Goal: Task Accomplishment & Management: Manage account settings

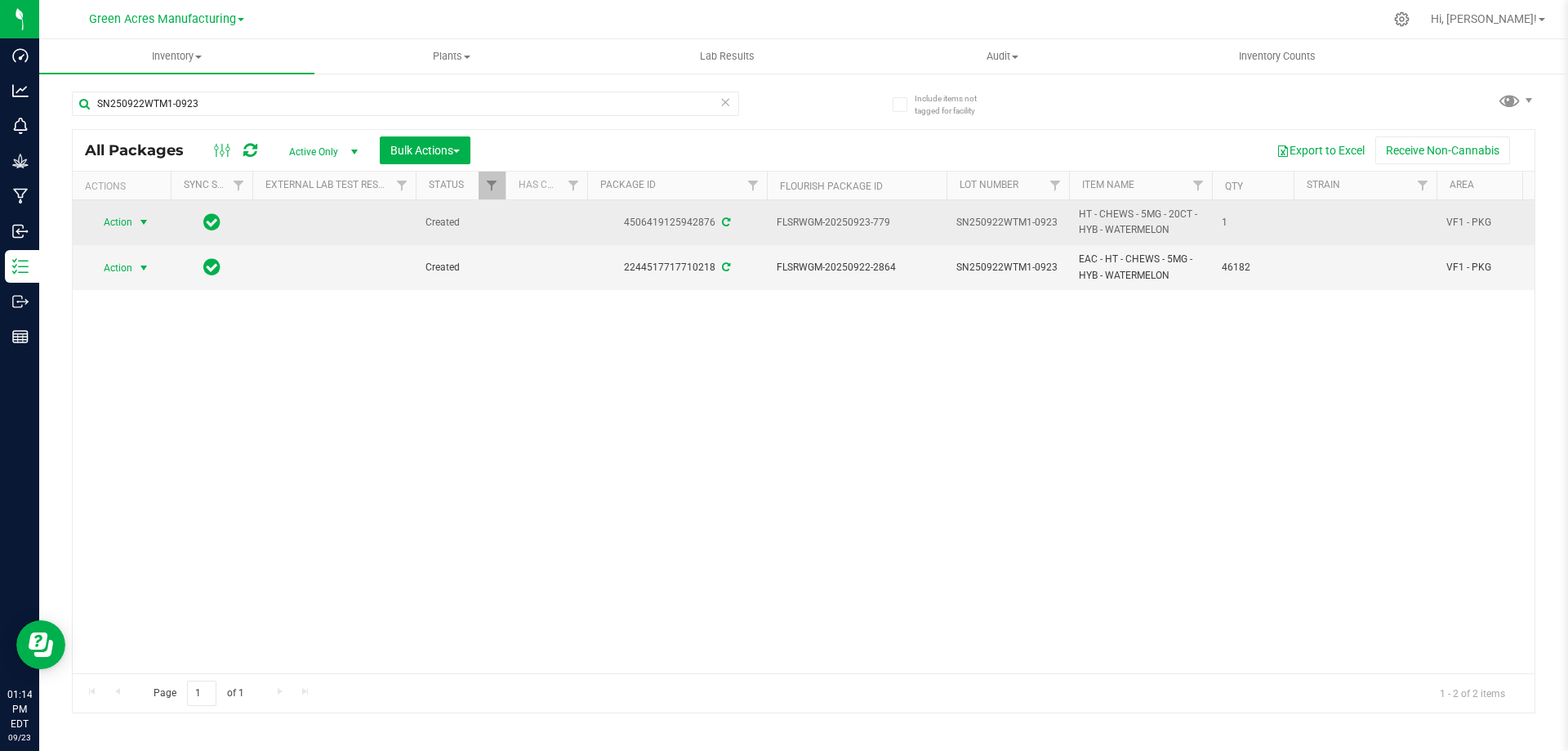
click at [117, 219] on span "Action" at bounding box center [111, 222] width 44 height 23
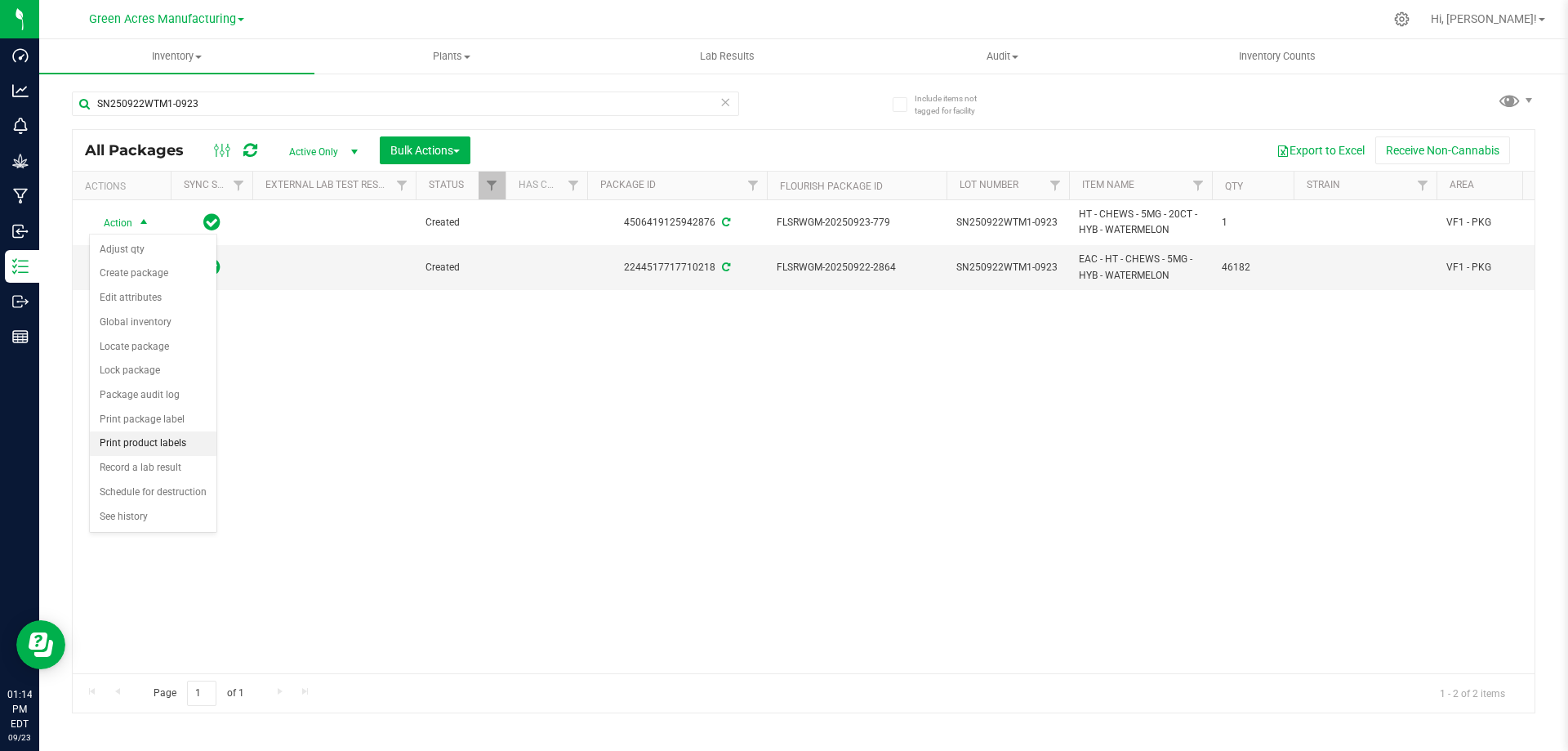
click at [180, 446] on li "Print product labels" at bounding box center [153, 444] width 127 height 24
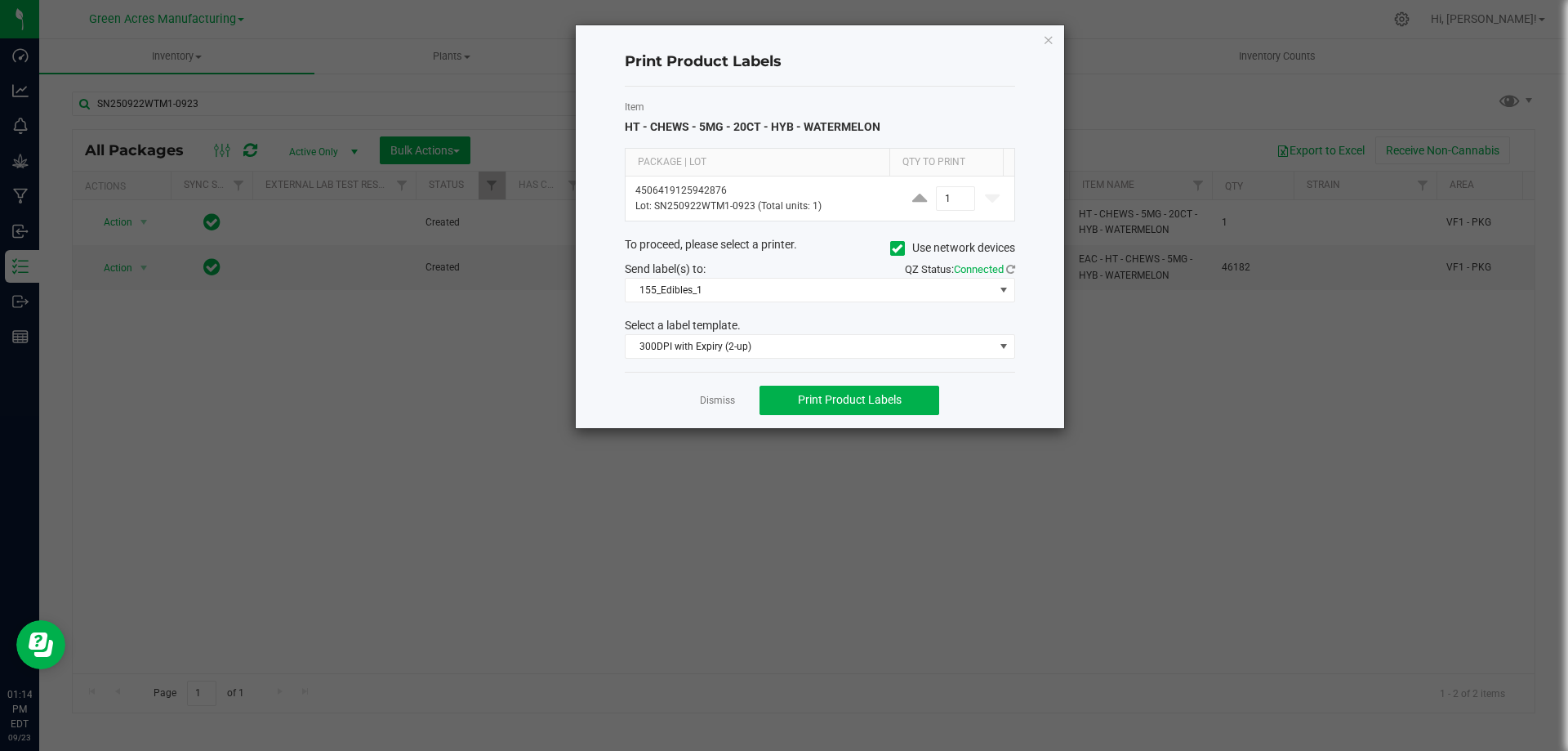
click at [1044, 40] on icon "button" at bounding box center [1049, 39] width 11 height 20
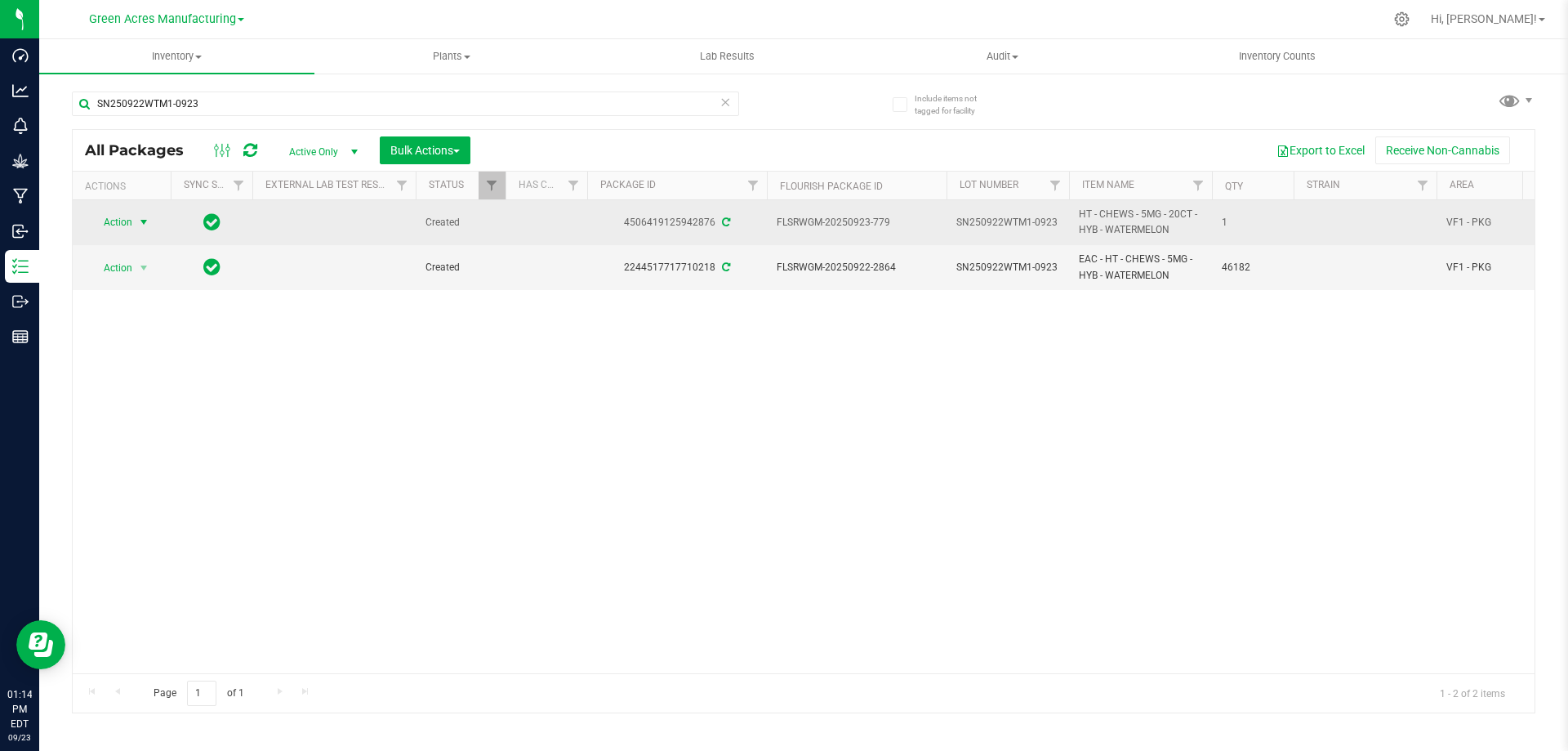
click at [121, 219] on span "Action" at bounding box center [111, 222] width 44 height 23
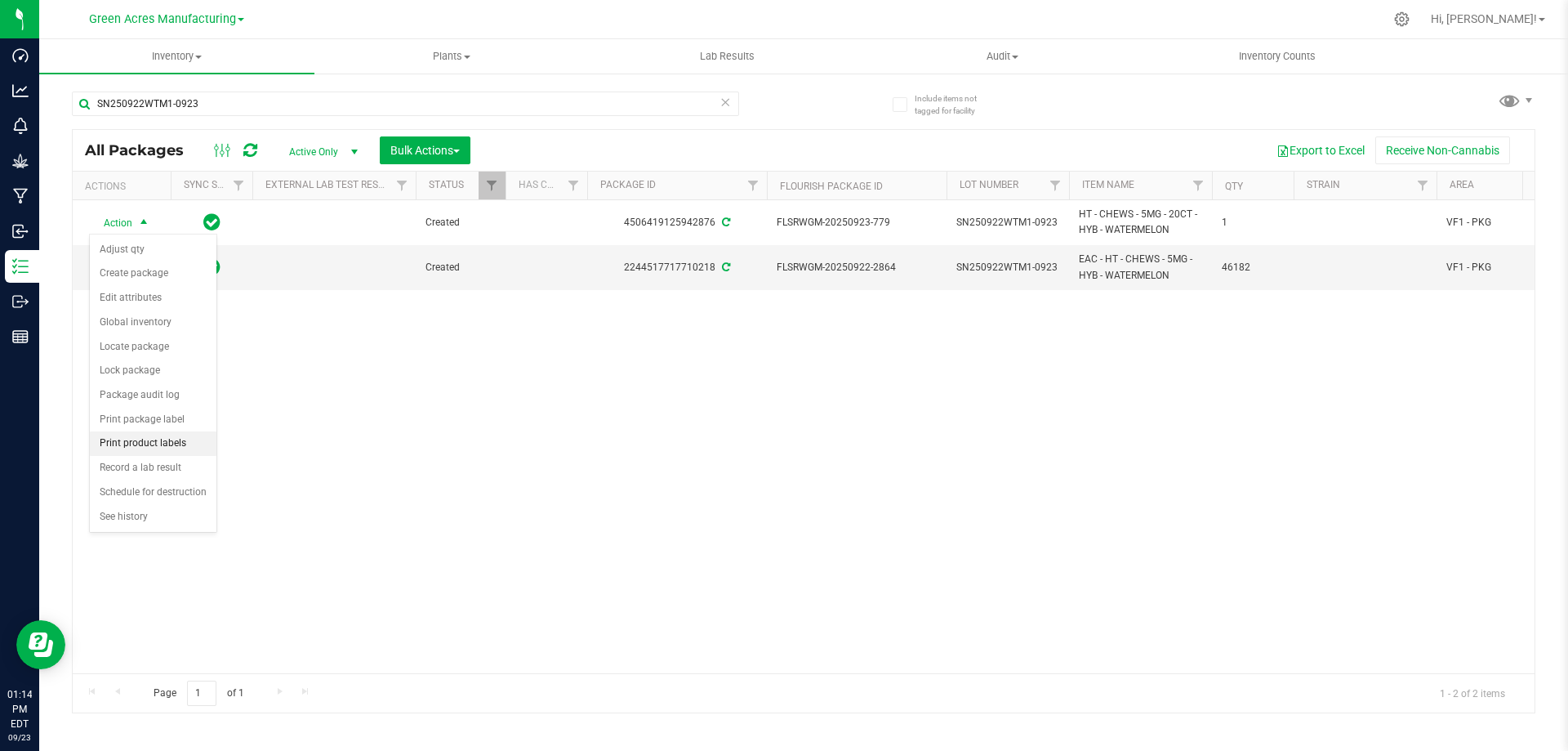
click at [188, 446] on li "Print product labels" at bounding box center [153, 444] width 127 height 24
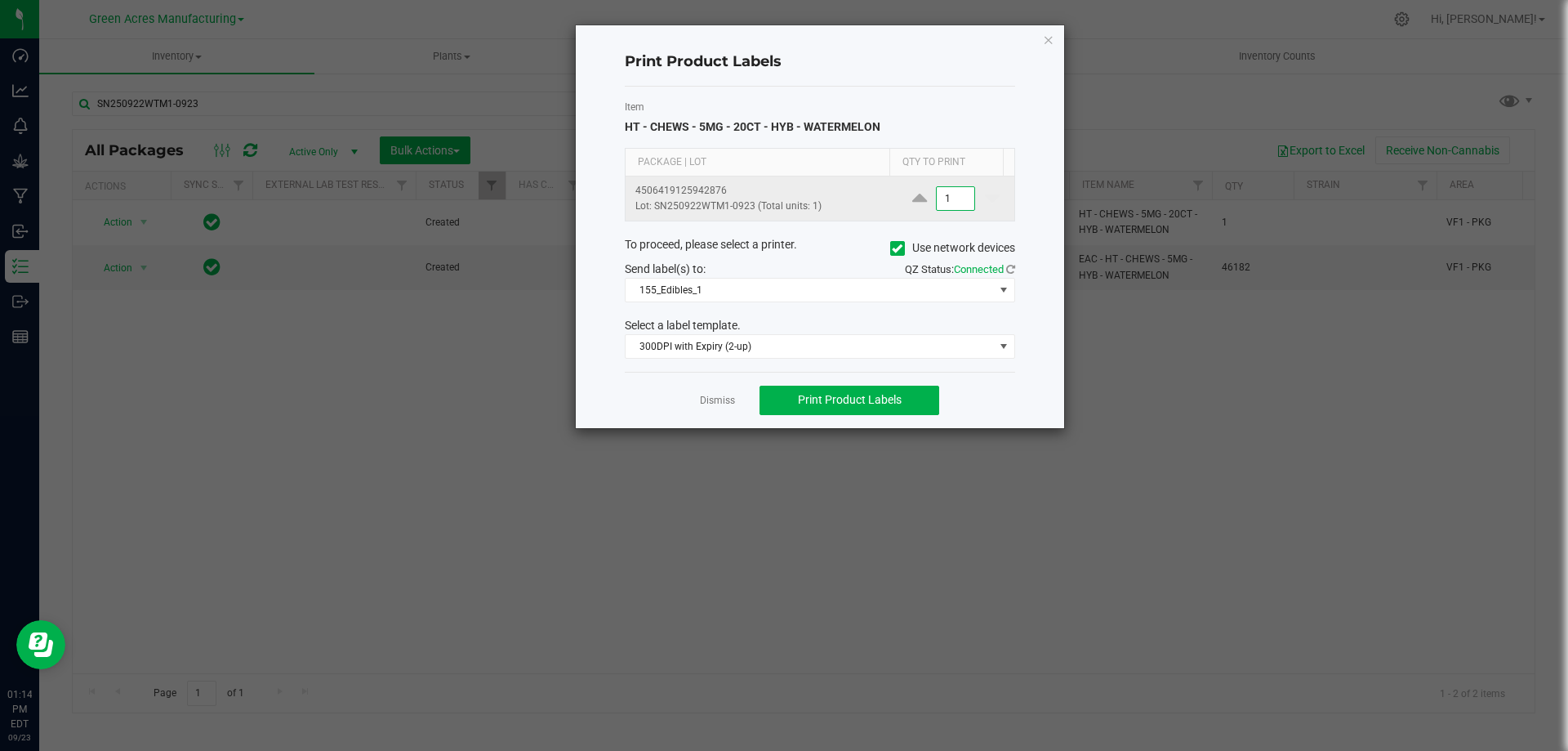
click at [937, 196] on input "1" at bounding box center [956, 198] width 38 height 23
type input "4"
type input "2,500"
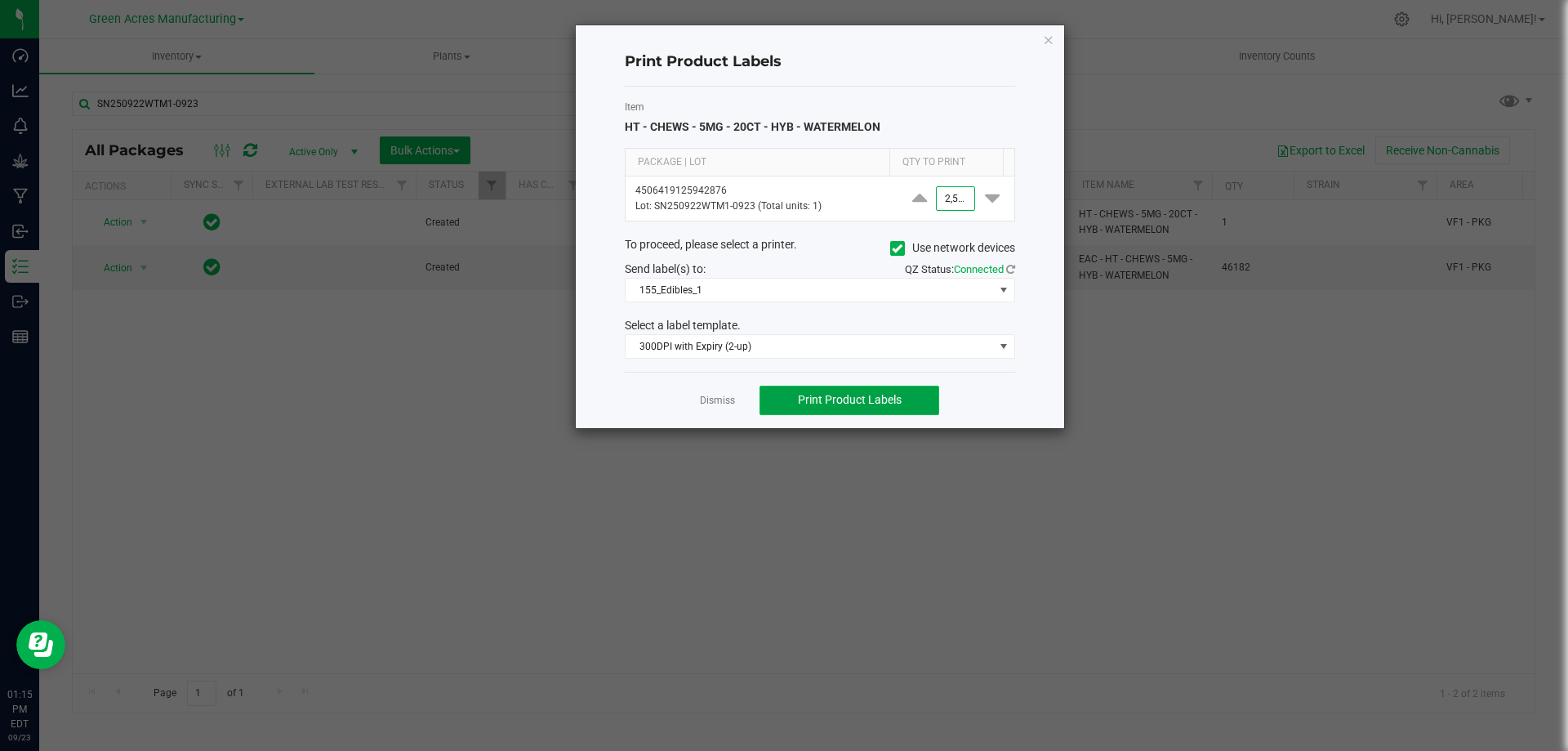
click at [862, 400] on span "Print Product Labels" at bounding box center [850, 399] width 103 height 13
drag, startPoint x: 727, startPoint y: 399, endPoint x: 723, endPoint y: 385, distance: 14.6
click at [727, 398] on link "Dismiss" at bounding box center [717, 400] width 35 height 14
click at [712, 399] on link "Dismiss" at bounding box center [717, 400] width 35 height 14
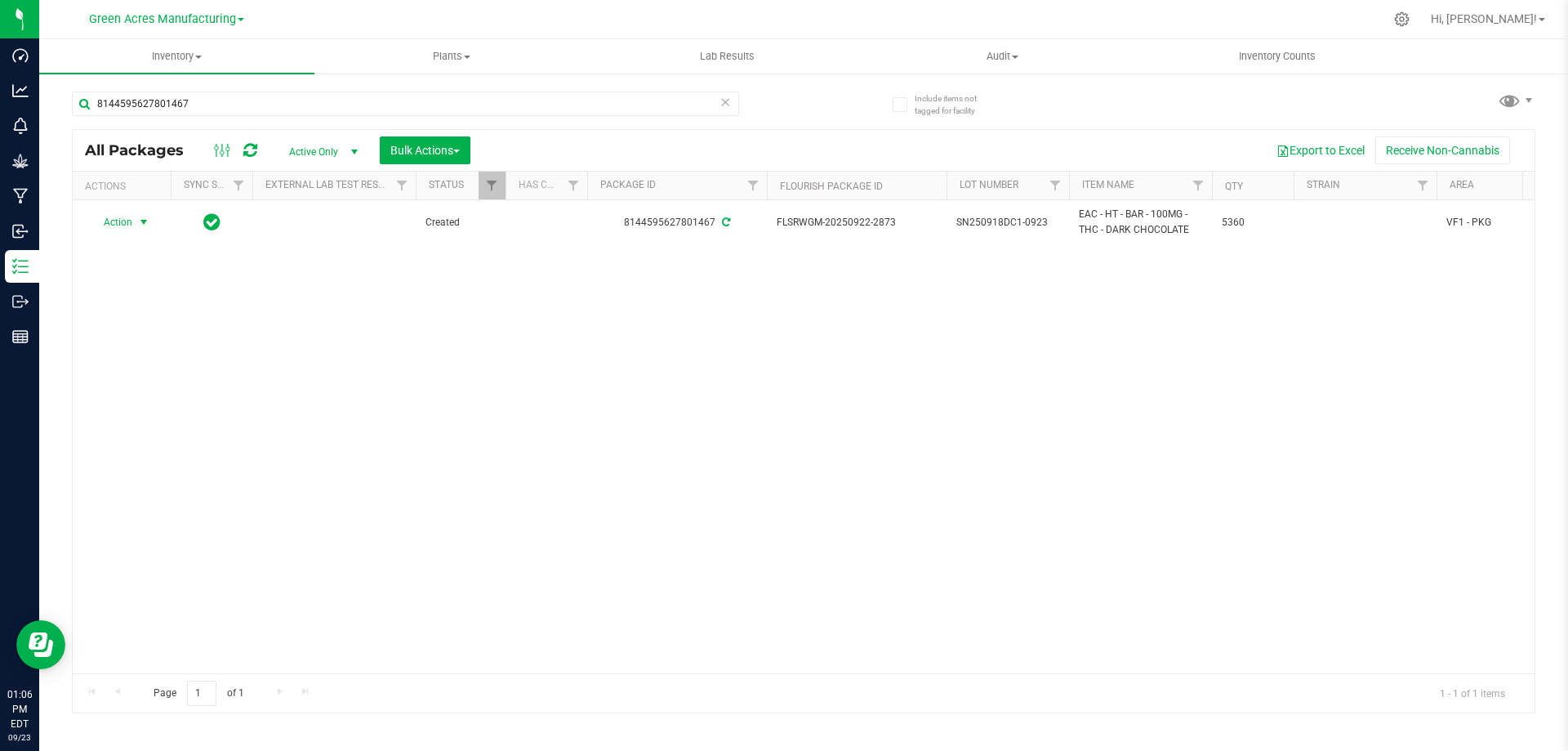
click at [534, 420] on div "Action Action Adjust qty Create package Edit attributes Global inventory Locate…" at bounding box center [803, 436] width 1462 height 473
click at [168, 56] on span "Inventory" at bounding box center [177, 56] width 275 height 15
click at [196, 200] on li "From bill of materials" at bounding box center [177, 196] width 275 height 20
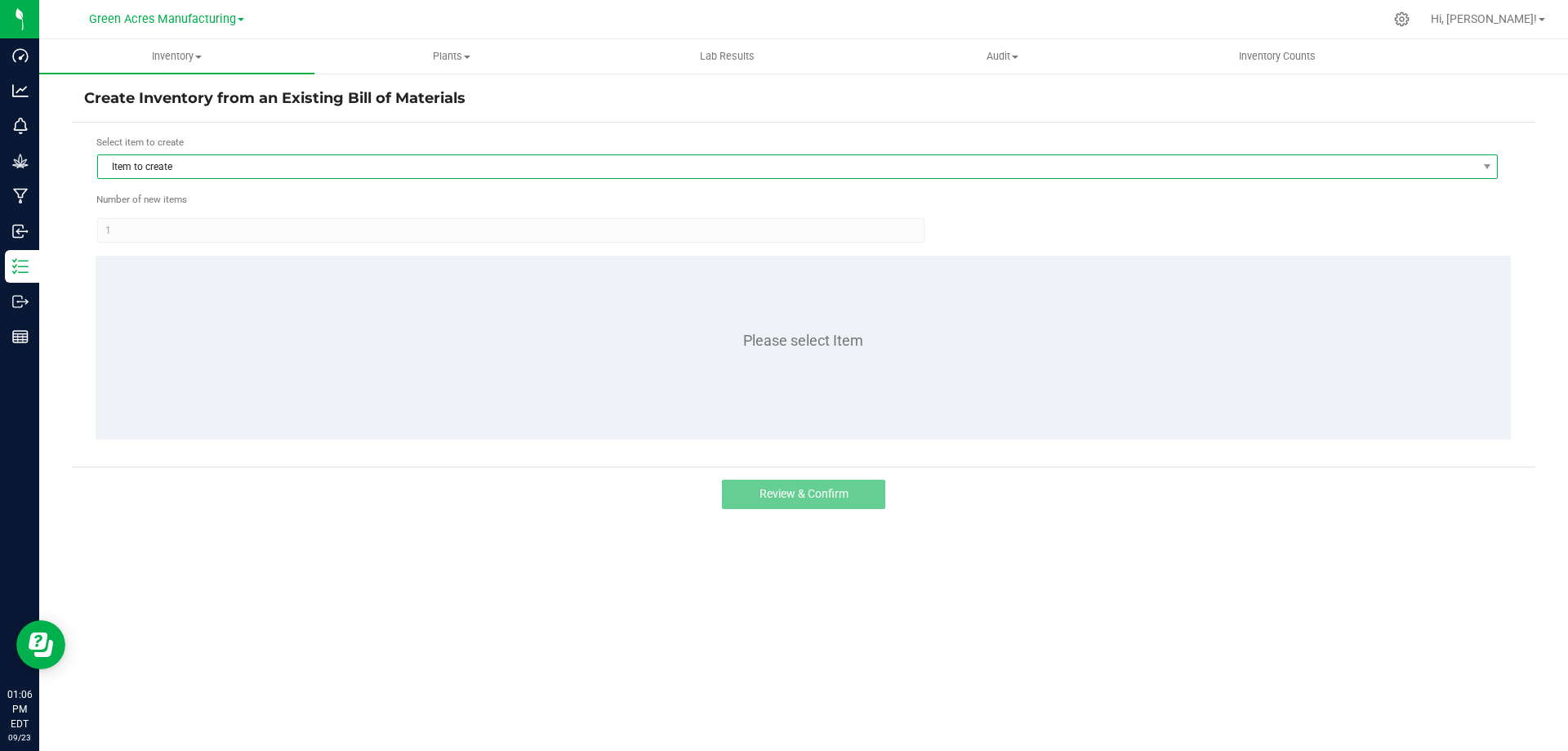
click at [486, 174] on span "Item to create" at bounding box center [787, 166] width 1379 height 23
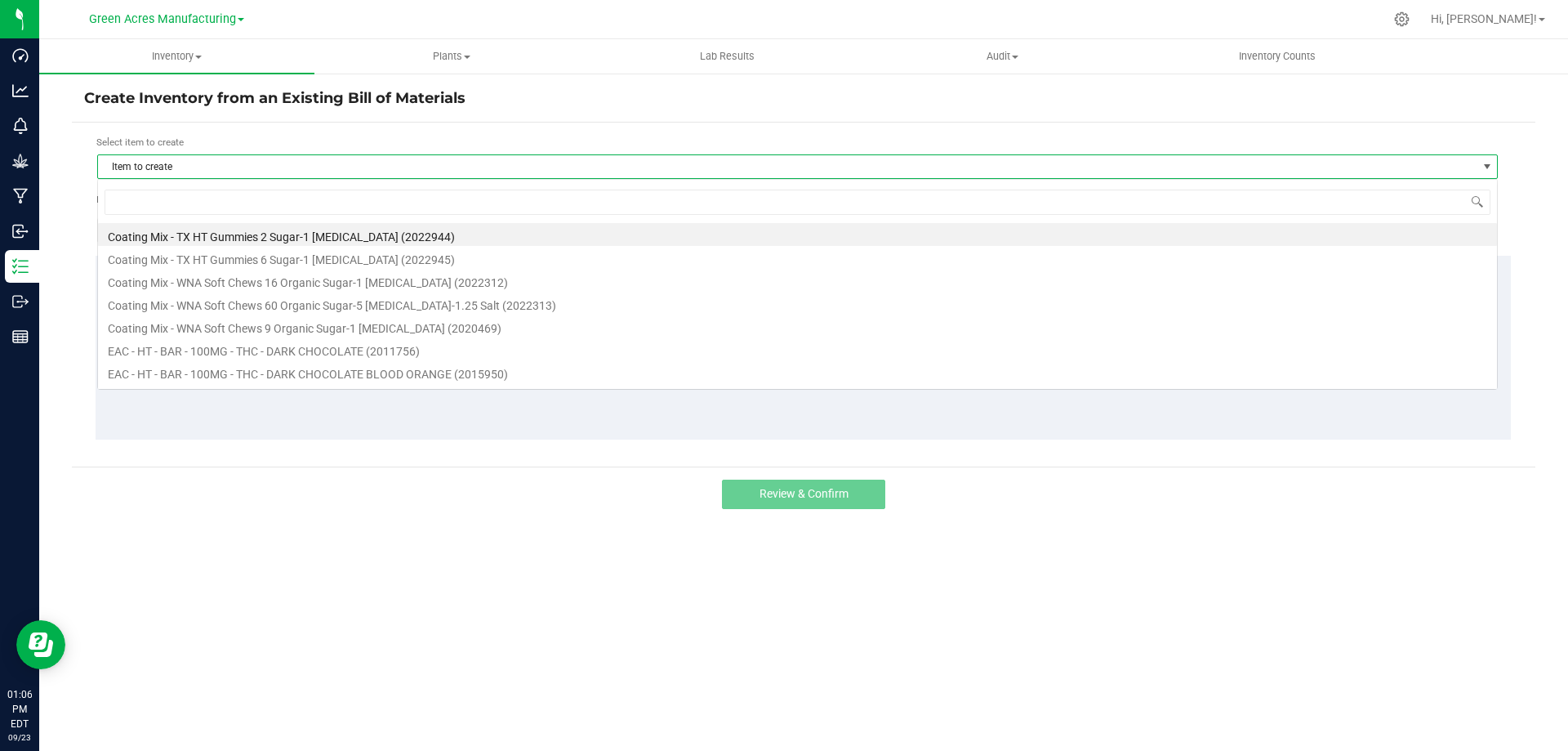
scroll to position [24, 1401]
type input "DARK"
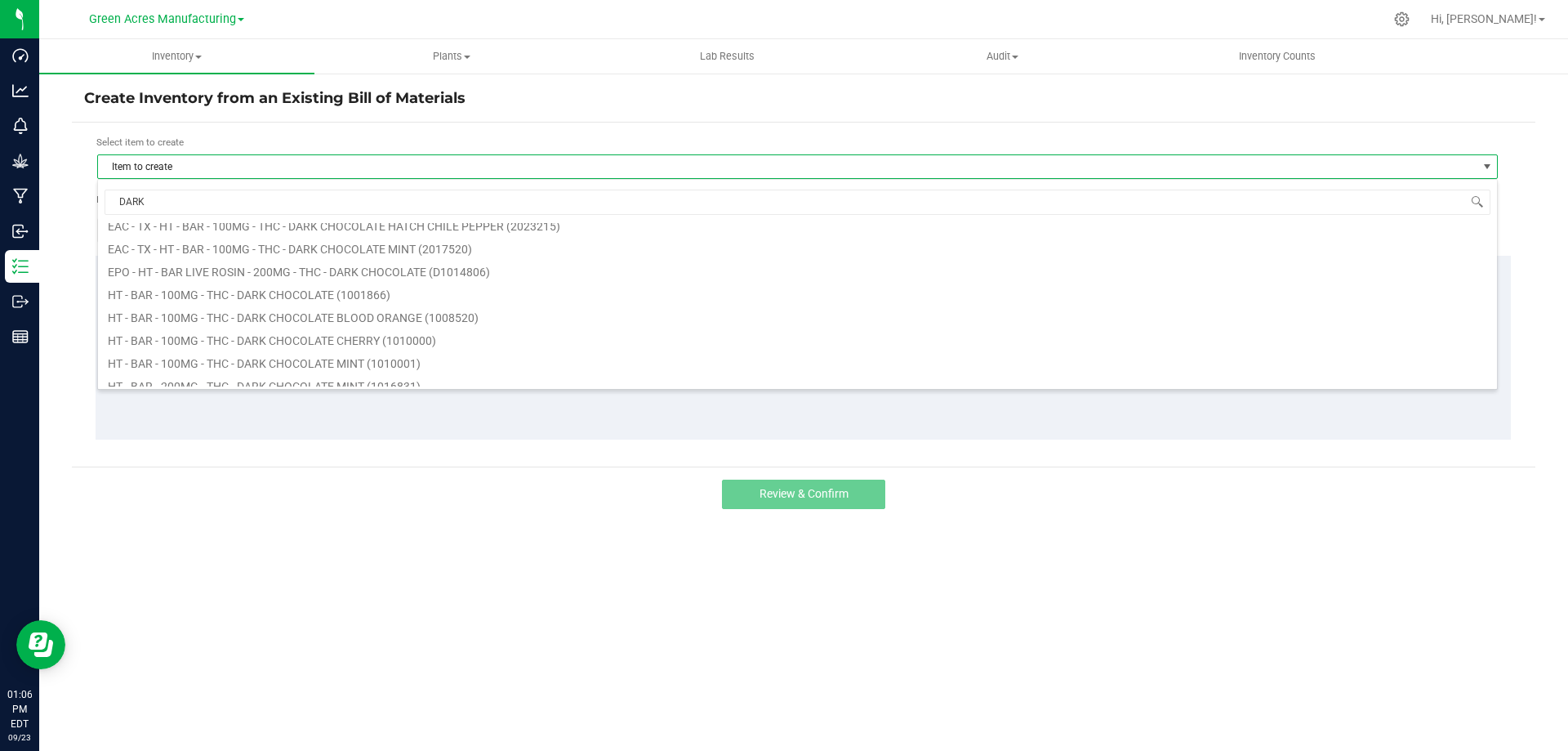
scroll to position [245, 0]
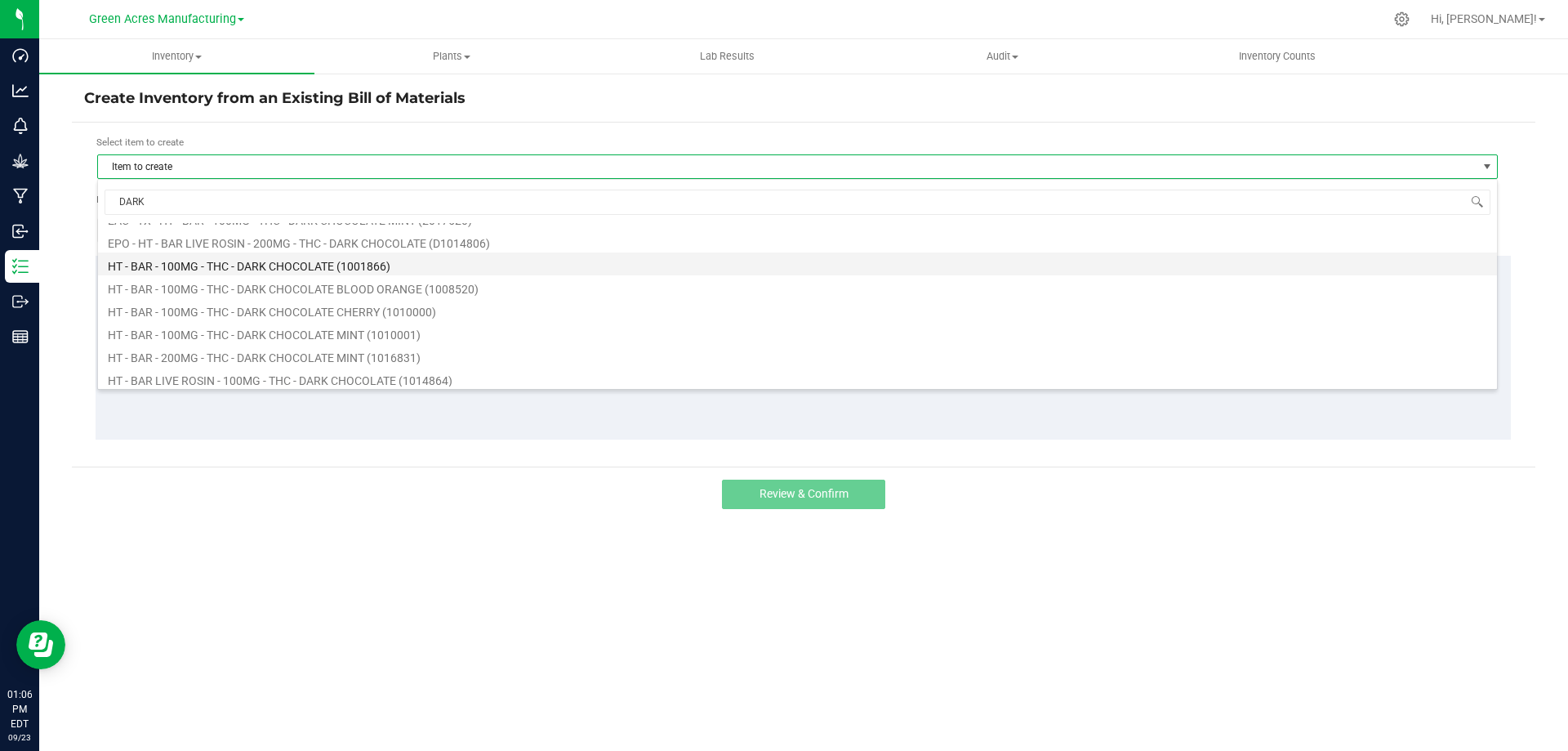
click at [300, 265] on li "HT - BAR - 100MG - THC - DARK CHOCOLATE (1001866)" at bounding box center [797, 263] width 1399 height 23
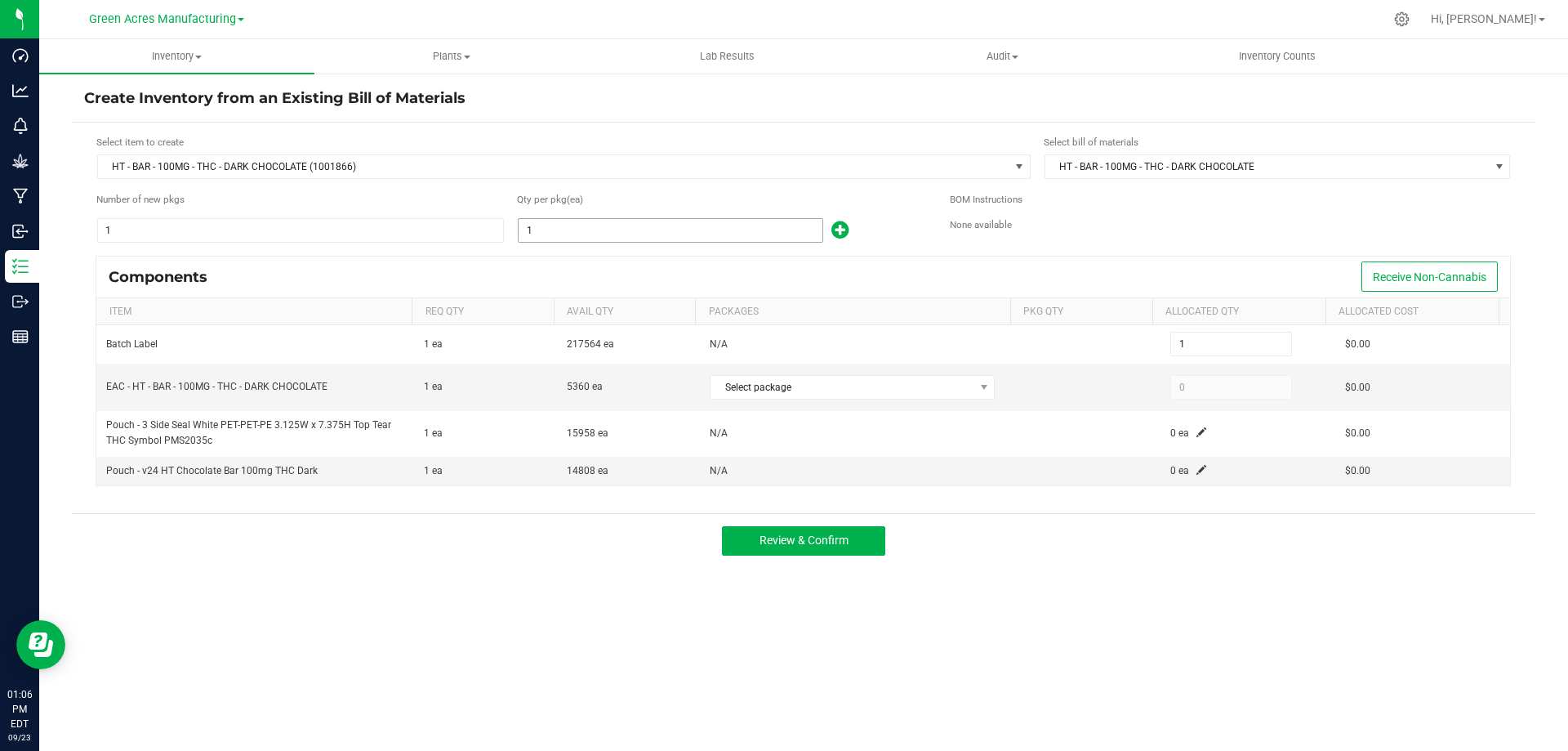
click at [612, 225] on input "1" at bounding box center [670, 230] width 304 height 23
type input "4"
type input "49"
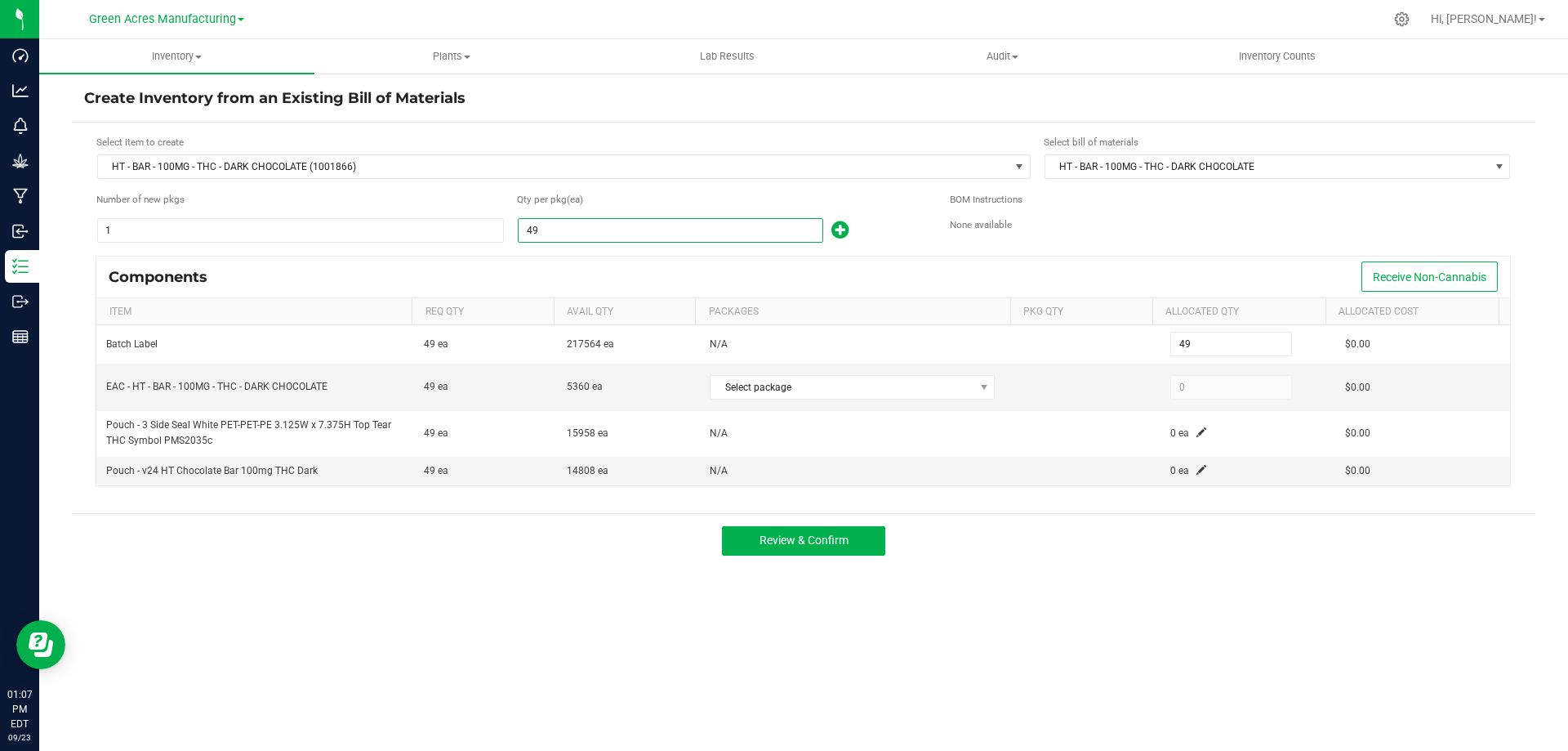
type input "490"
type input "4900"
type input "4,900"
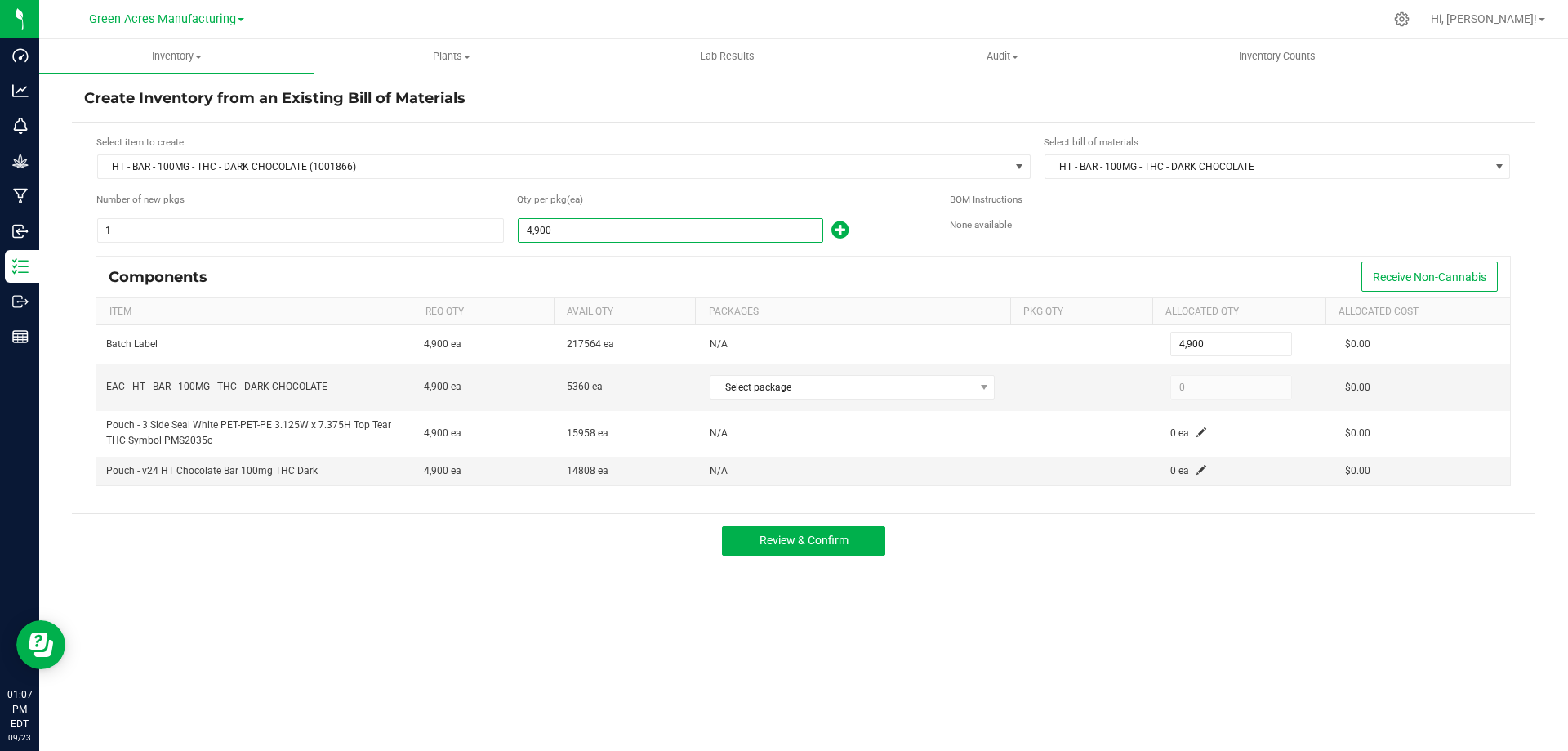
click at [636, 270] on div "Components Receive Non-Cannabis" at bounding box center [804, 276] width 1414 height 40
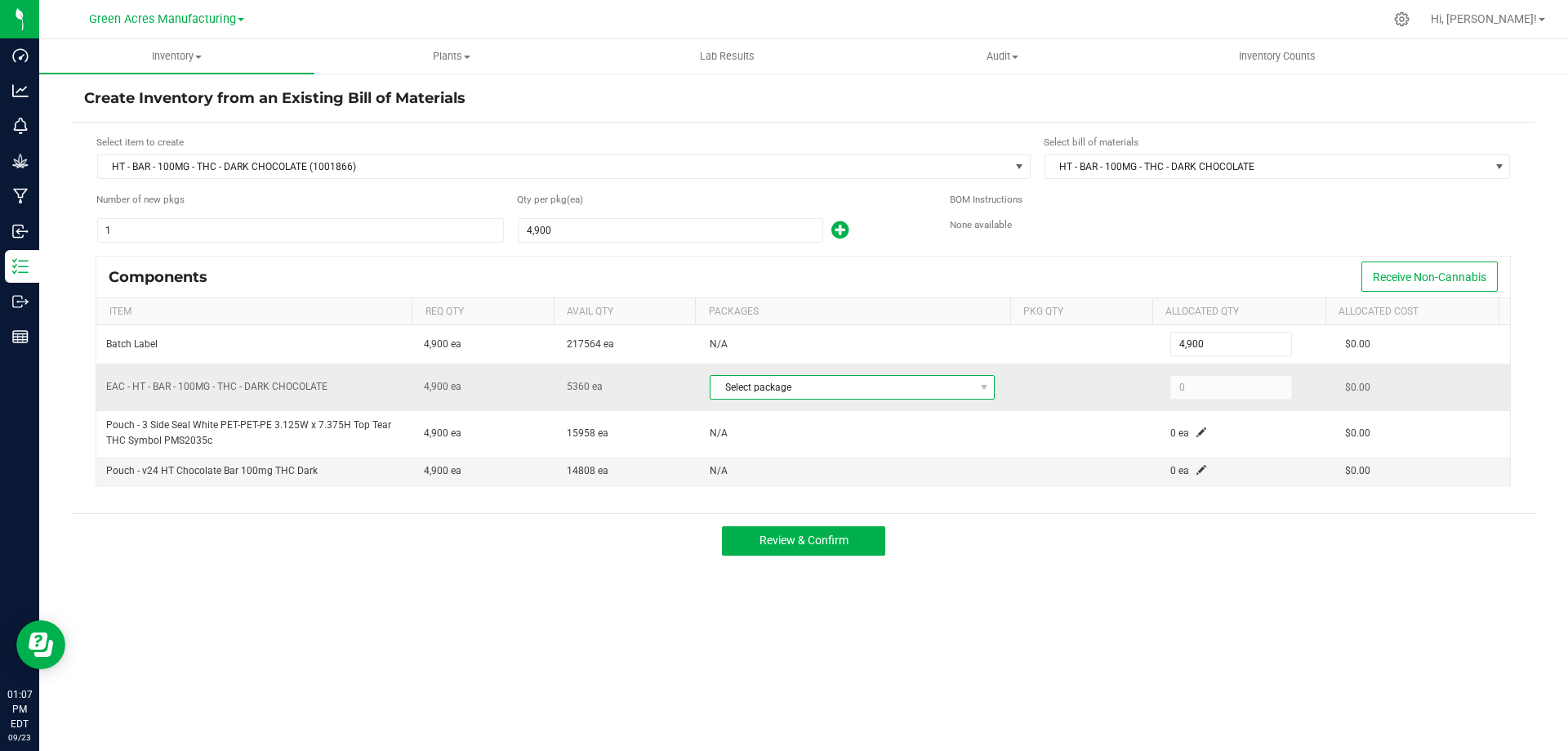
click at [923, 383] on span "Select package" at bounding box center [842, 387] width 263 height 23
click at [892, 457] on li "8144595627801467 (SN250918DC1-0923)" at bounding box center [848, 455] width 284 height 23
type input "4,900"
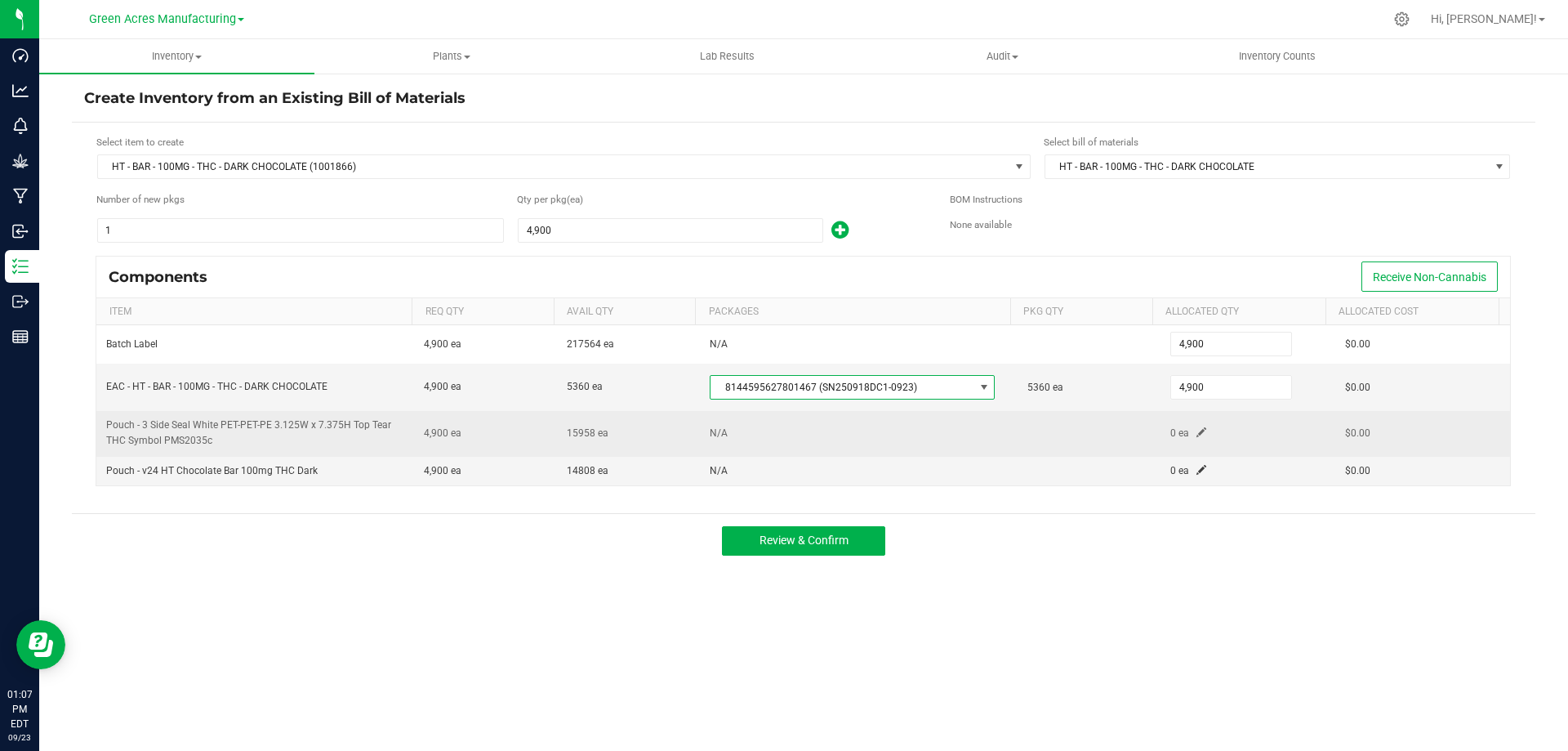
click at [1197, 429] on span at bounding box center [1201, 431] width 9 height 9
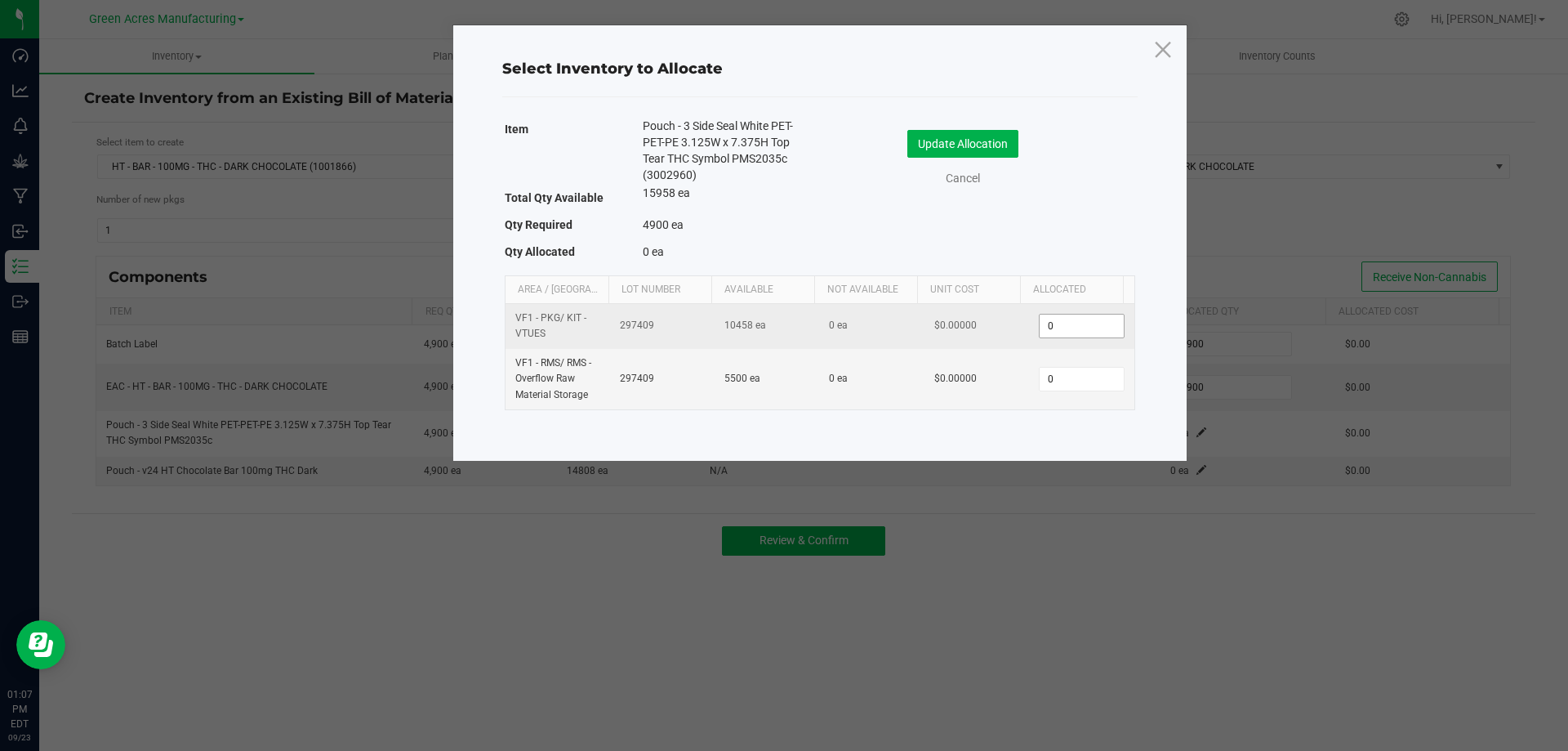
click at [1054, 326] on input "0" at bounding box center [1081, 326] width 84 height 23
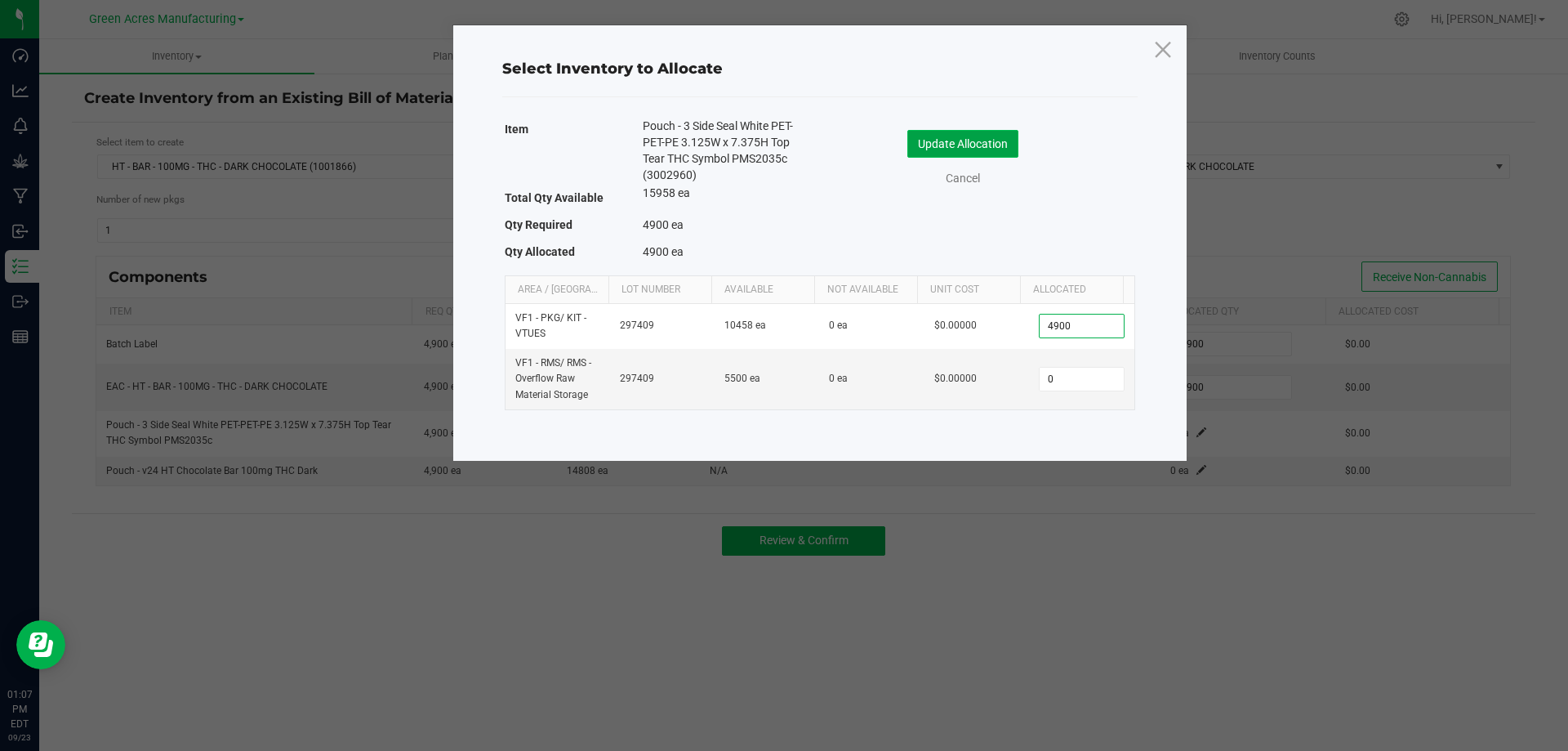
type input "4,900"
click at [955, 149] on button "Update Allocation" at bounding box center [963, 144] width 111 height 28
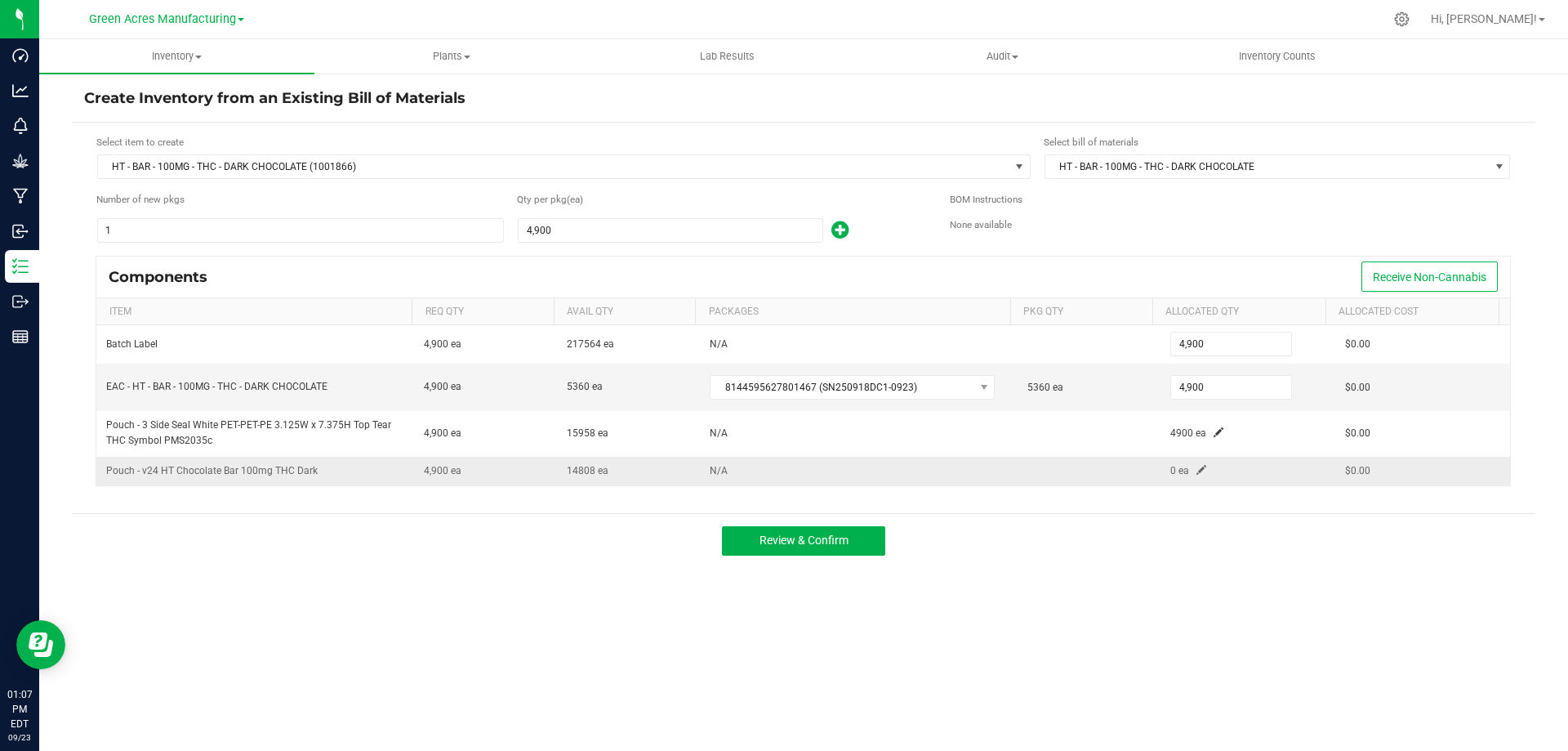
click at [1197, 470] on span at bounding box center [1201, 469] width 9 height 9
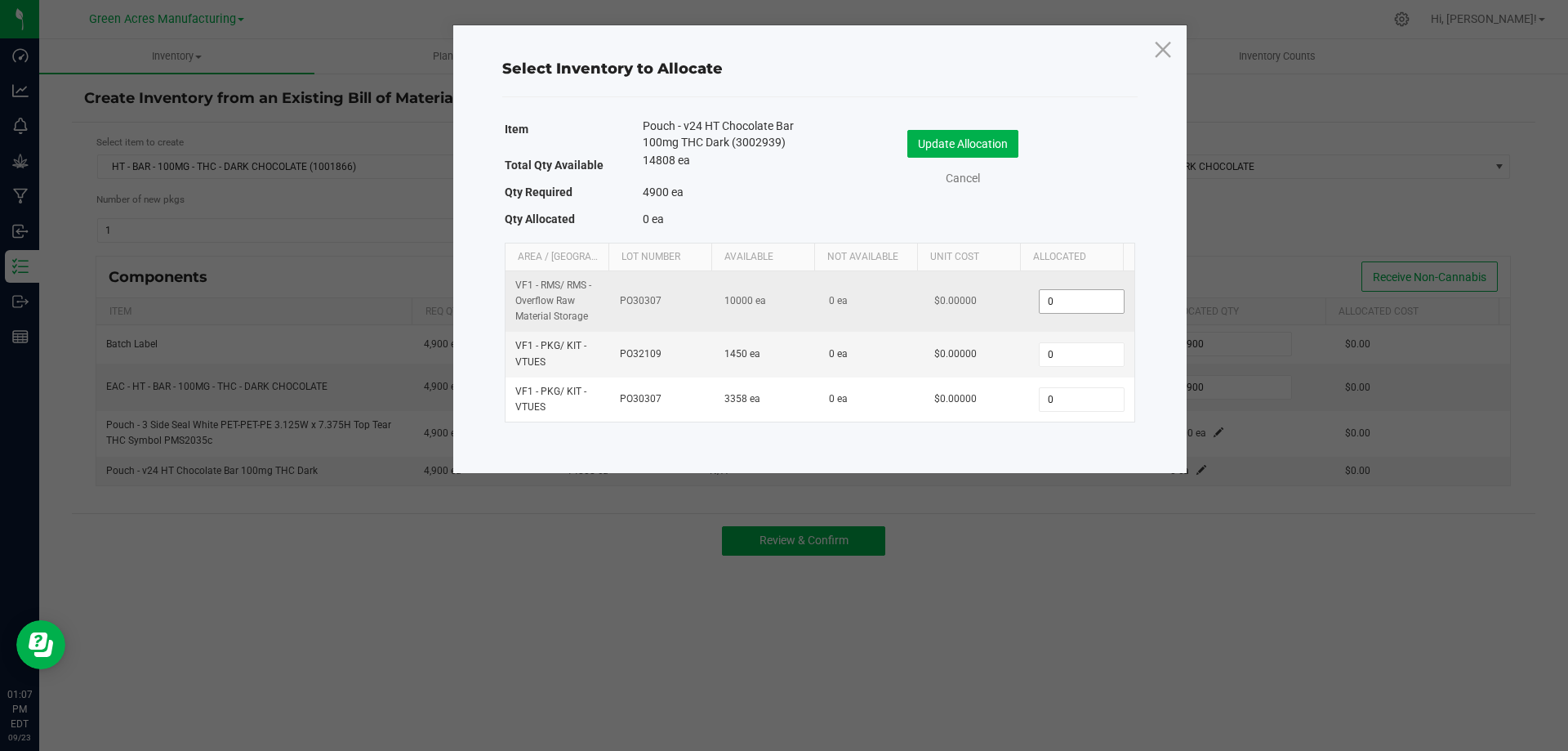
click at [1083, 299] on input "0" at bounding box center [1081, 301] width 84 height 23
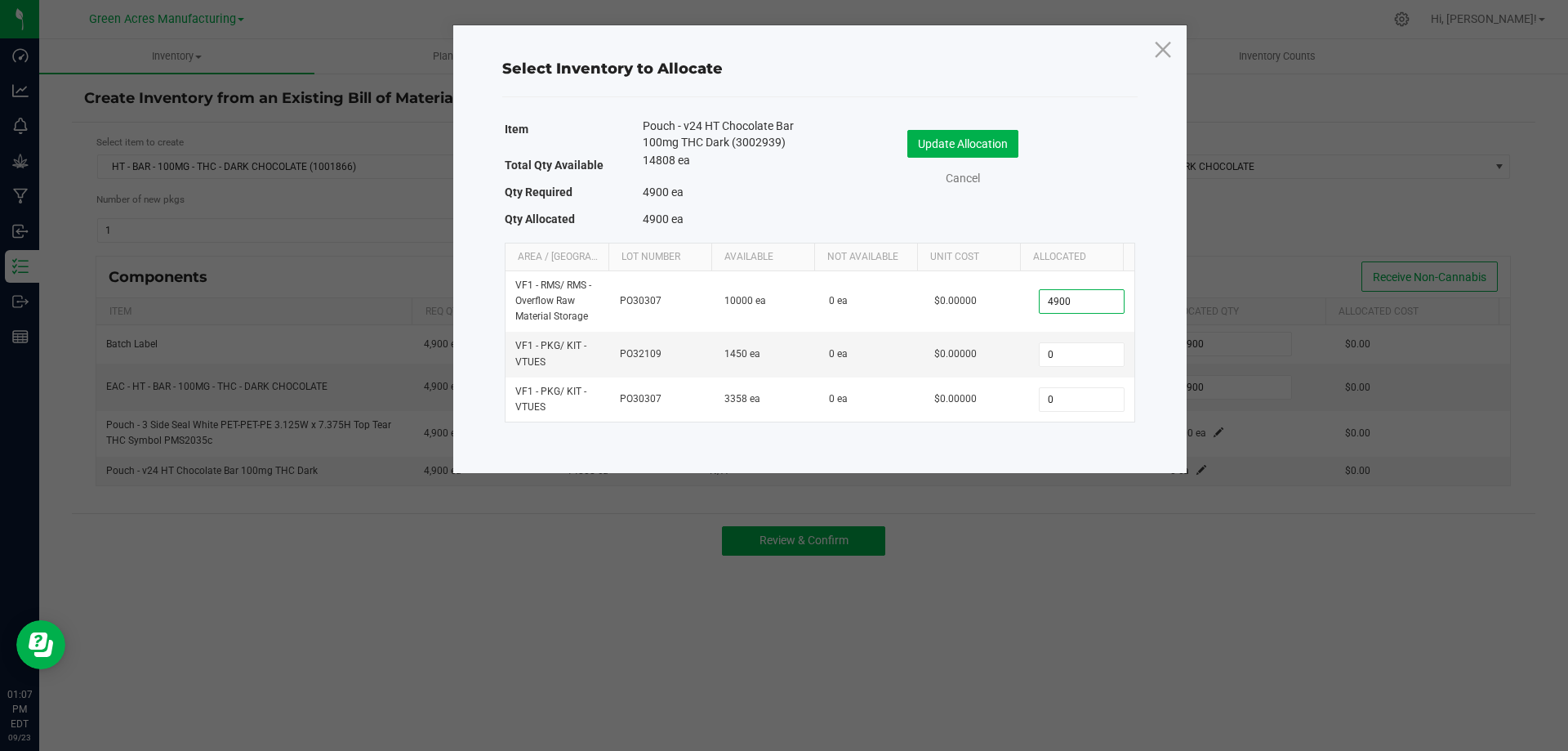
type input "4,900"
click at [953, 158] on div "Update Allocation Cancel" at bounding box center [977, 158] width 290 height 57
click at [955, 149] on button "Update Allocation" at bounding box center [963, 144] width 111 height 28
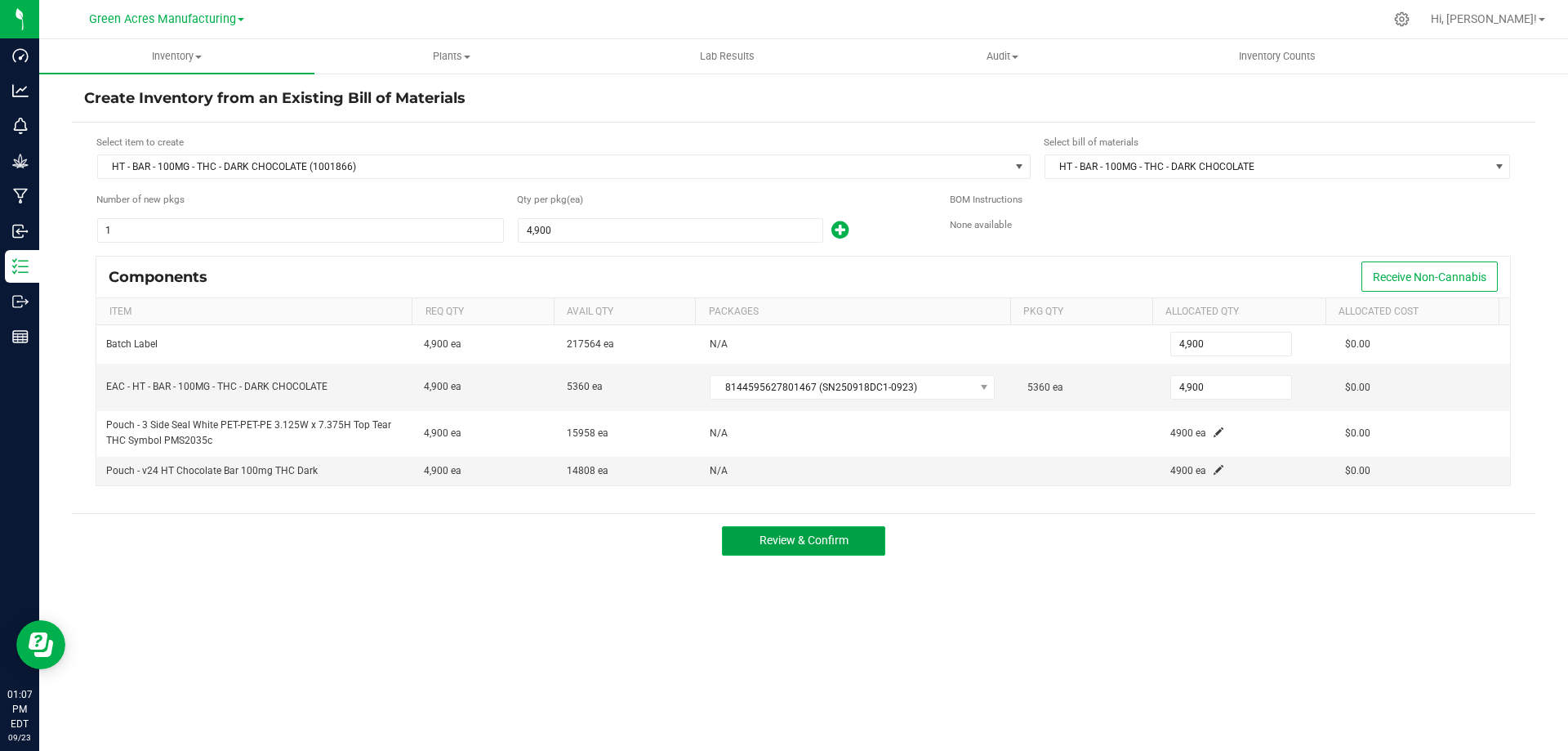
click at [788, 543] on span "Review & Confirm" at bounding box center [804, 540] width 89 height 13
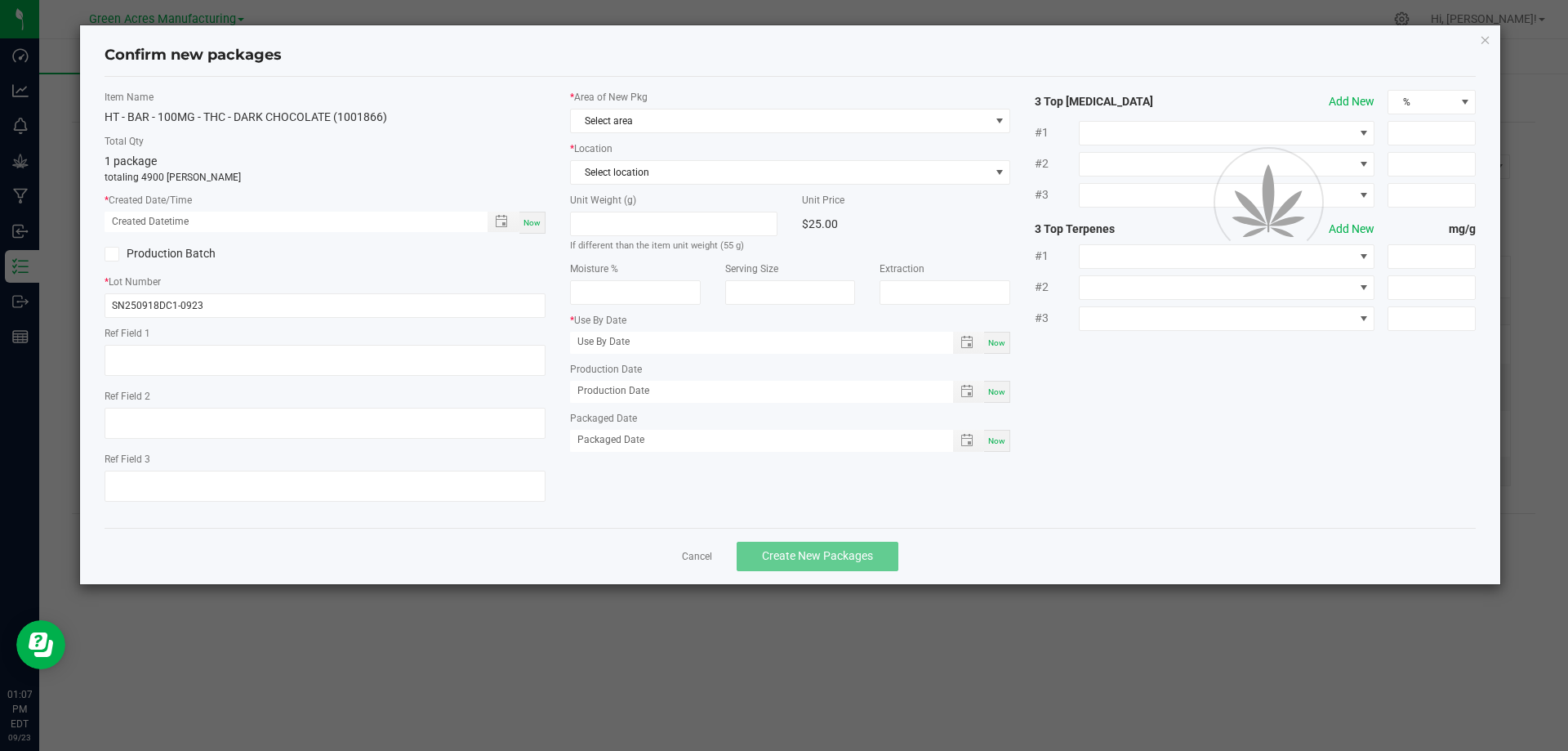
type input "03/31/2026"
click at [533, 227] on div "Now" at bounding box center [533, 222] width 26 height 22
type input "09/23/2025 01:07 PM"
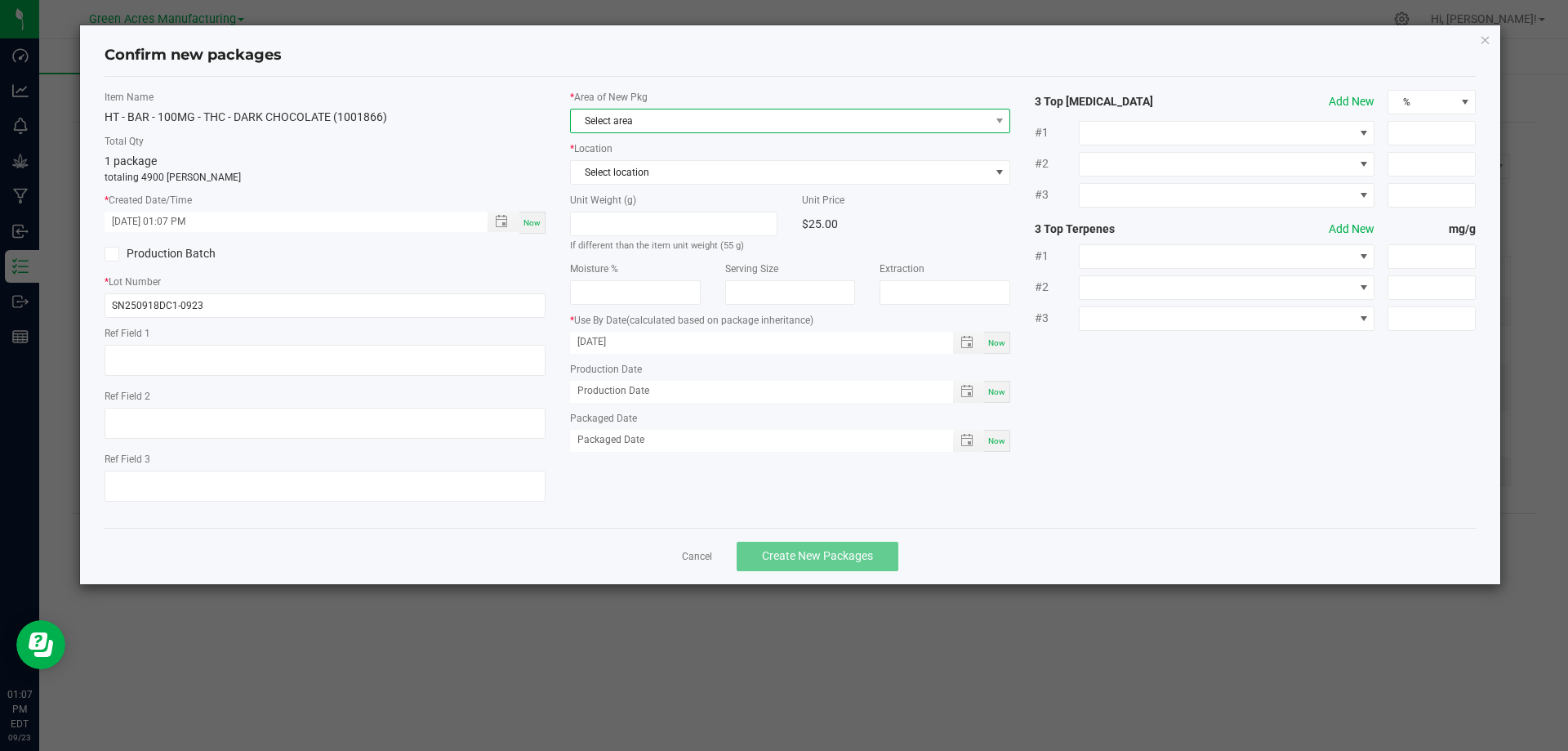
click at [633, 121] on span "Select area" at bounding box center [780, 120] width 419 height 23
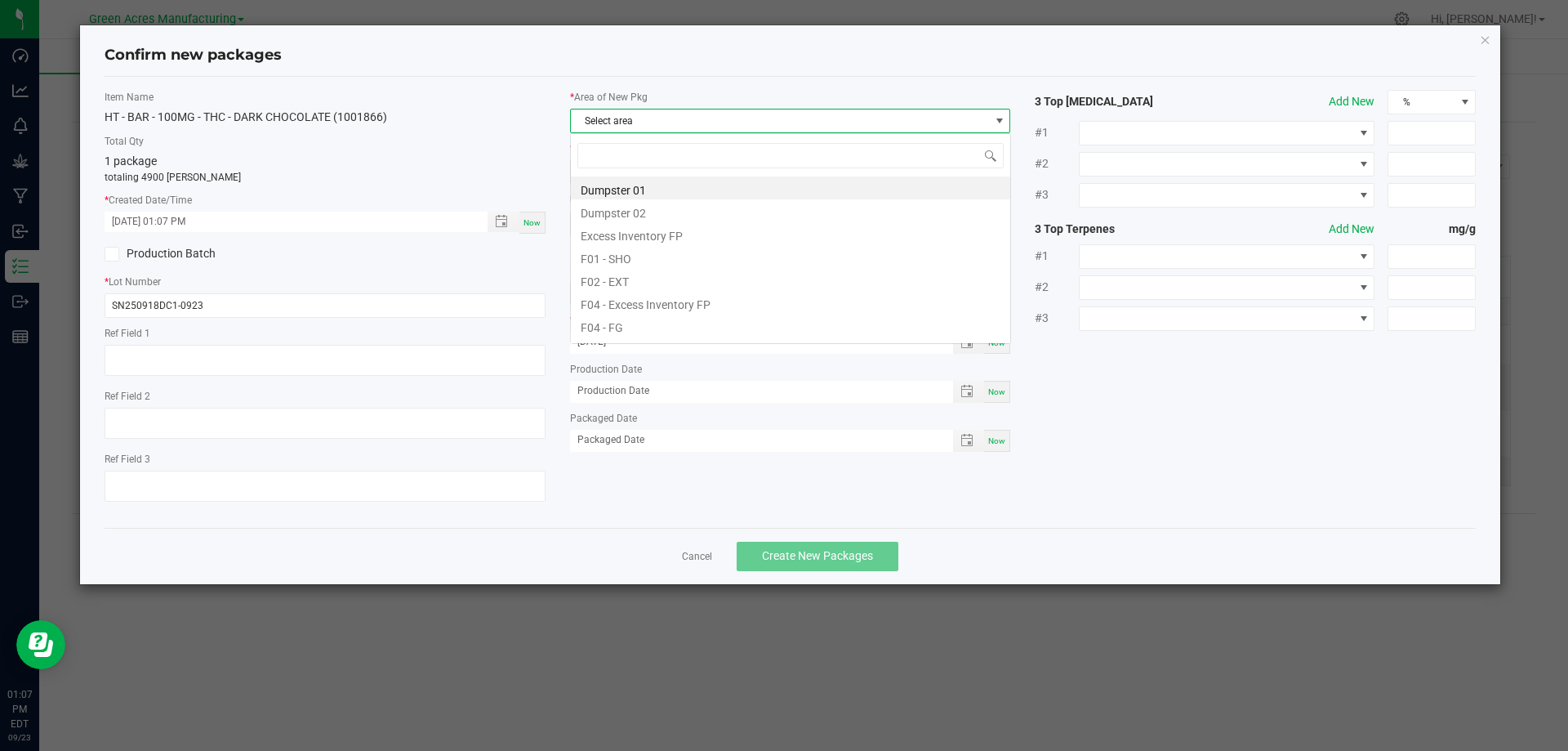
scroll to position [24, 441]
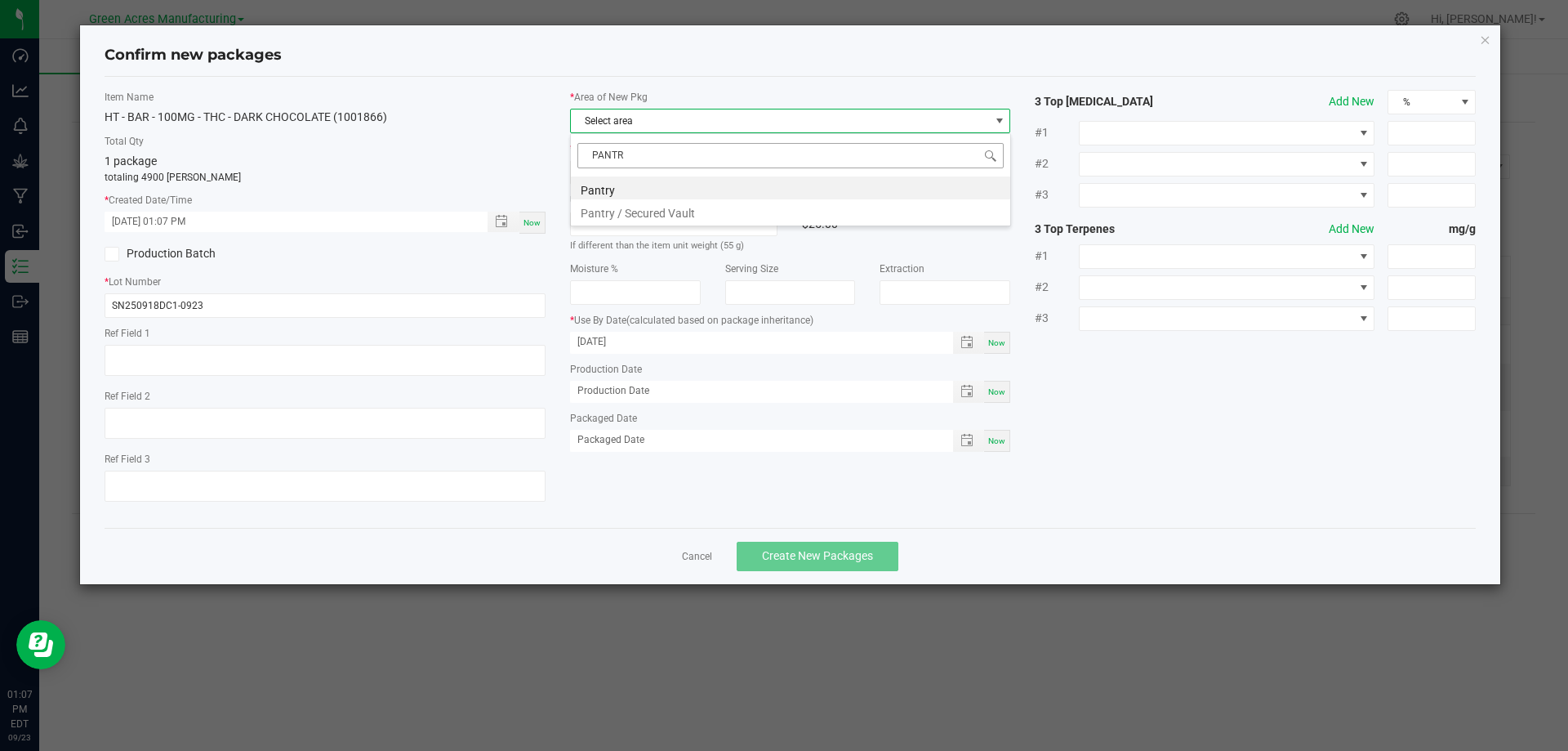
type input "PANTRY"
click at [650, 216] on li "Pantry / Secured Vault" at bounding box center [790, 211] width 439 height 23
click at [640, 163] on span "Select location" at bounding box center [780, 172] width 419 height 23
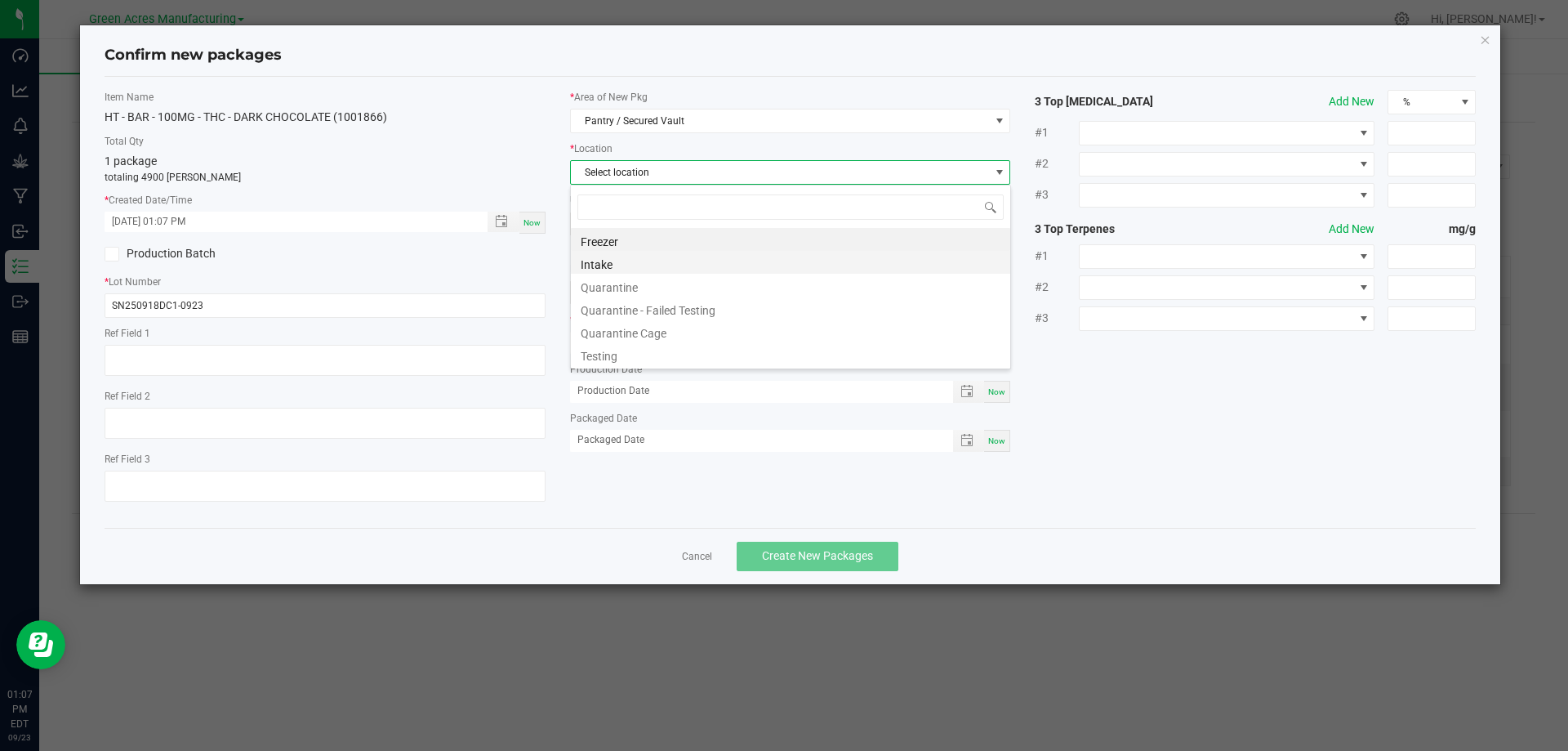
click at [608, 271] on li "Intake" at bounding box center [790, 262] width 439 height 23
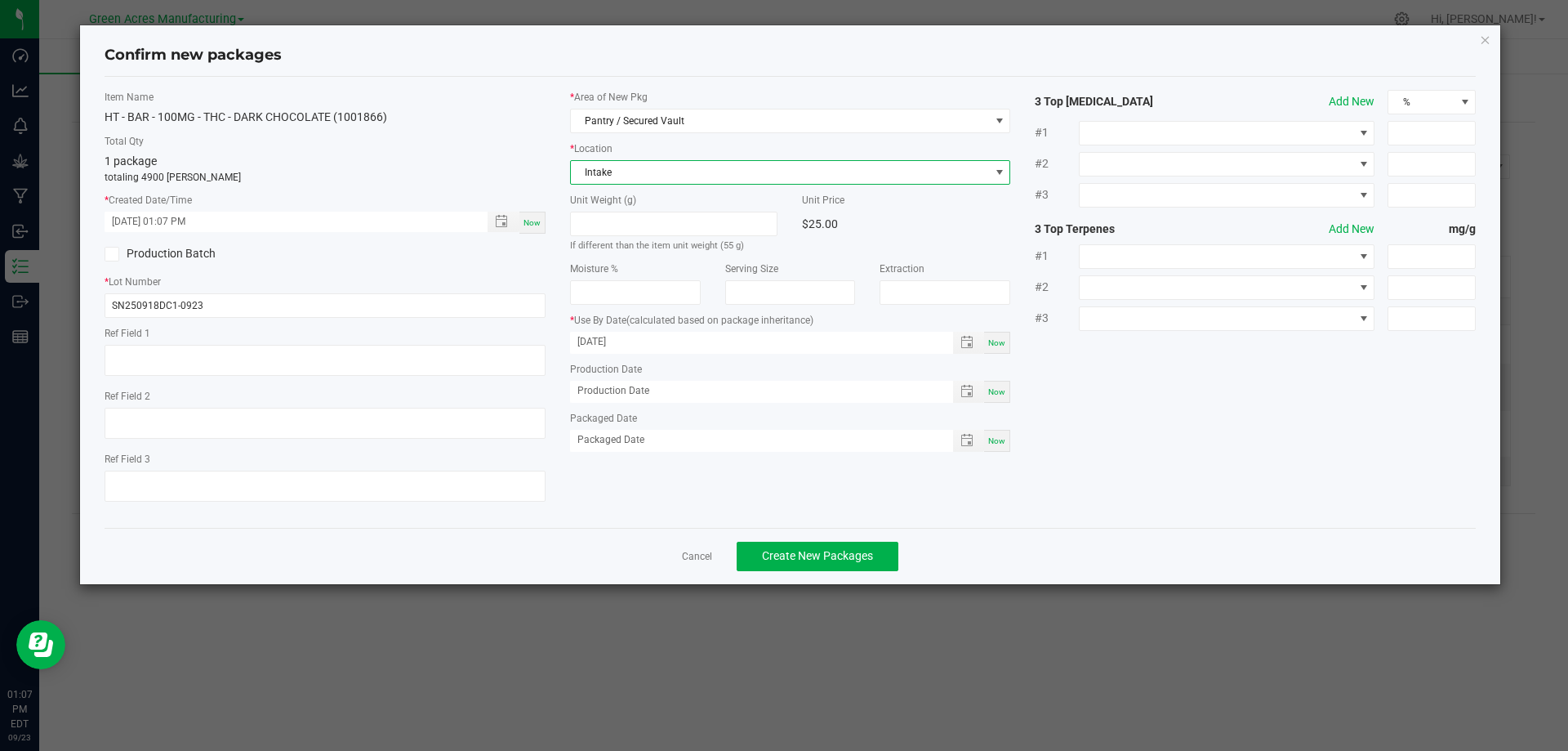
click at [542, 181] on p "totaling 4900 eaches" at bounding box center [324, 178] width 441 height 15
click at [534, 229] on div "Now" at bounding box center [533, 222] width 26 height 22
click at [518, 159] on div "1 package totaling 4900 eaches" at bounding box center [324, 168] width 441 height 32
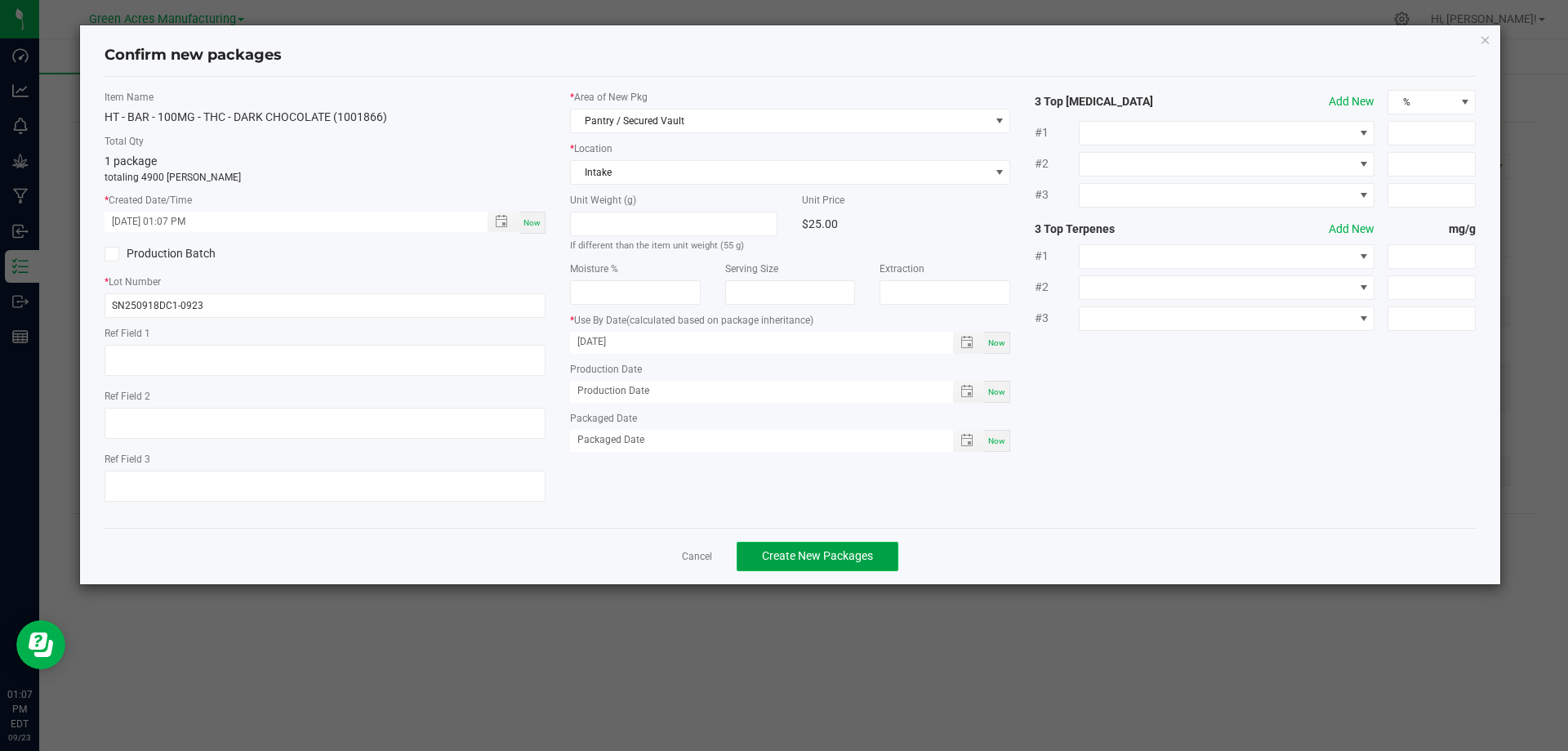
click at [850, 562] on span "Create New Packages" at bounding box center [818, 555] width 111 height 13
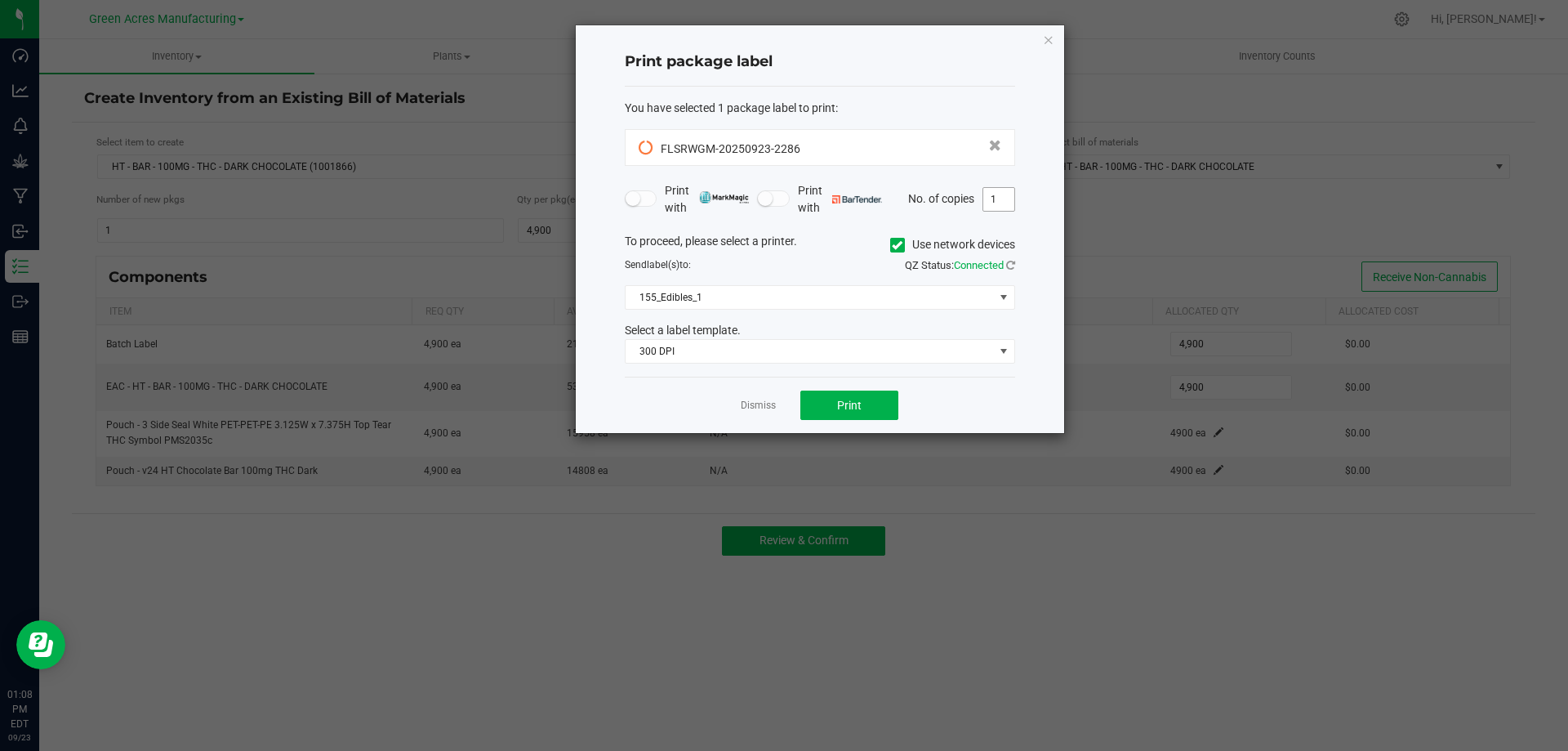
click at [1005, 196] on input "1" at bounding box center [998, 199] width 31 height 23
type input "2"
click at [939, 82] on div "Print package label" at bounding box center [820, 62] width 390 height 48
click at [870, 408] on button "Print" at bounding box center [850, 404] width 98 height 29
click at [762, 400] on link "Dismiss" at bounding box center [758, 405] width 35 height 14
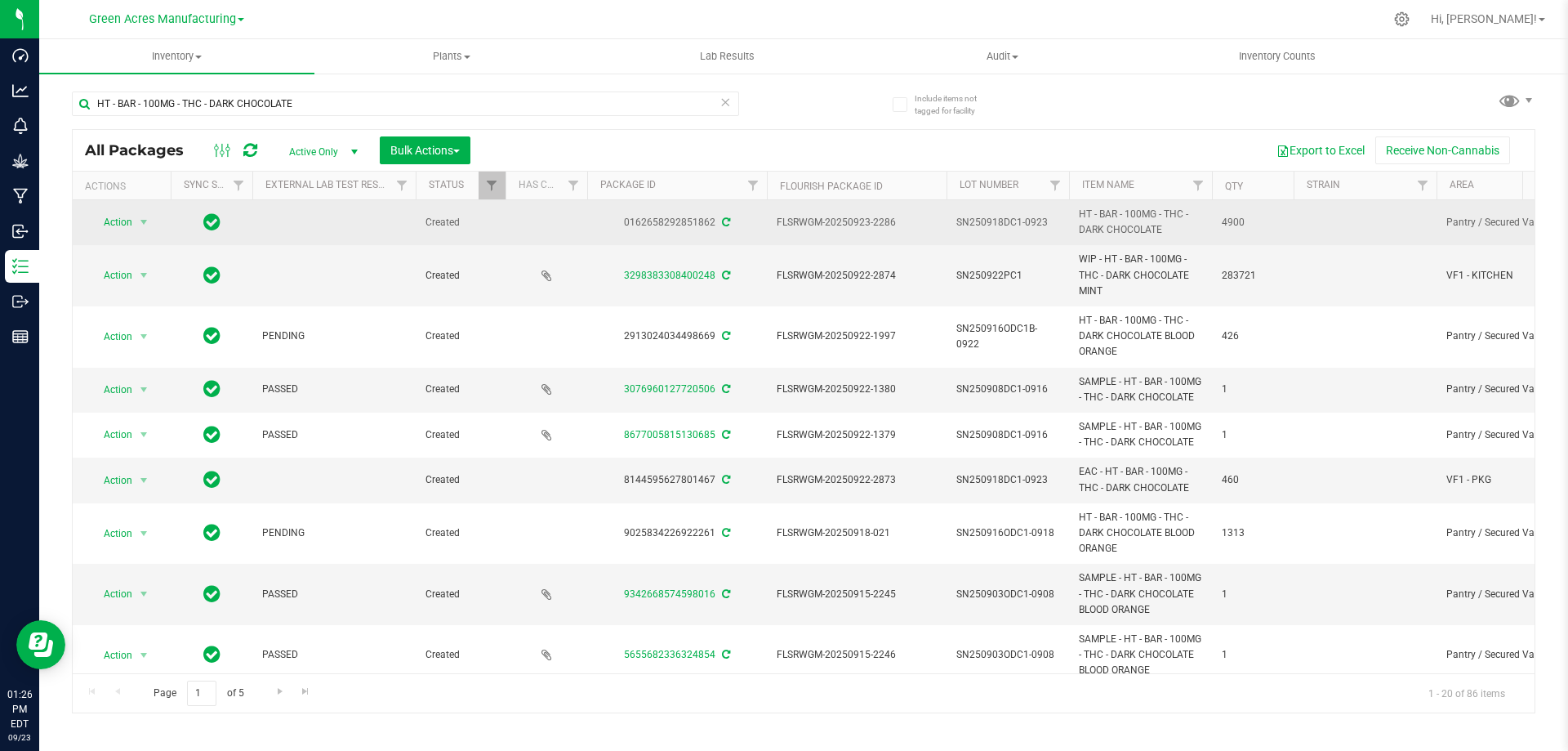
click at [1006, 222] on span "SN250918DC1-0923" at bounding box center [1007, 223] width 102 height 16
click at [1006, 222] on input "SN250918DC1-0923" at bounding box center [1004, 222] width 117 height 25
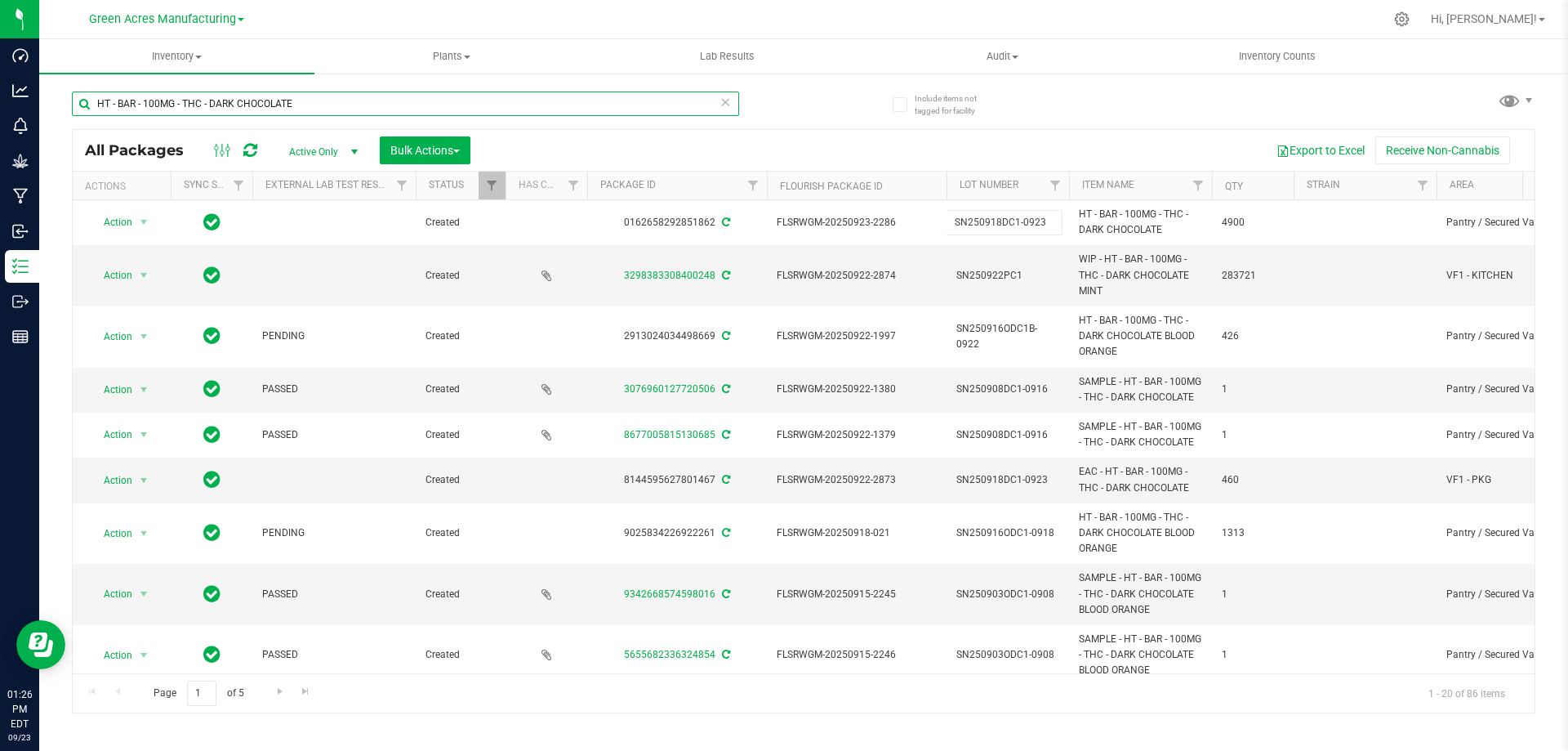
click at [353, 102] on input "HT - BAR - 100MG - THC - DARK CHOCOLATE" at bounding box center [405, 103] width 667 height 24
paste input "SN250918DC1-0923"
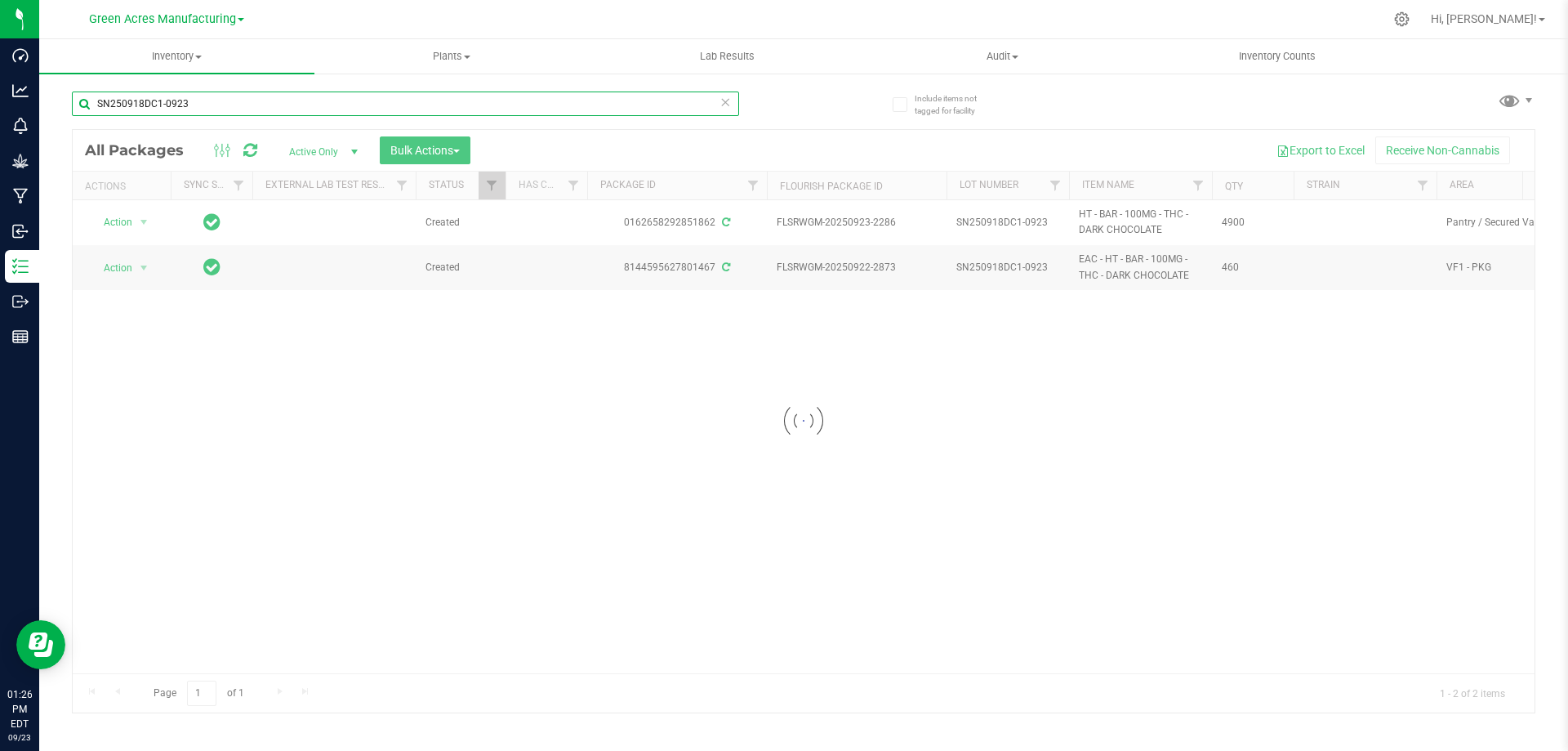
type input "SN250918DC1-0923"
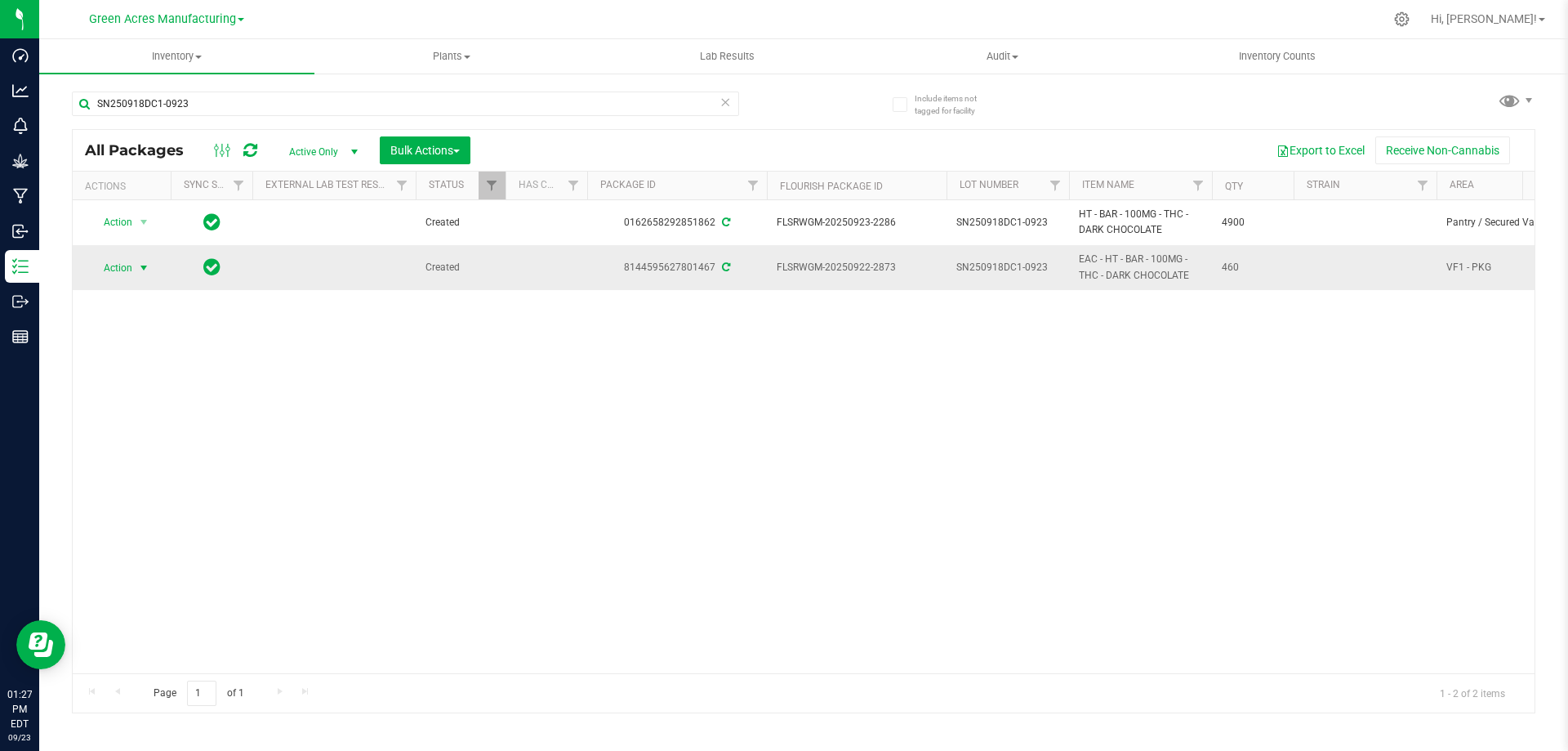
click at [122, 265] on span "Action" at bounding box center [111, 268] width 44 height 23
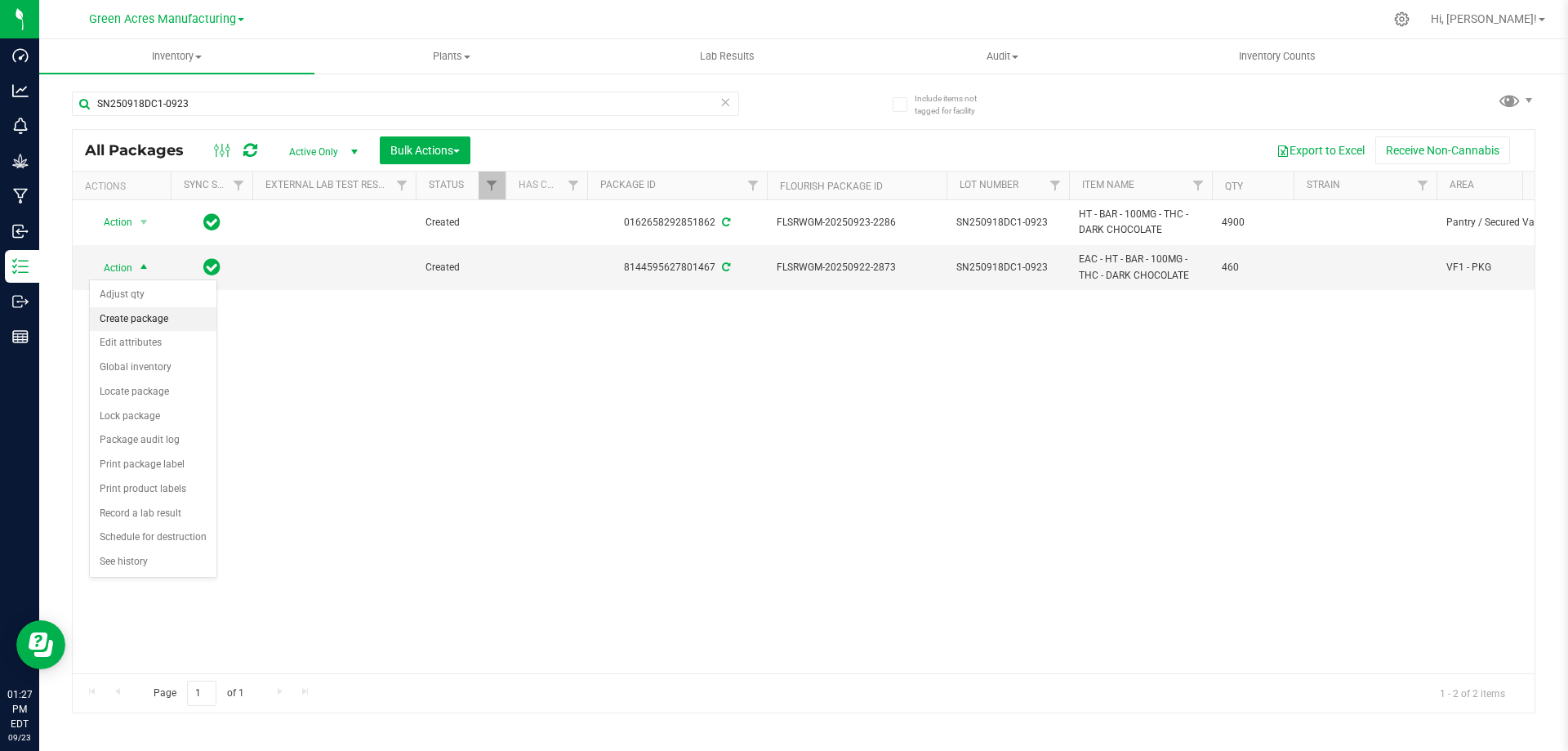
click at [152, 319] on li "Create package" at bounding box center [153, 320] width 127 height 24
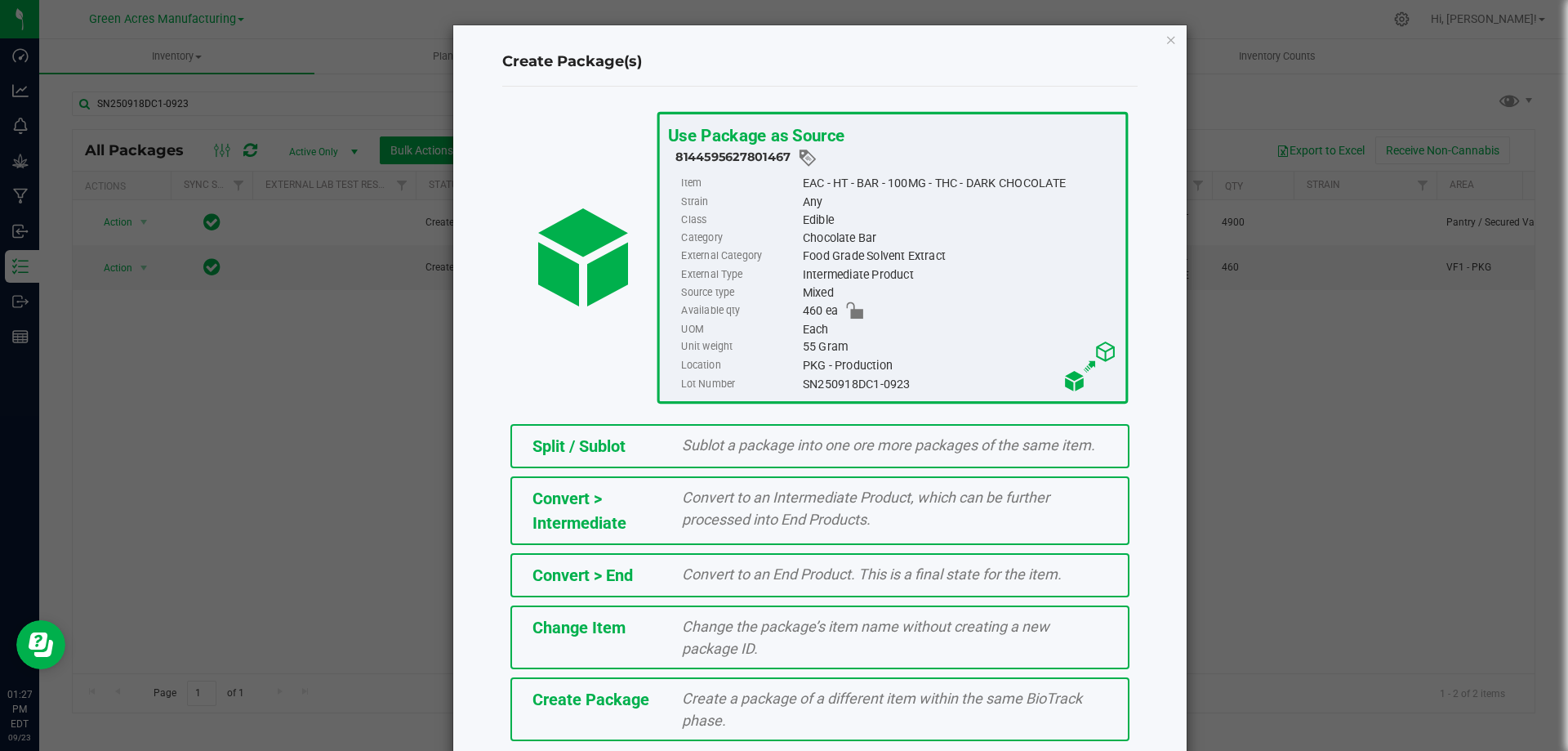
scroll to position [64, 0]
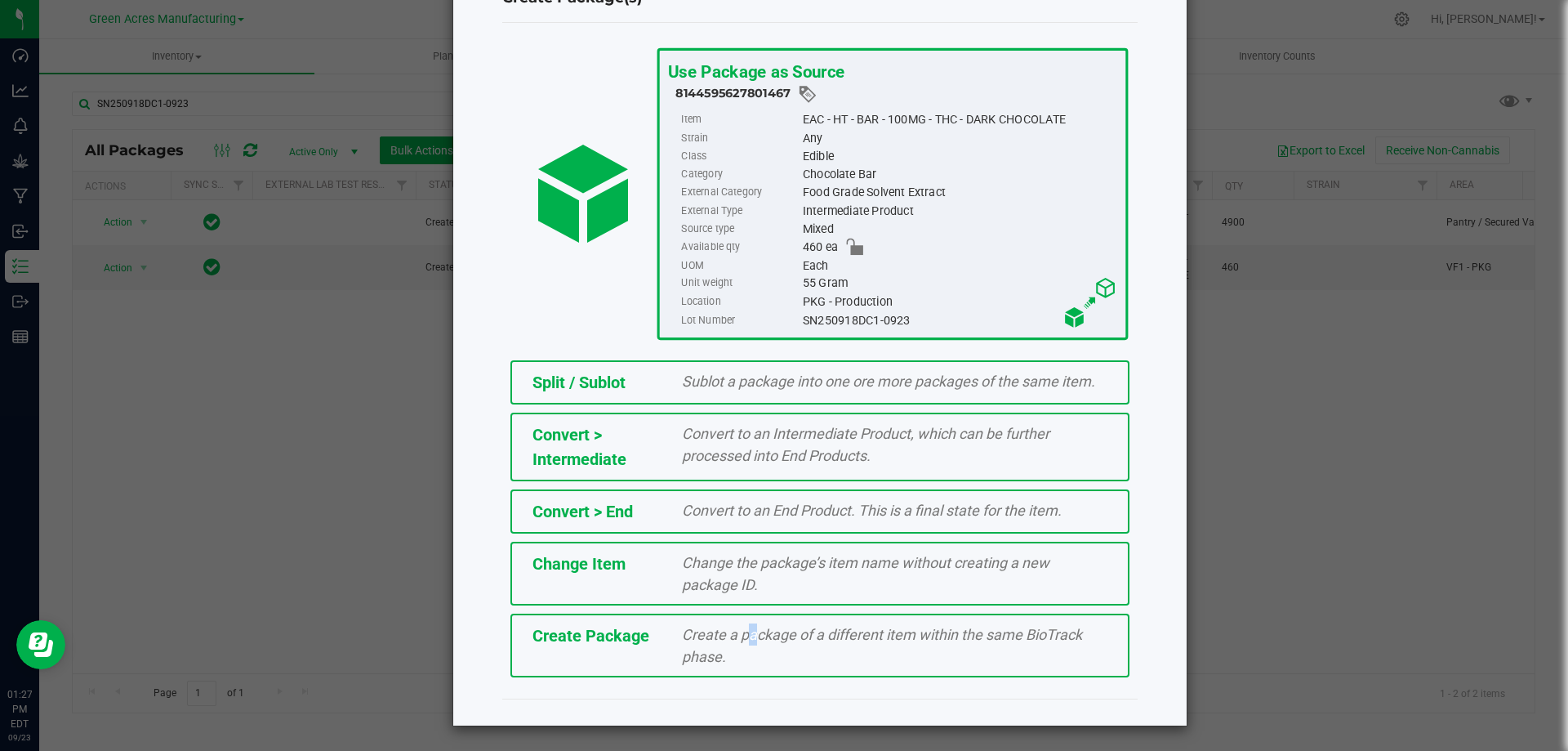
click at [735, 633] on span "Create a package of a different item within the same BioTrack phase." at bounding box center [883, 646] width 400 height 39
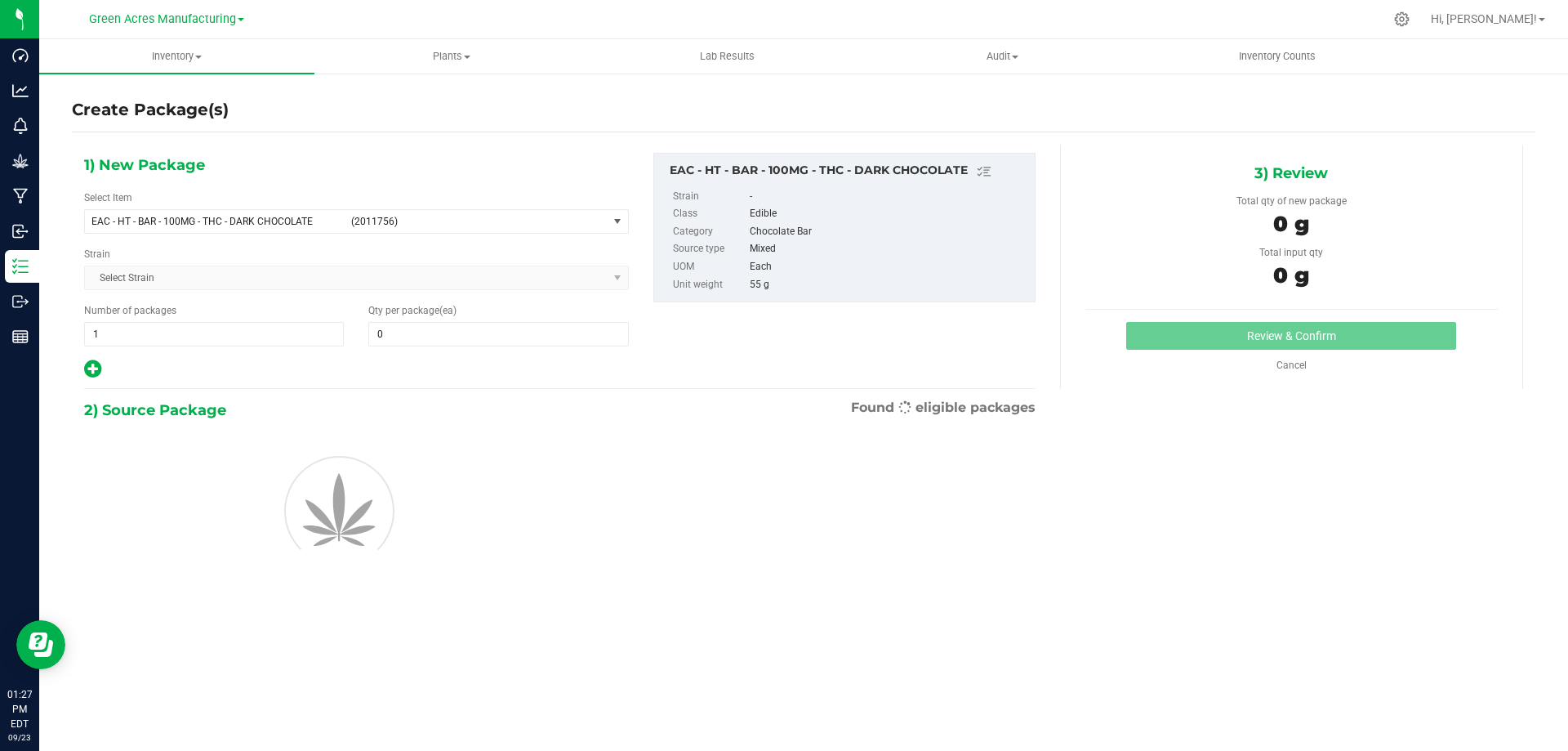
type input "0"
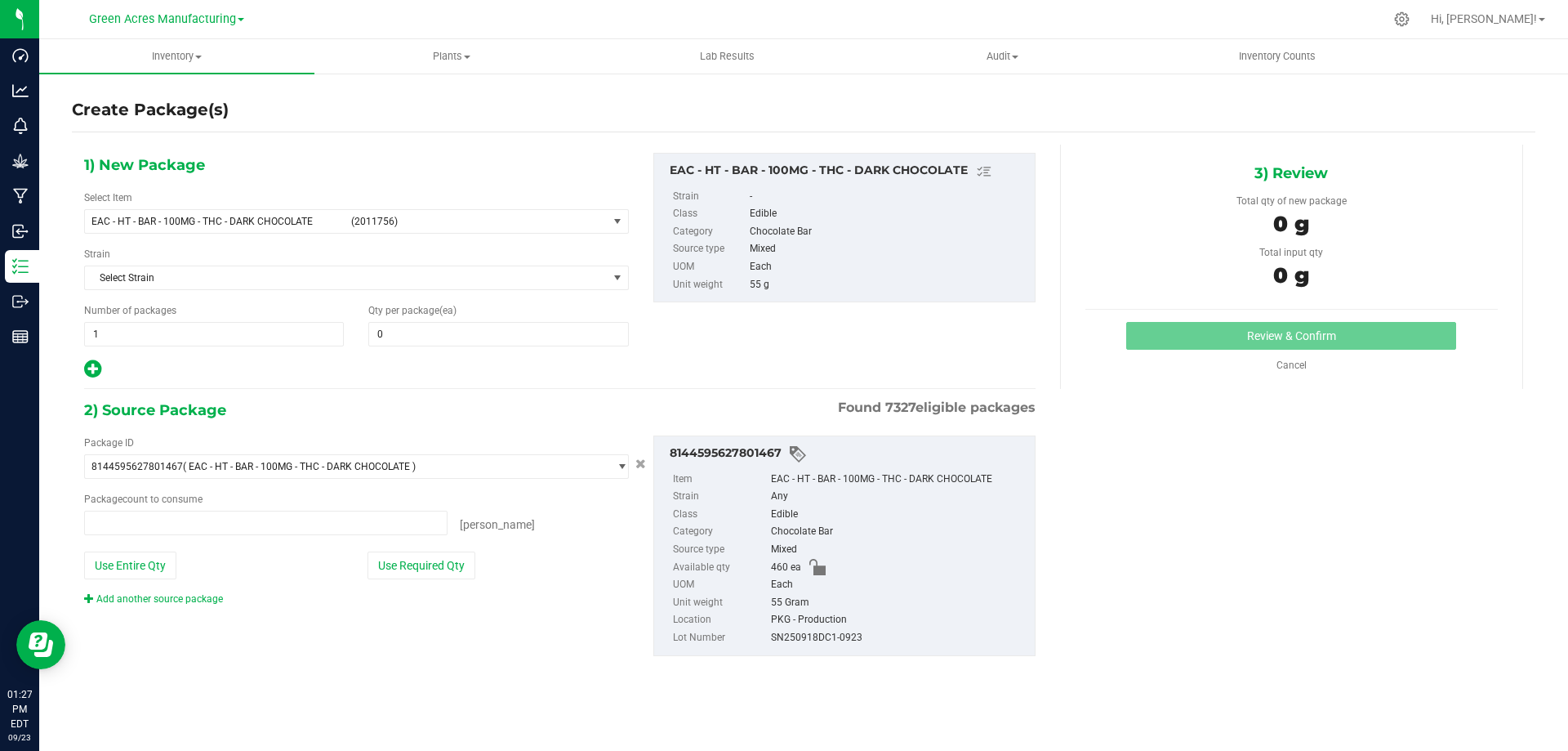
type input "0 ea"
click at [313, 219] on span "EAC - HT - BAR - 100MG - THC - DARK CHOCOLATE" at bounding box center [216, 221] width 250 height 11
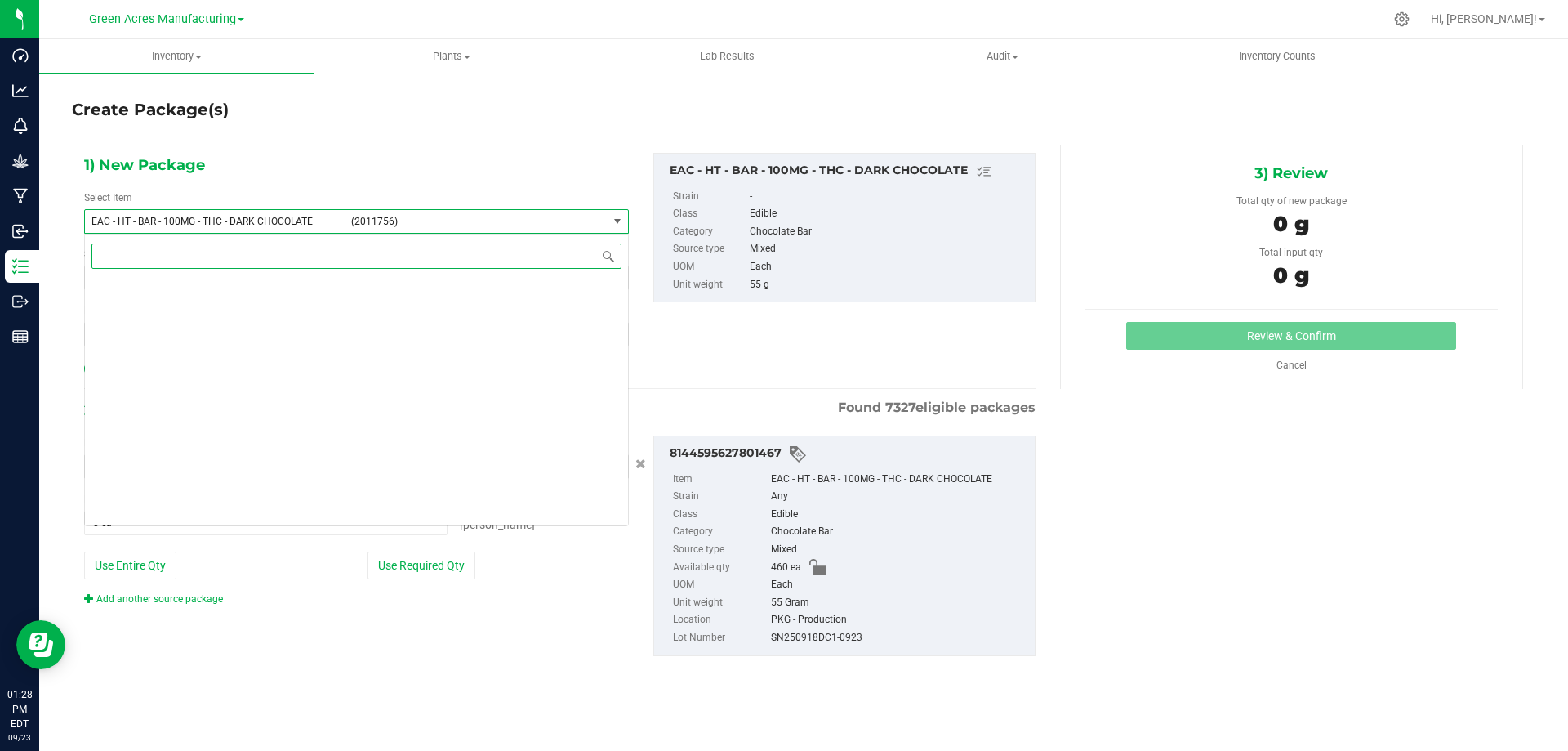
scroll to position [8300, 0]
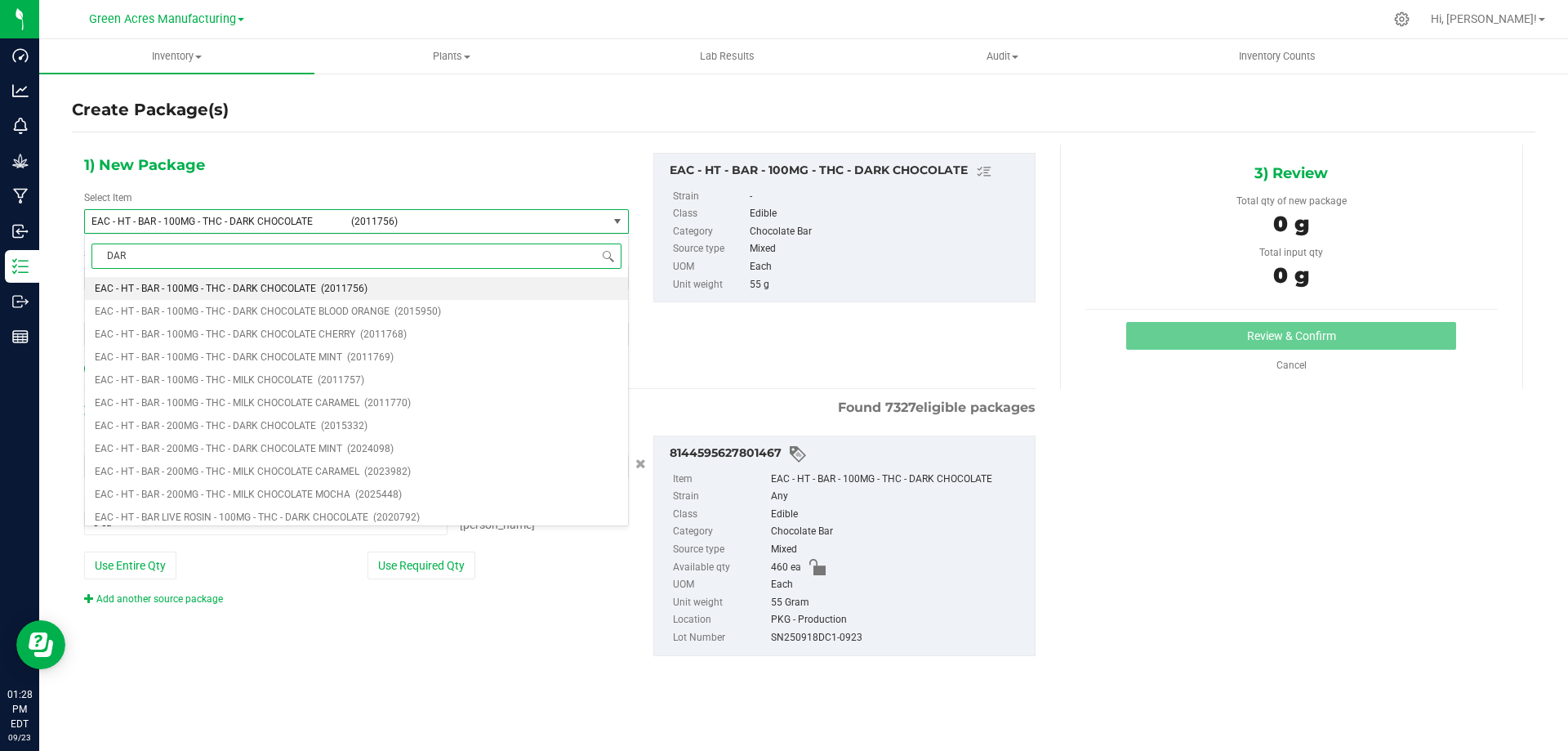
type input "DARK"
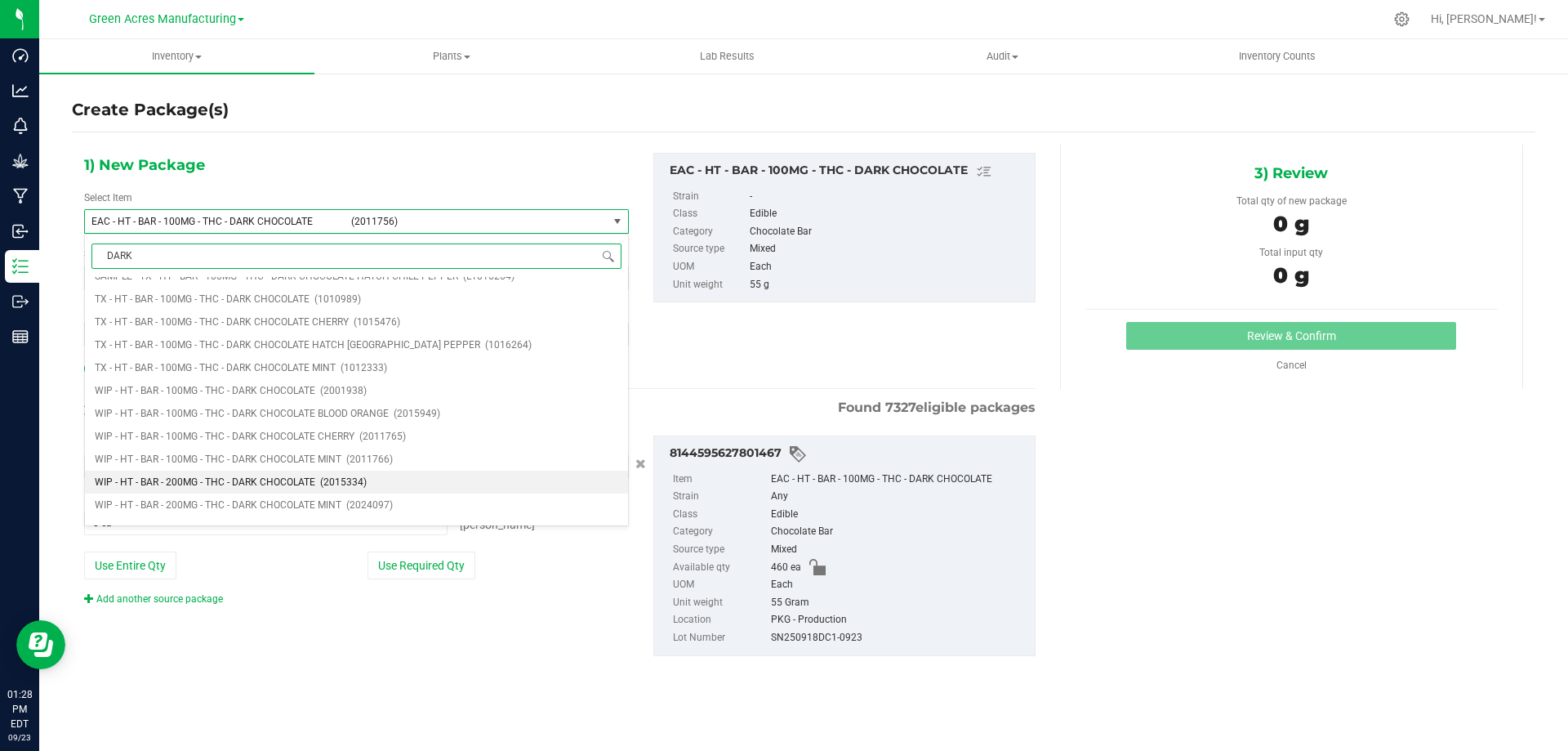
scroll to position [2532, 0]
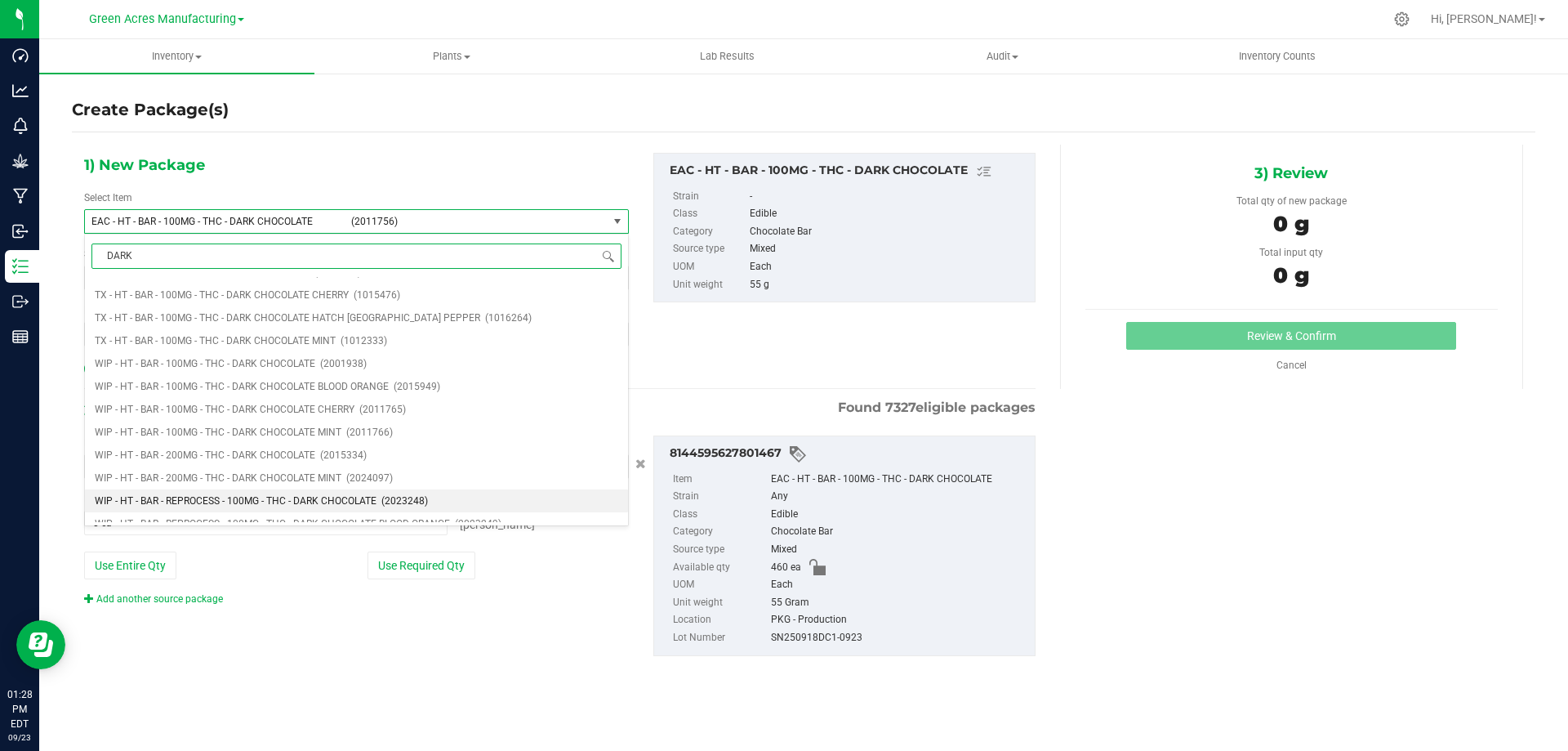
click at [349, 499] on span "WIP - HT - BAR - REPROCESS - 100MG - THC - DARK CHOCOLATE" at bounding box center [236, 501] width 282 height 11
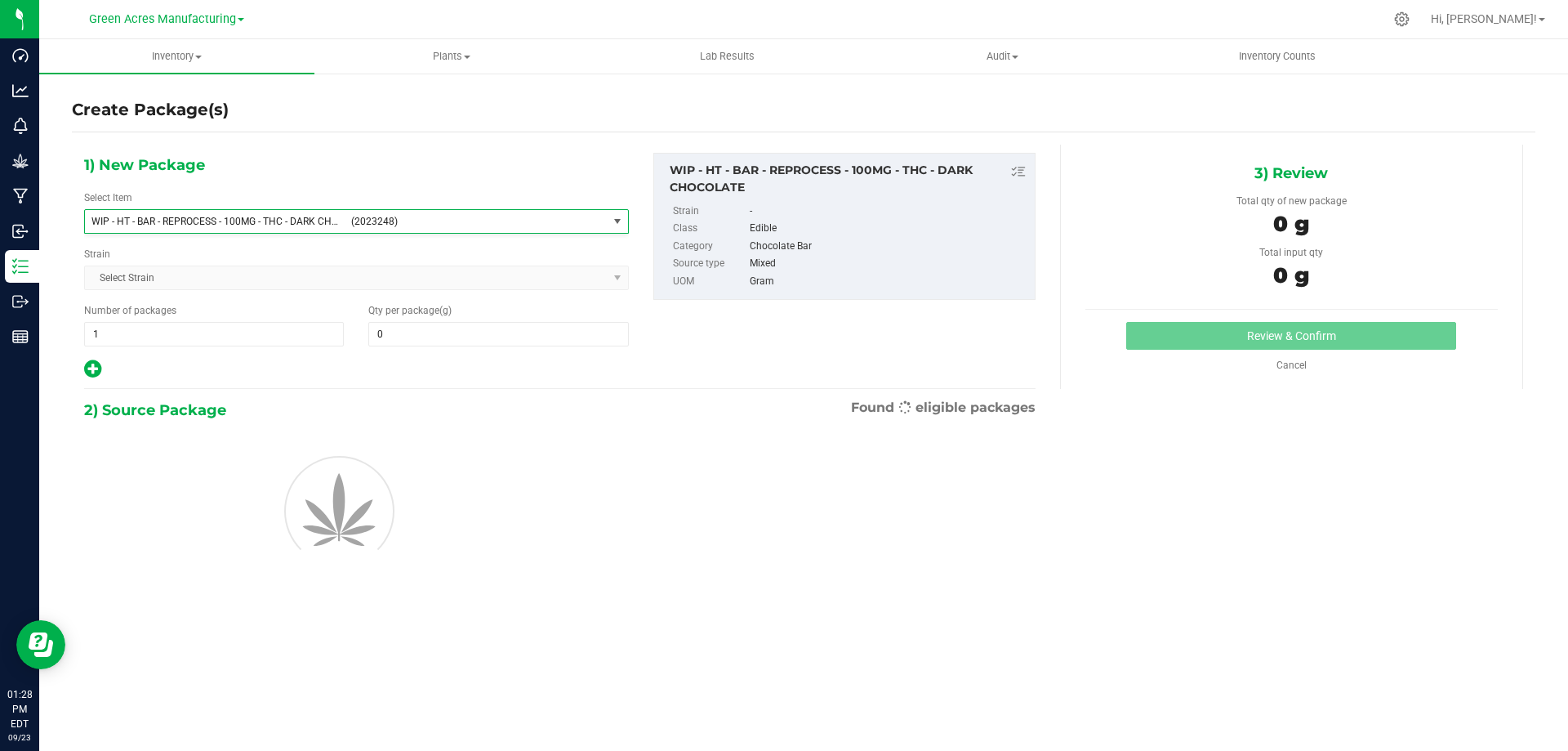
type input "0.0000"
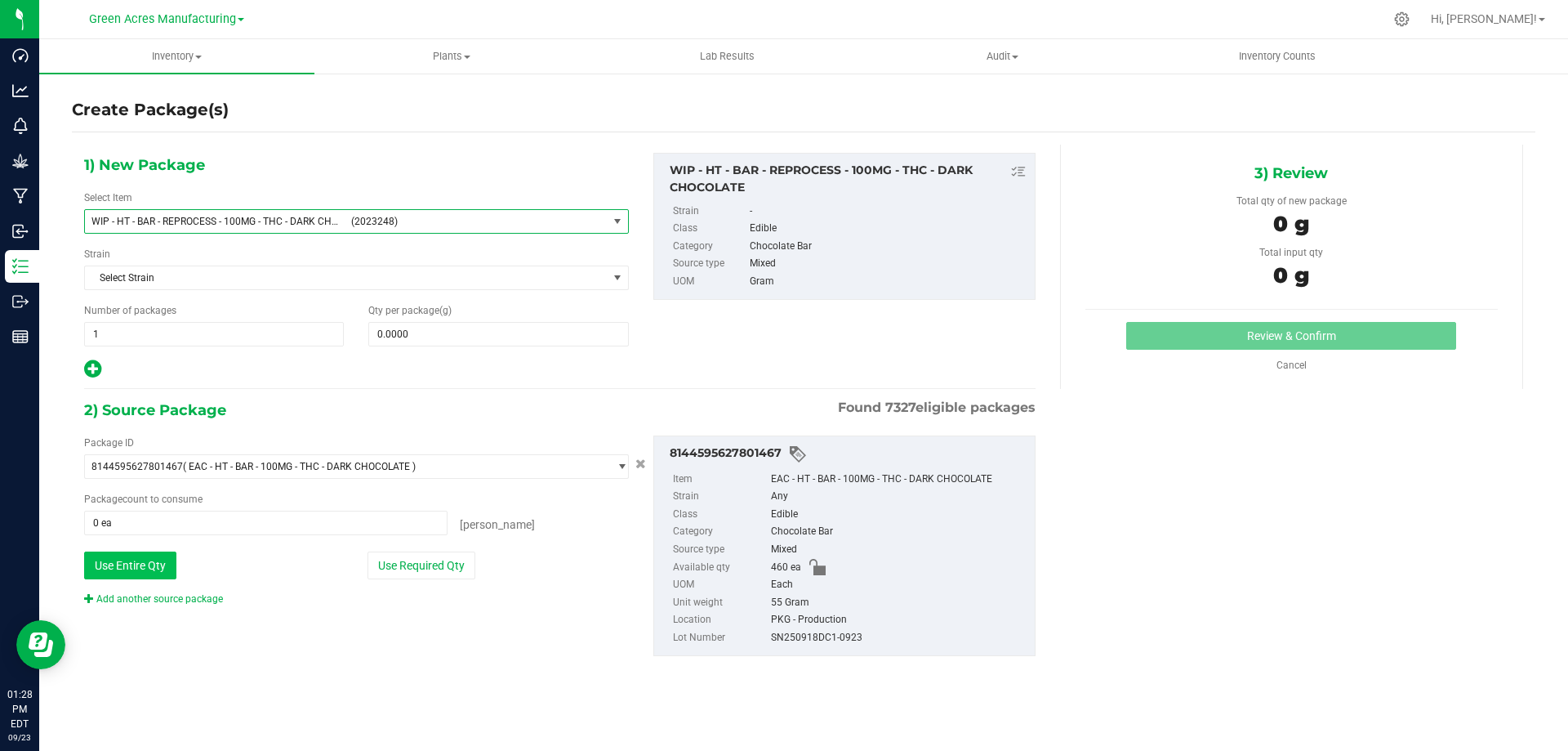
click at [159, 572] on button "Use Entire Qty" at bounding box center [130, 566] width 92 height 28
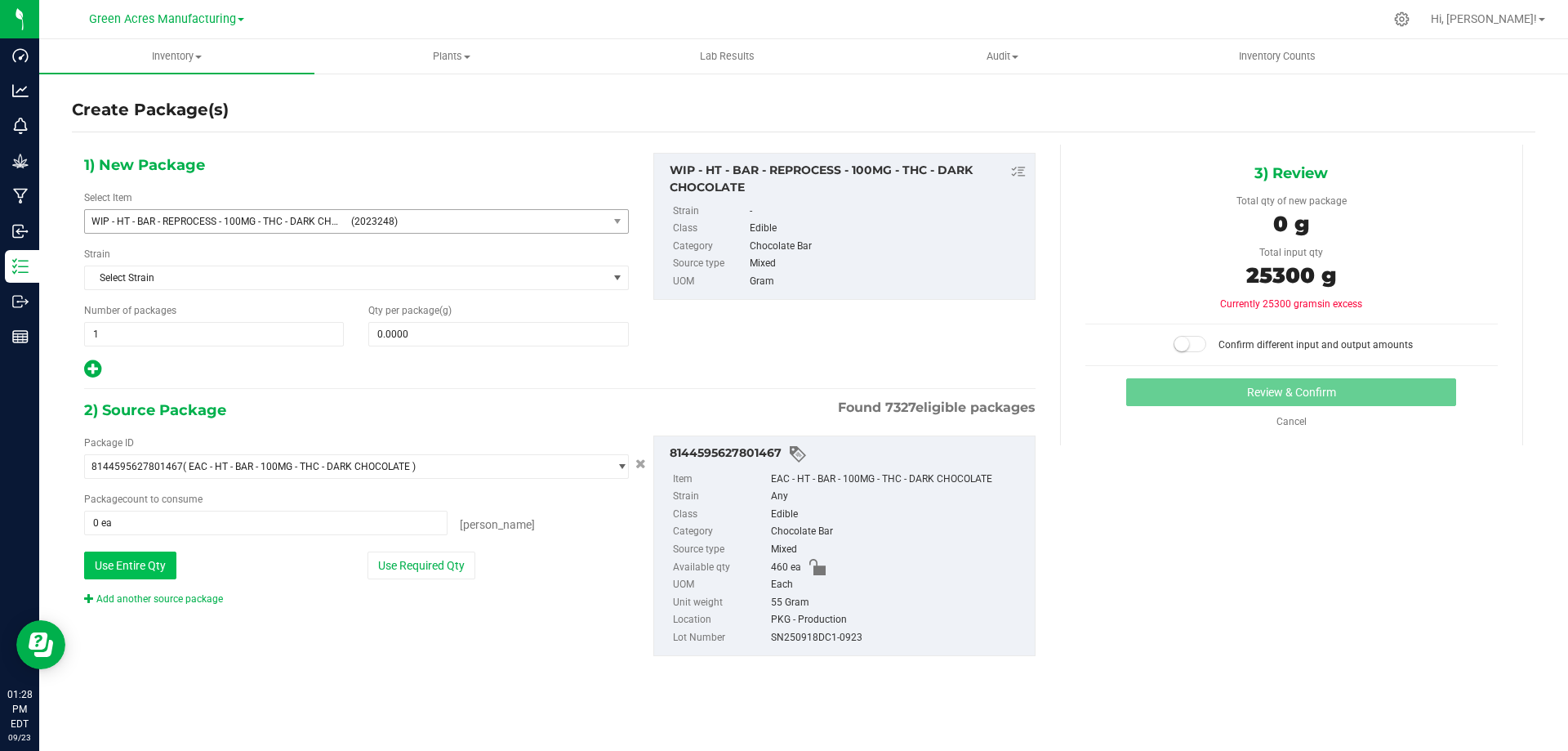
type input "460 ea"
drag, startPoint x: 1311, startPoint y: 272, endPoint x: 1234, endPoint y: 275, distance: 77.1
click at [1234, 275] on div "25300 g" at bounding box center [1292, 277] width 413 height 37
copy span "25300"
click at [489, 331] on span at bounding box center [498, 334] width 259 height 24
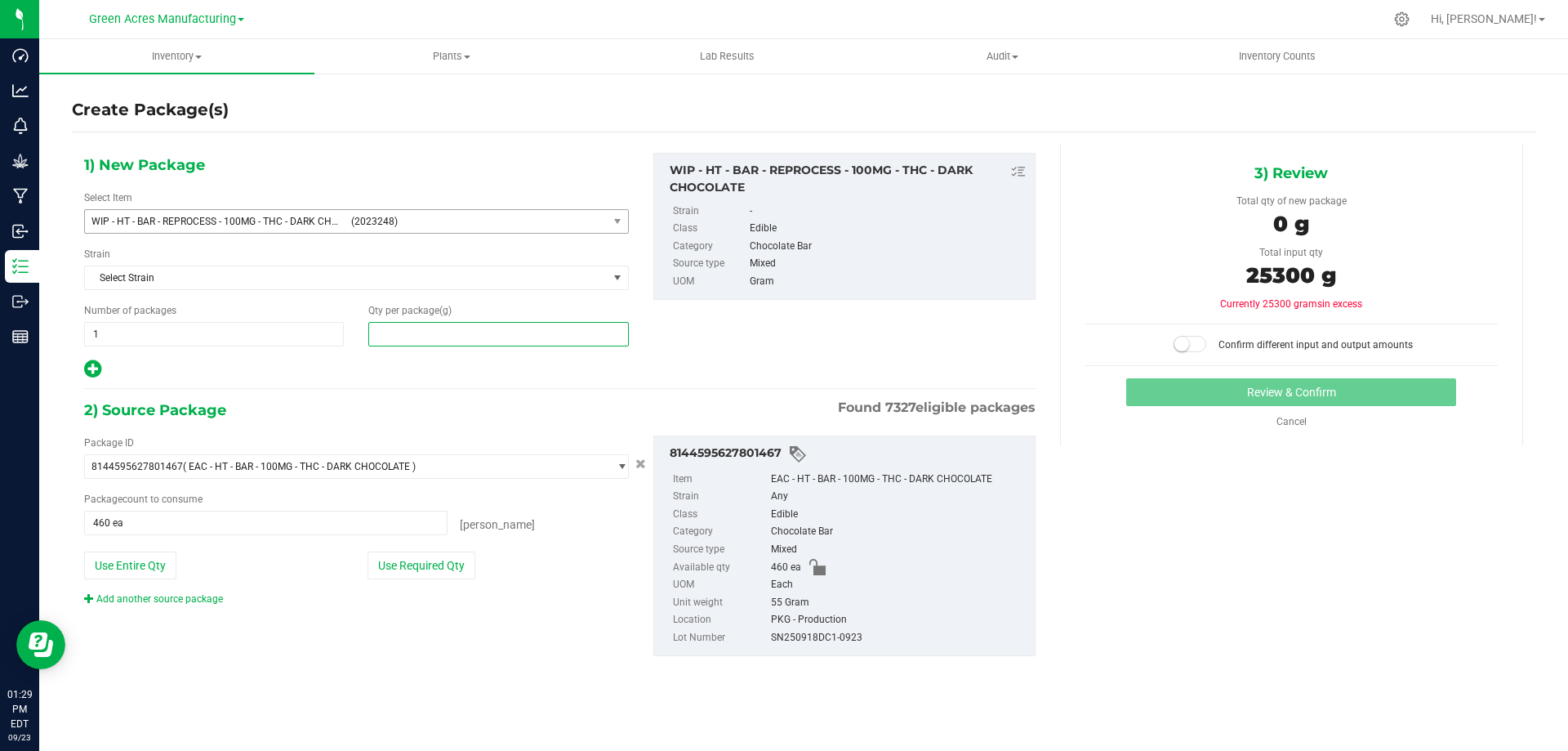
paste input "25300"
type input "25300"
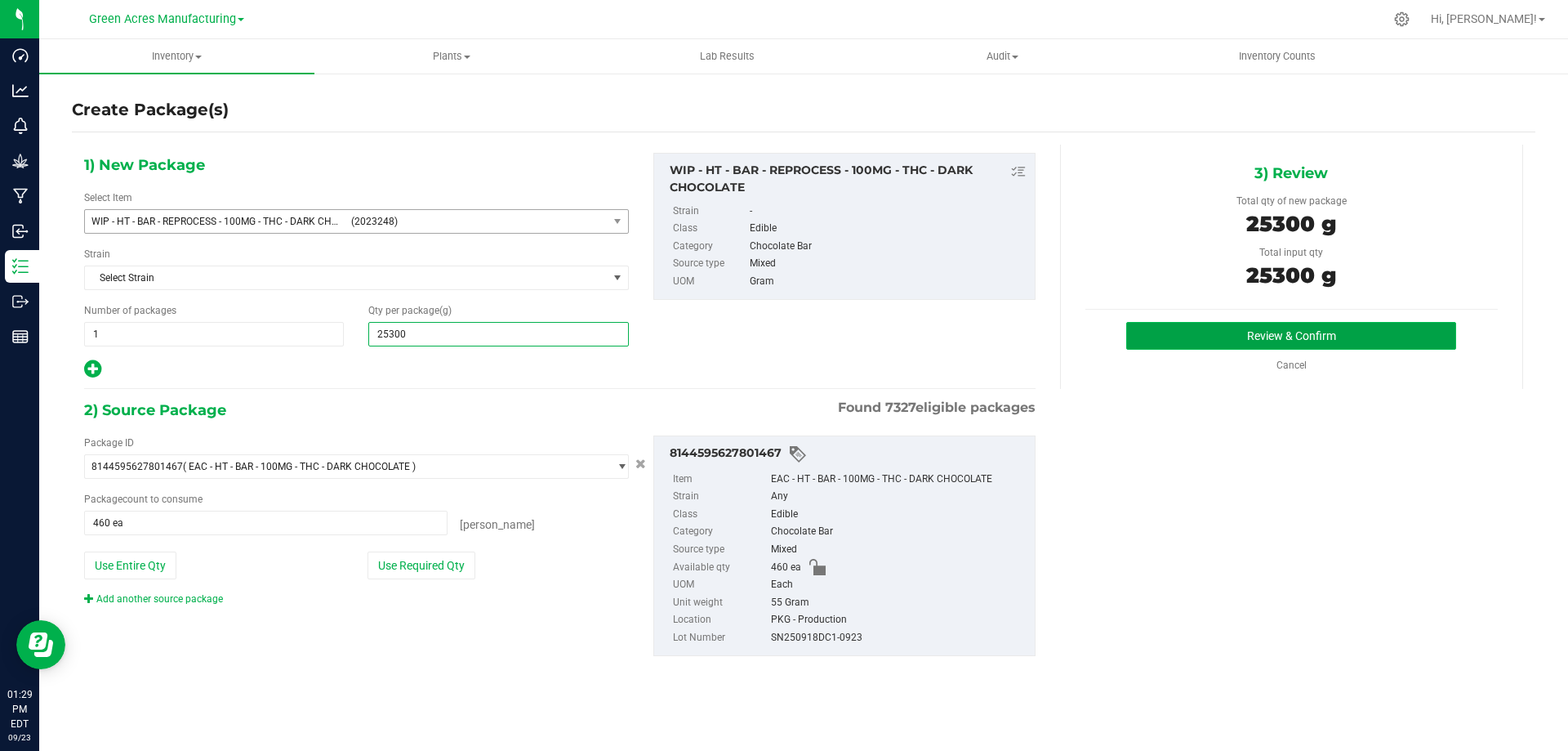
type input "25,300.0000"
click at [1218, 334] on button "Review & Confirm" at bounding box center [1291, 336] width 330 height 28
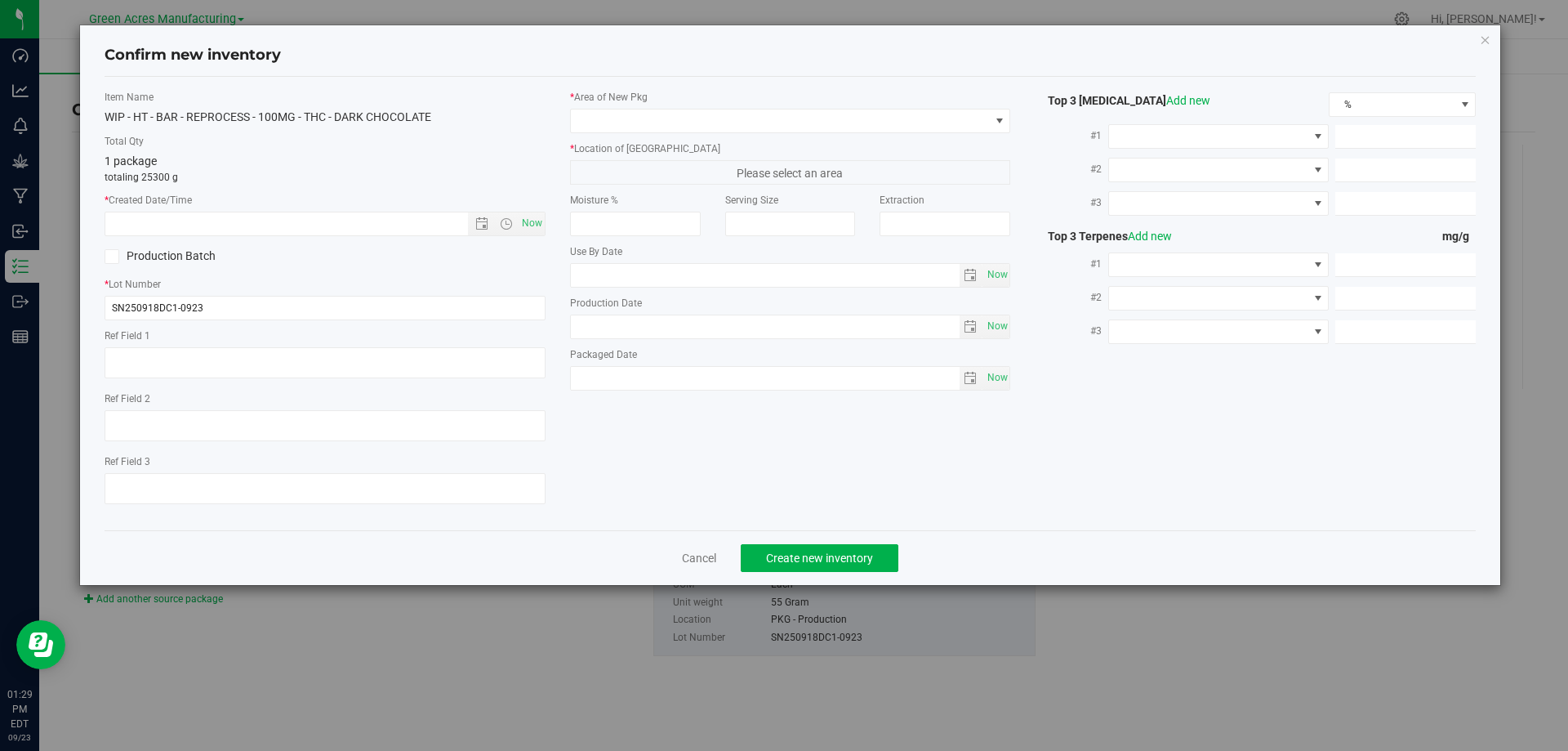
type input "2026-03-31"
click at [532, 225] on span "Now" at bounding box center [532, 223] width 28 height 23
type input "9/23/2025 1:29 PM"
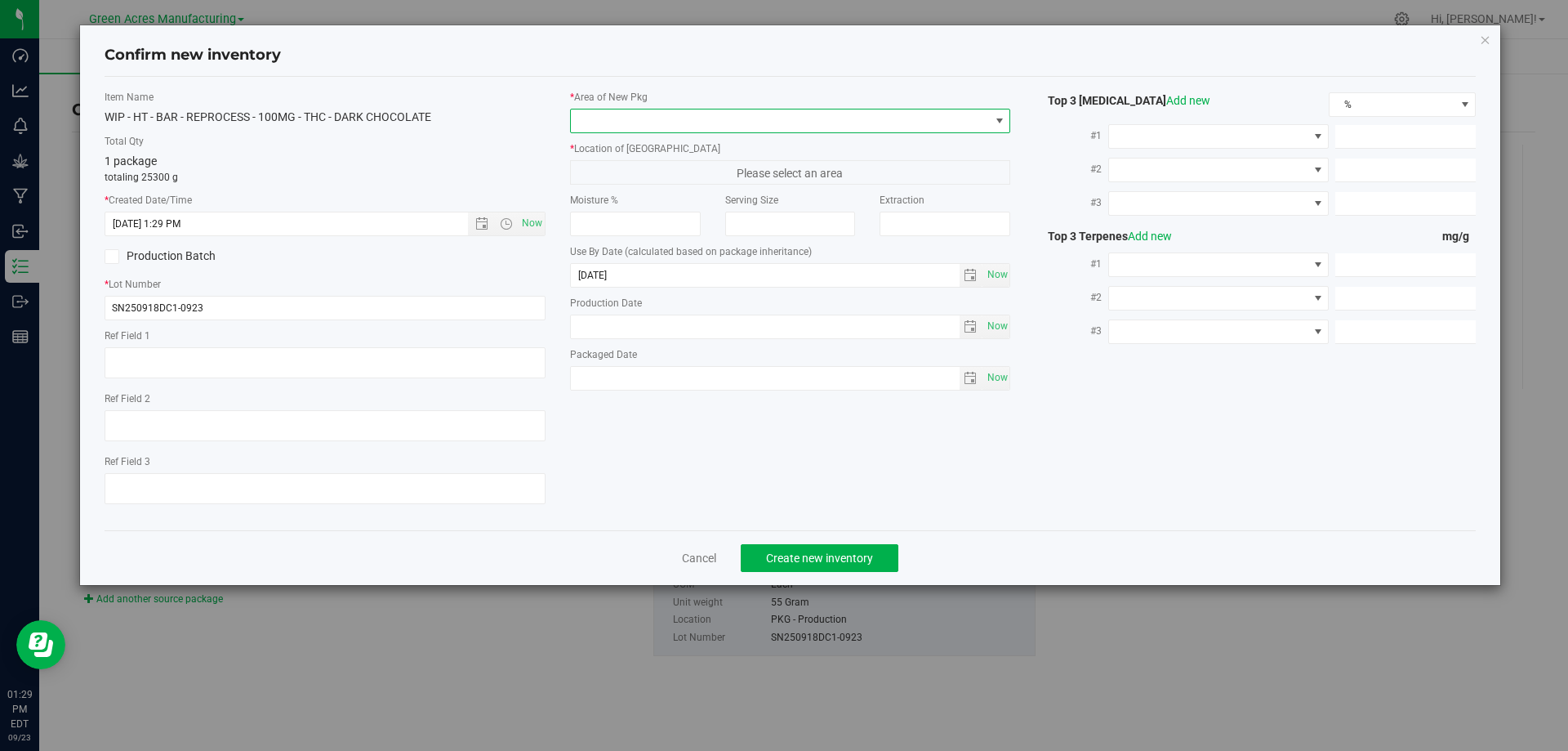
click at [663, 116] on span at bounding box center [780, 120] width 419 height 23
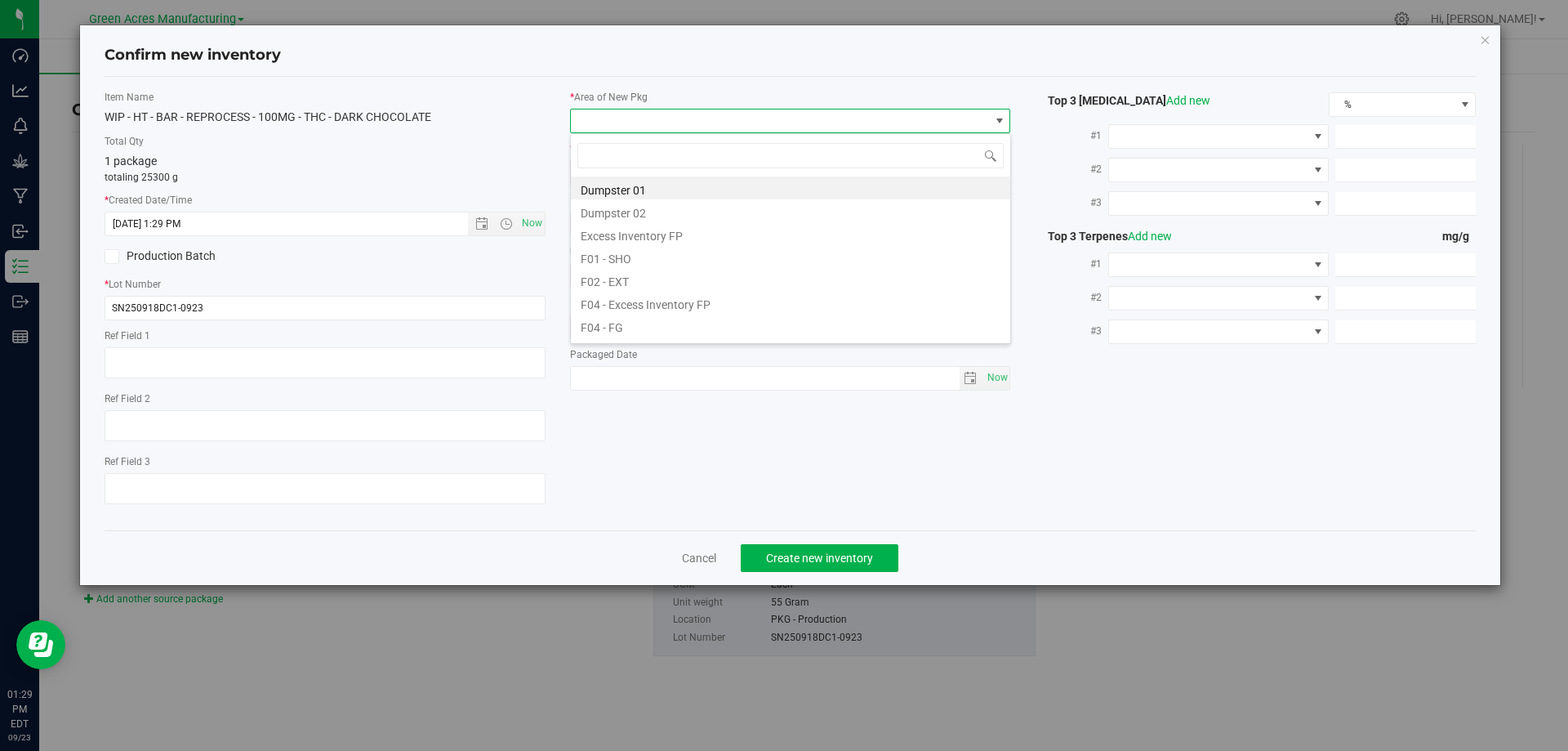
scroll to position [24, 441]
type input "K"
click at [665, 218] on li "VF1 - KITCHEN" at bounding box center [790, 211] width 439 height 23
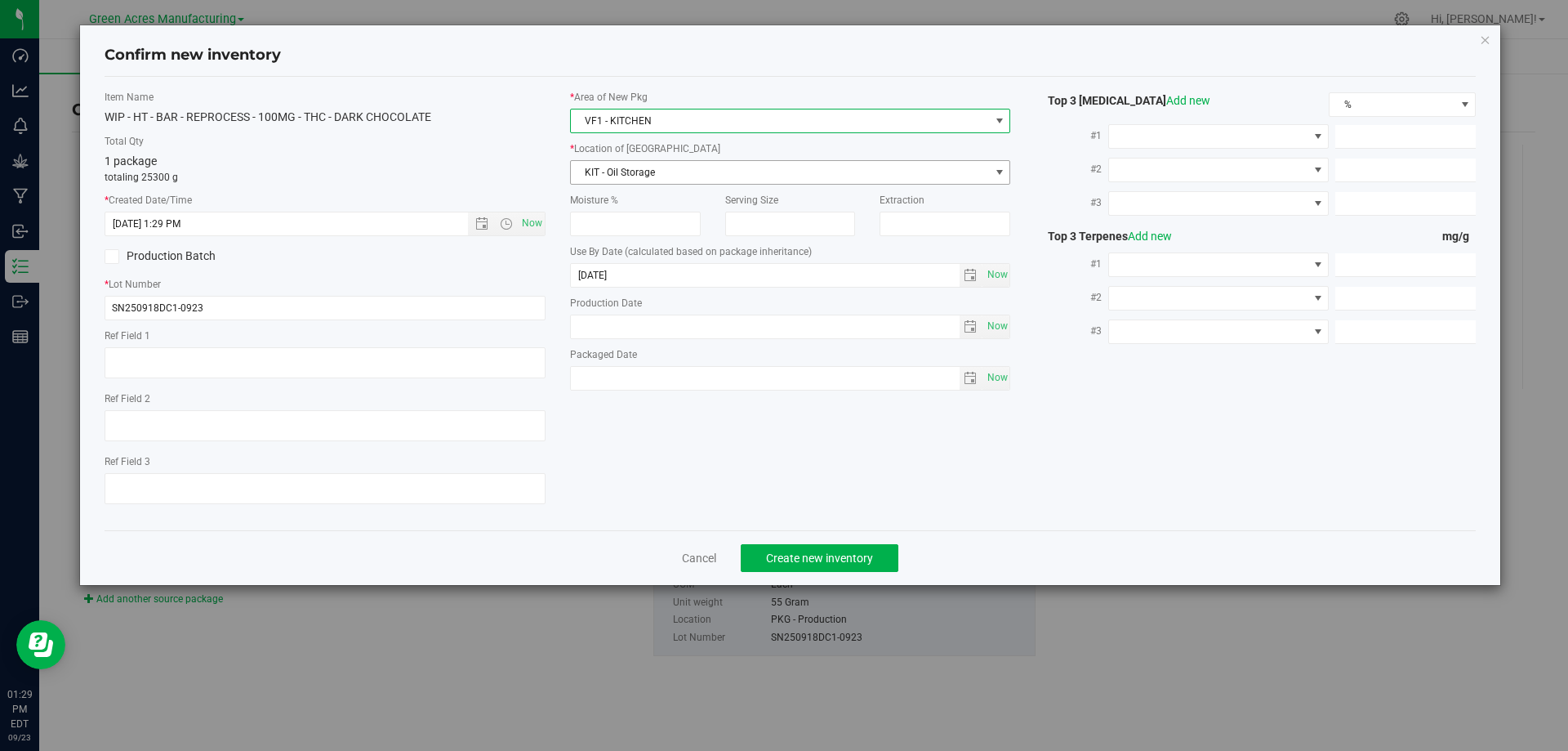
click at [657, 175] on span "KIT - Oil Storage" at bounding box center [780, 172] width 419 height 23
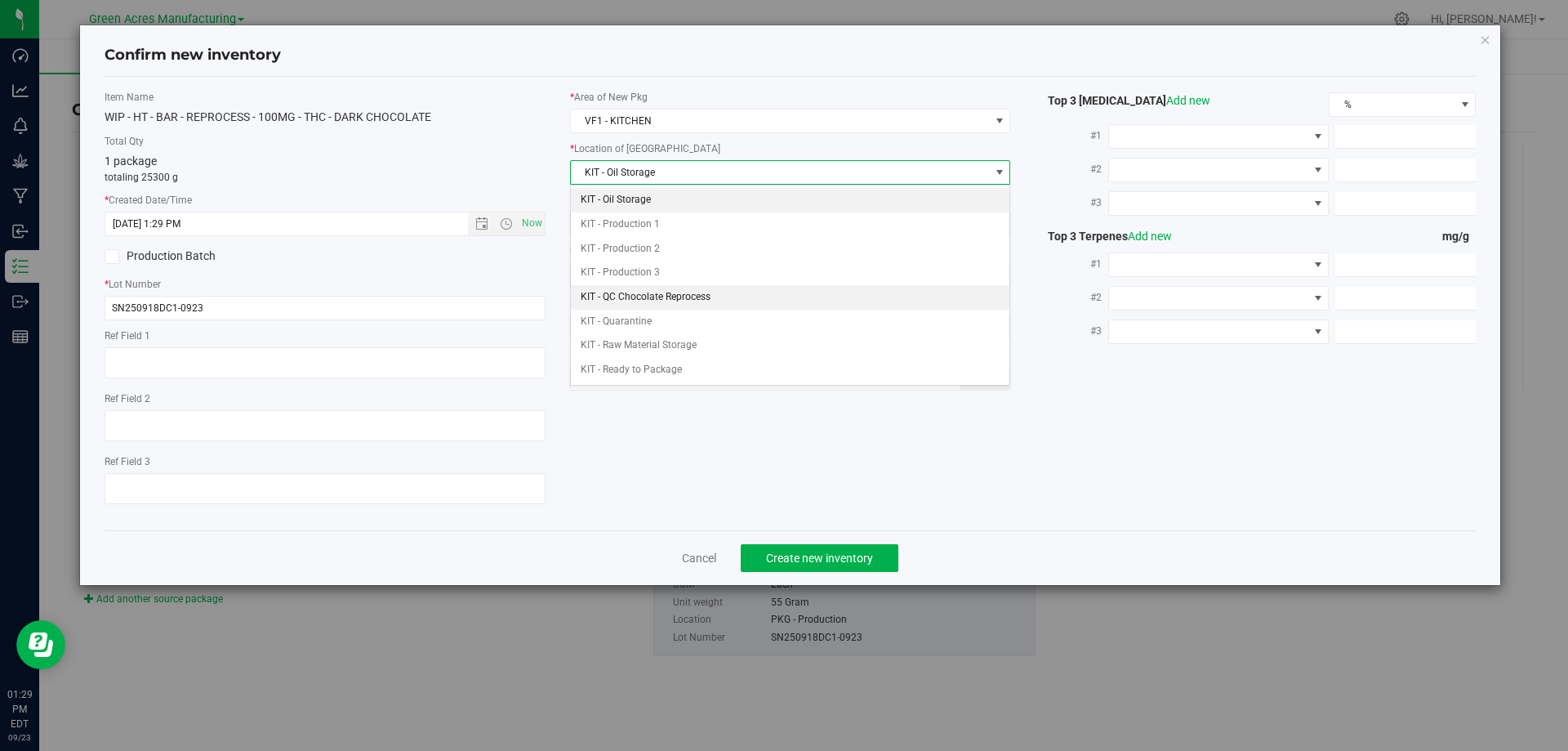
click at [669, 292] on li "KIT - QC Chocolate Reprocess" at bounding box center [790, 297] width 439 height 24
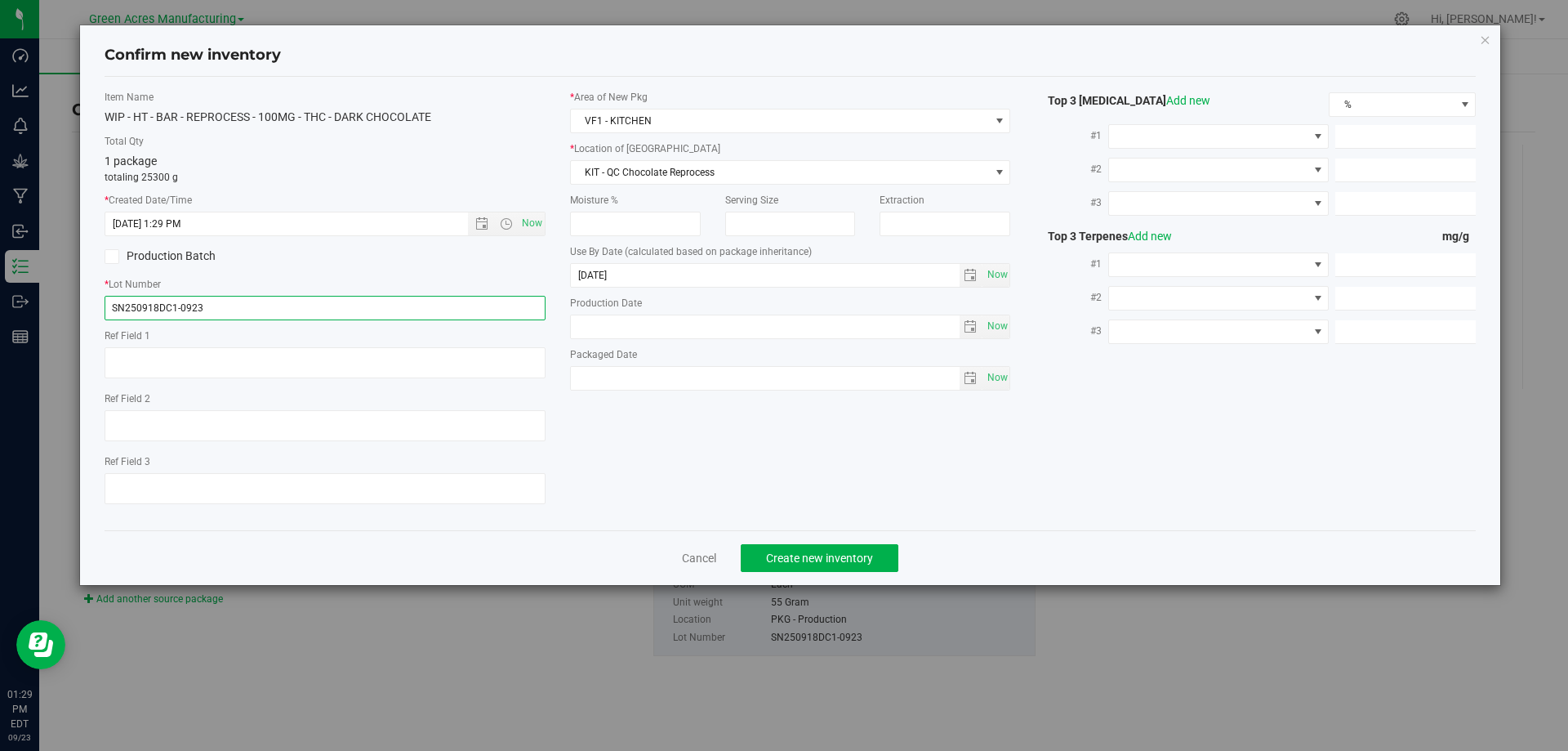
drag, startPoint x: 310, startPoint y: 306, endPoint x: 374, endPoint y: 305, distance: 64.0
click at [309, 306] on input "SN250918DC1-0923" at bounding box center [324, 308] width 441 height 24
type input "RP250918DC1"
click at [828, 557] on span "Create new inventory" at bounding box center [820, 558] width 107 height 13
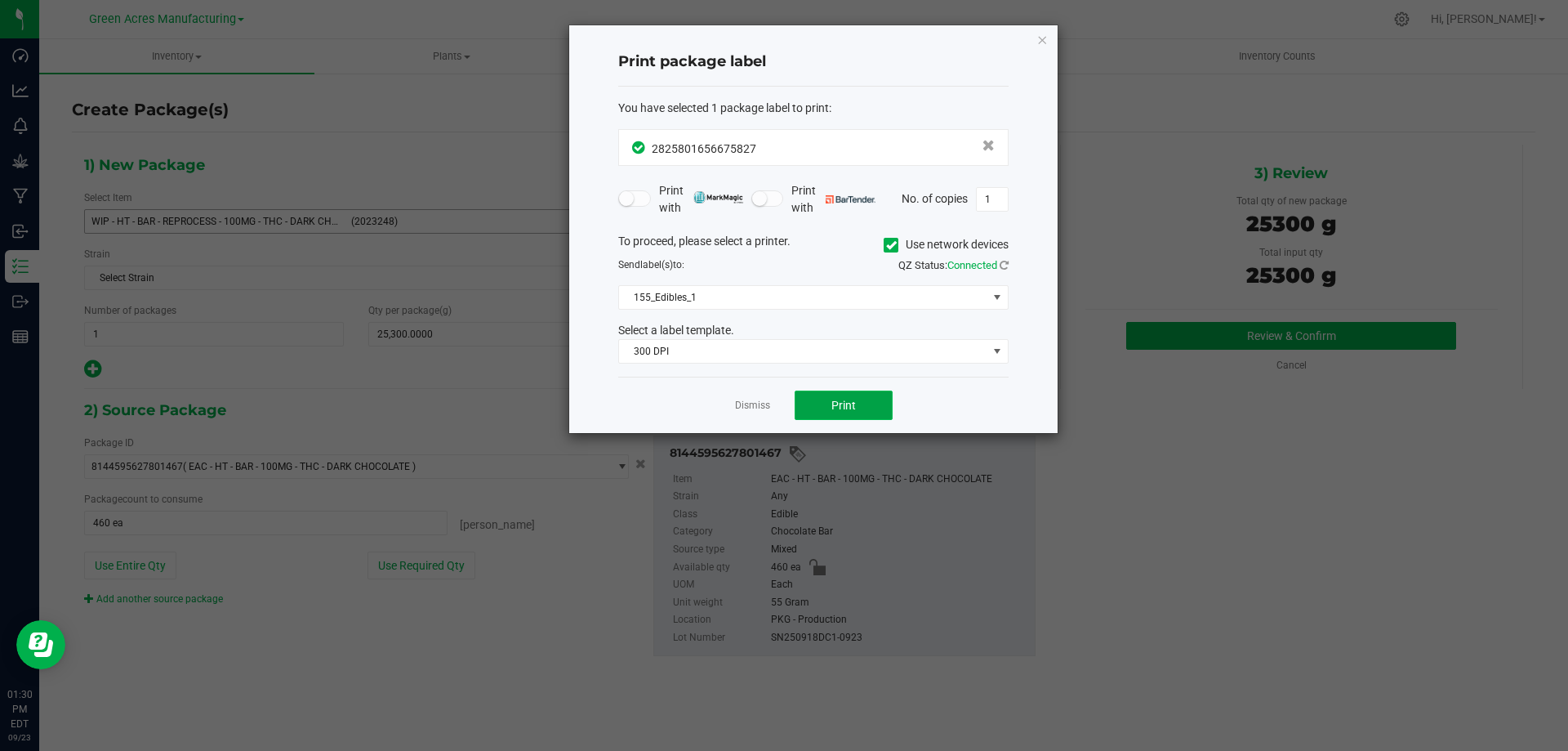
click at [848, 404] on span "Print" at bounding box center [844, 405] width 24 height 13
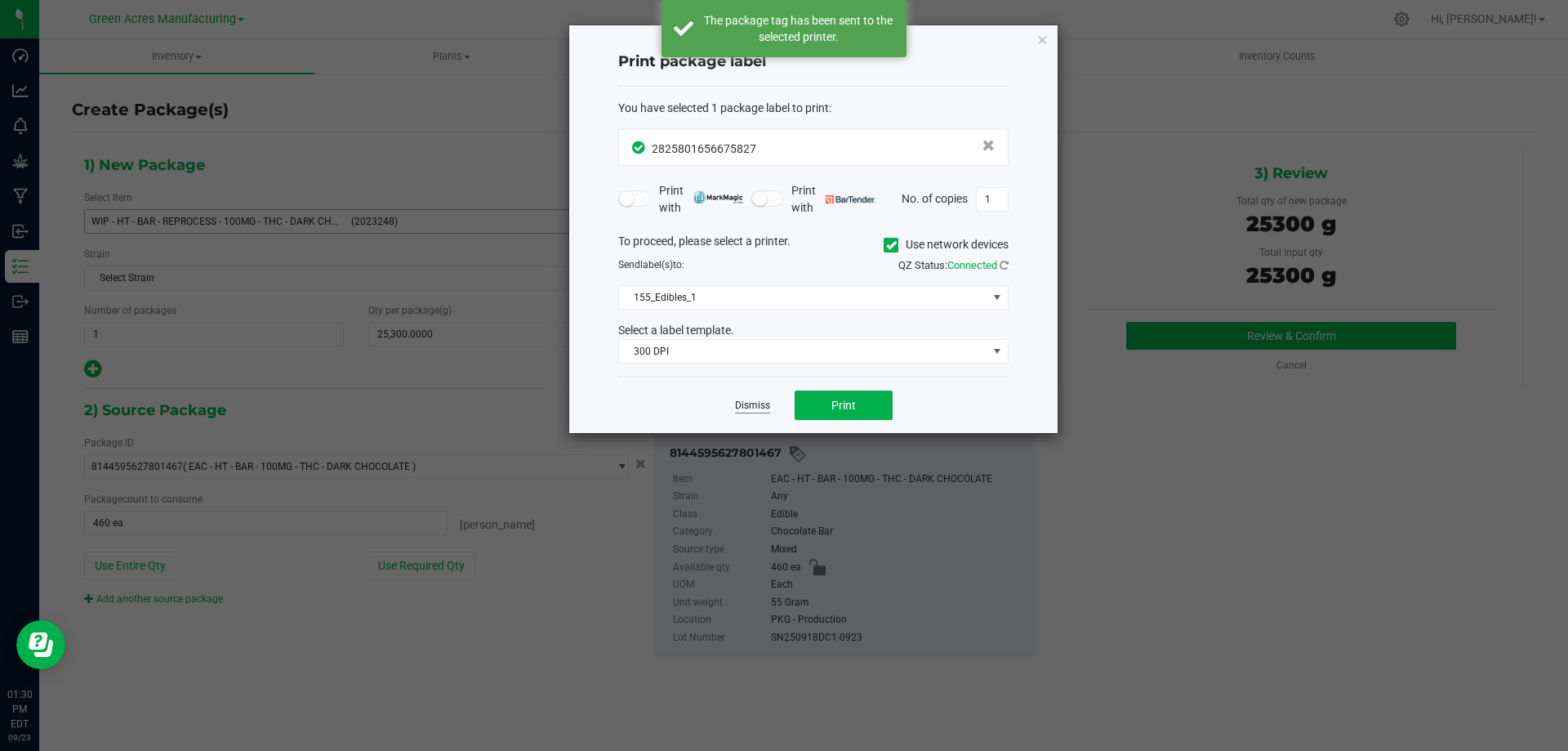
click at [757, 403] on link "Dismiss" at bounding box center [752, 405] width 35 height 14
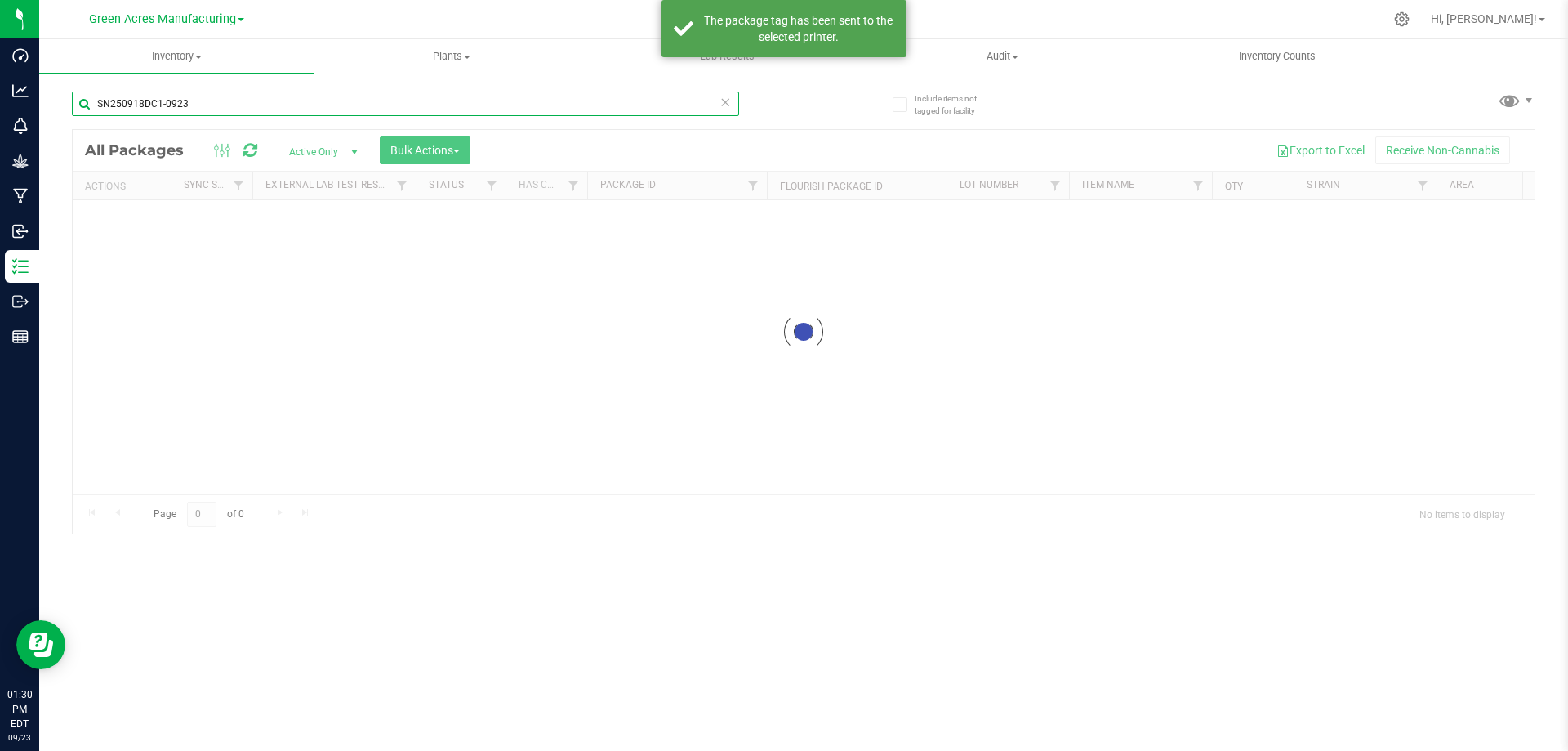
click at [211, 102] on input "SN250918DC1-0923" at bounding box center [405, 103] width 667 height 24
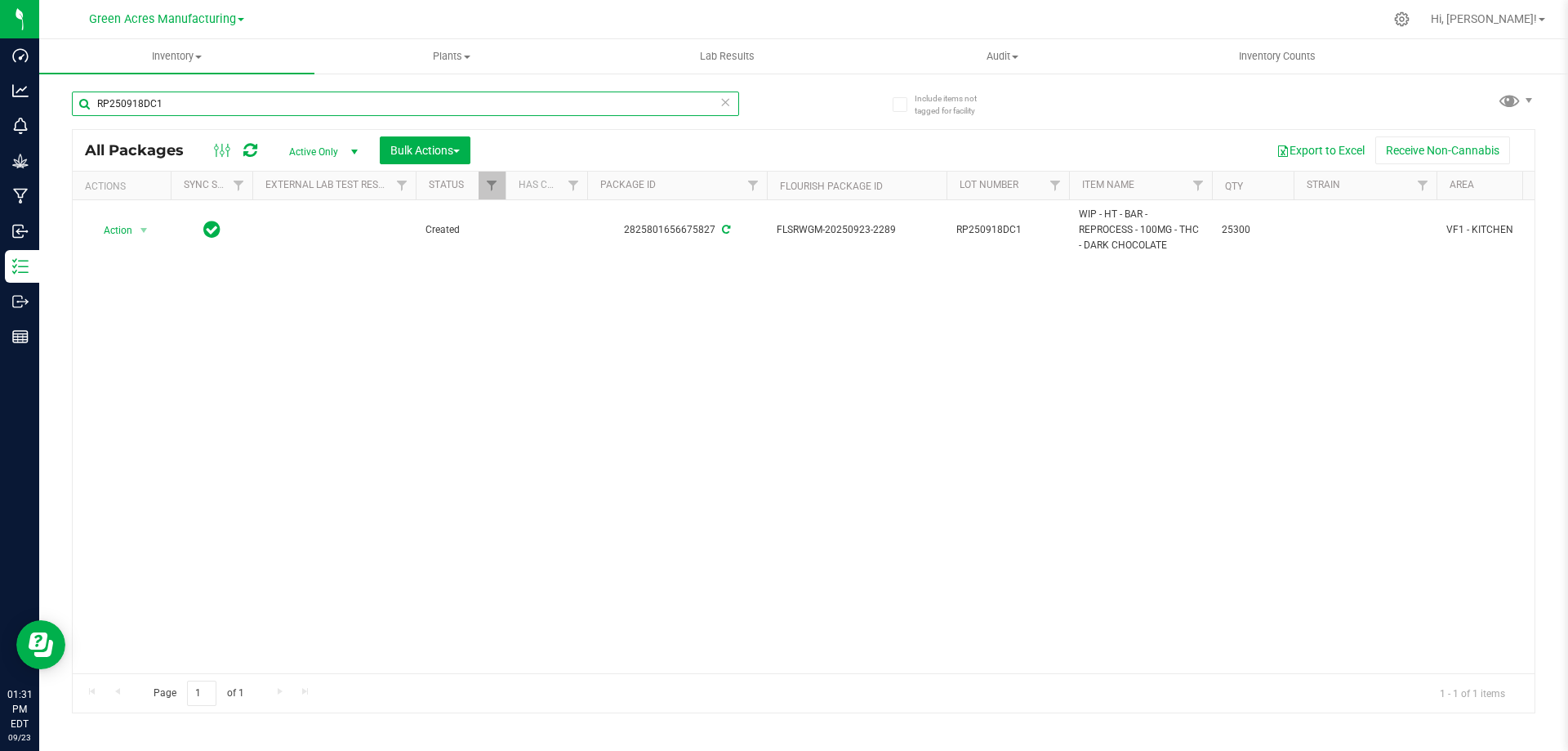
type input "RP250918DC1"
click at [323, 305] on div "Action Action Adjust qty Create package Edit attributes Global inventory Locate…" at bounding box center [803, 436] width 1462 height 473
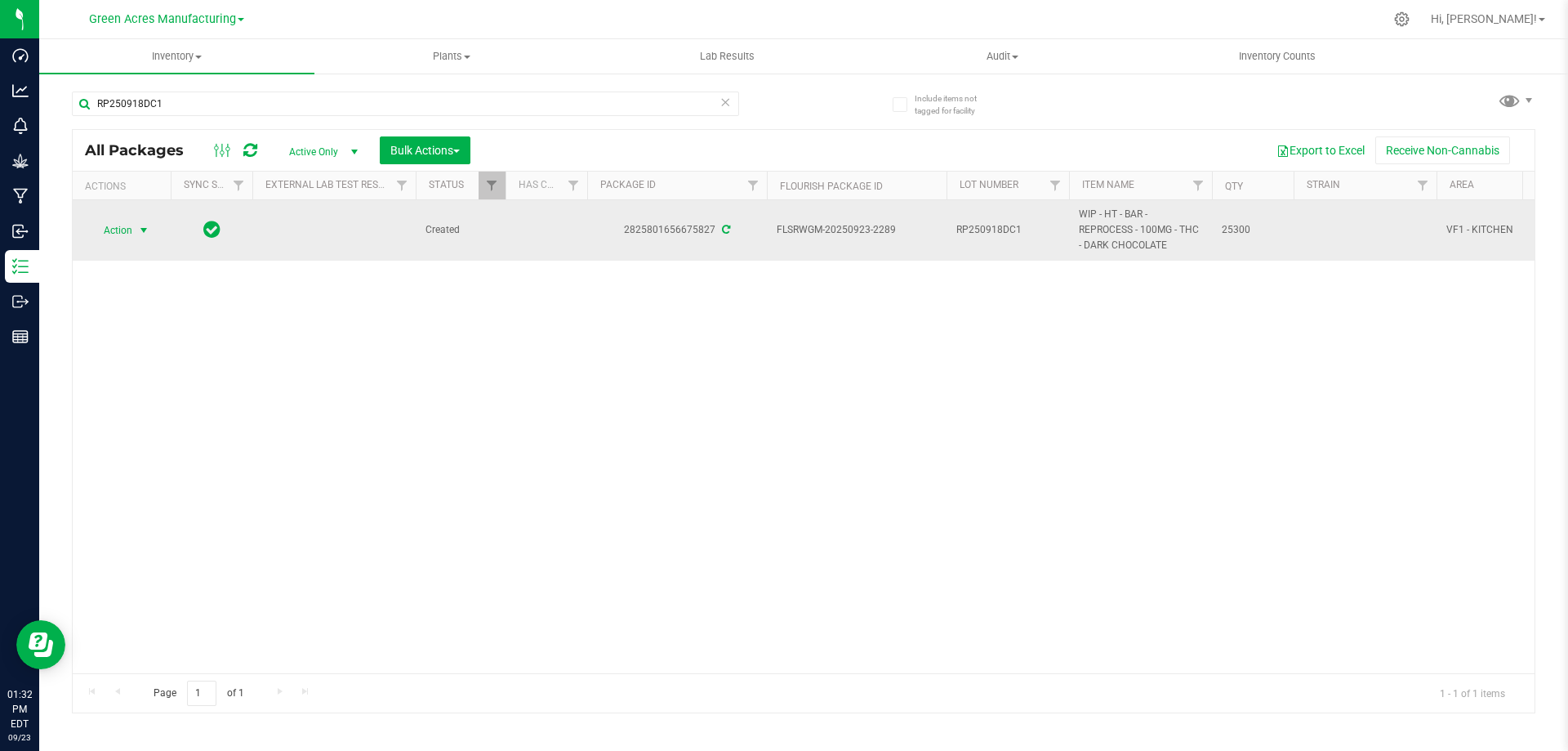
click at [133, 236] on span "Action" at bounding box center [111, 230] width 44 height 23
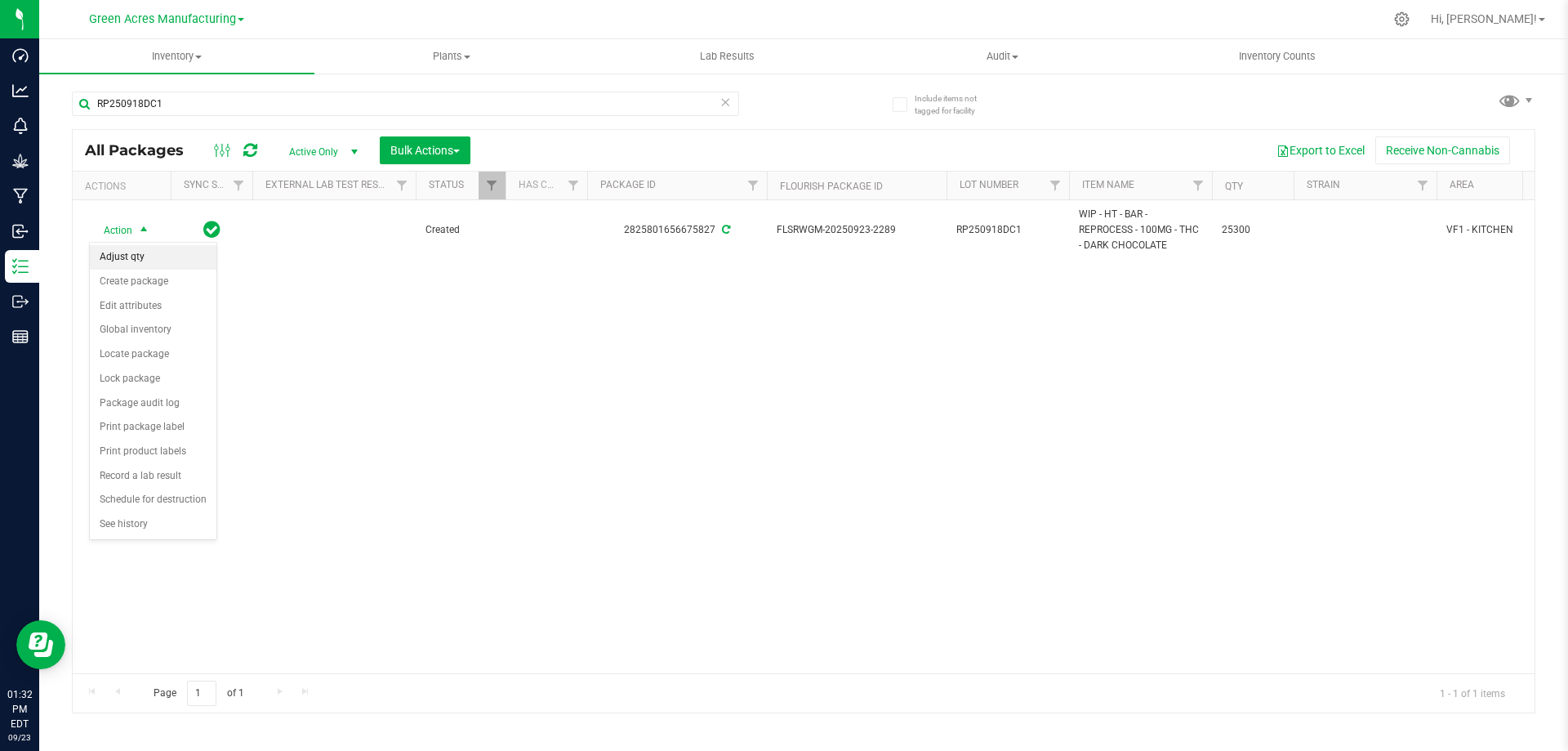
click at [140, 256] on li "Adjust qty" at bounding box center [153, 258] width 127 height 24
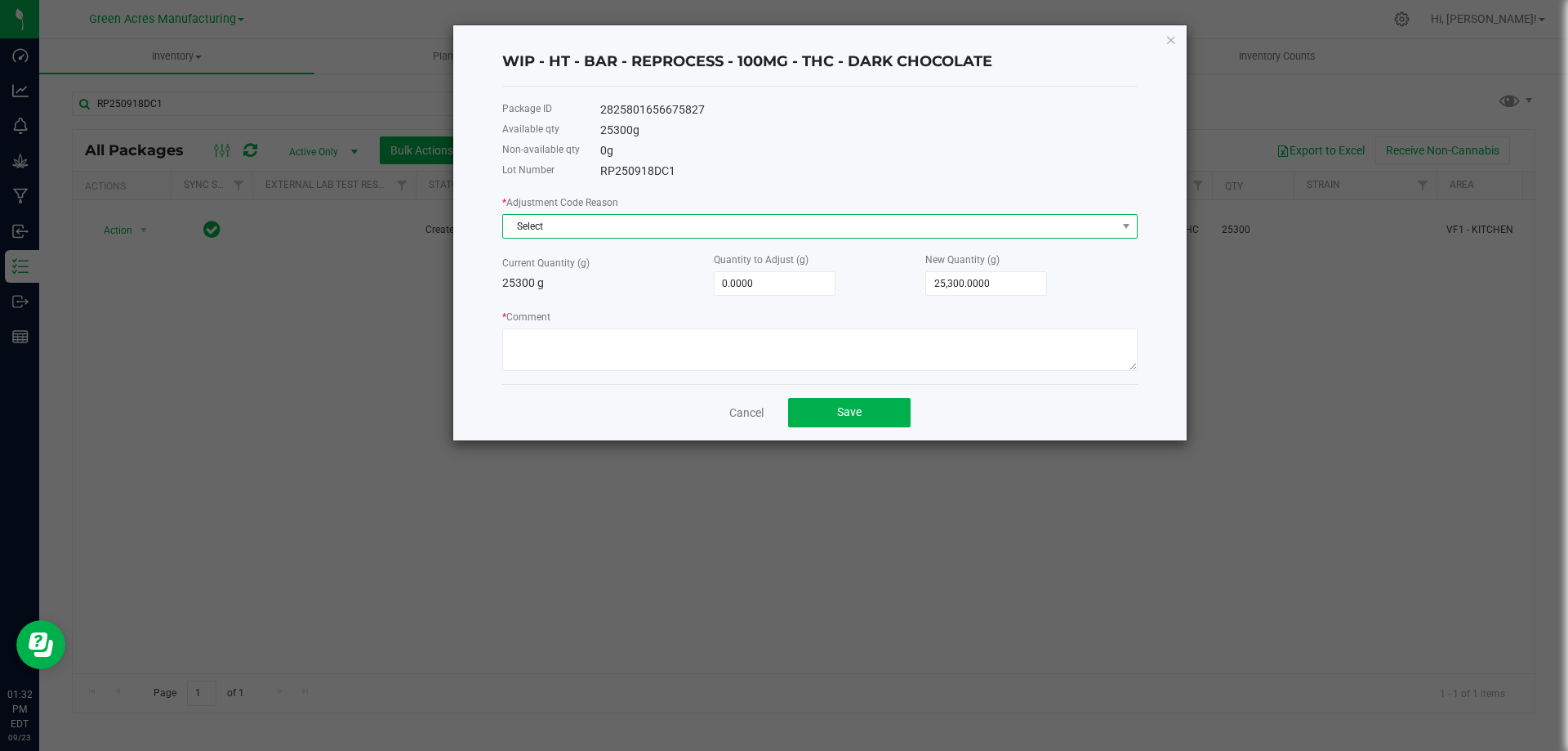
click at [613, 231] on span "Select" at bounding box center [809, 227] width 614 height 23
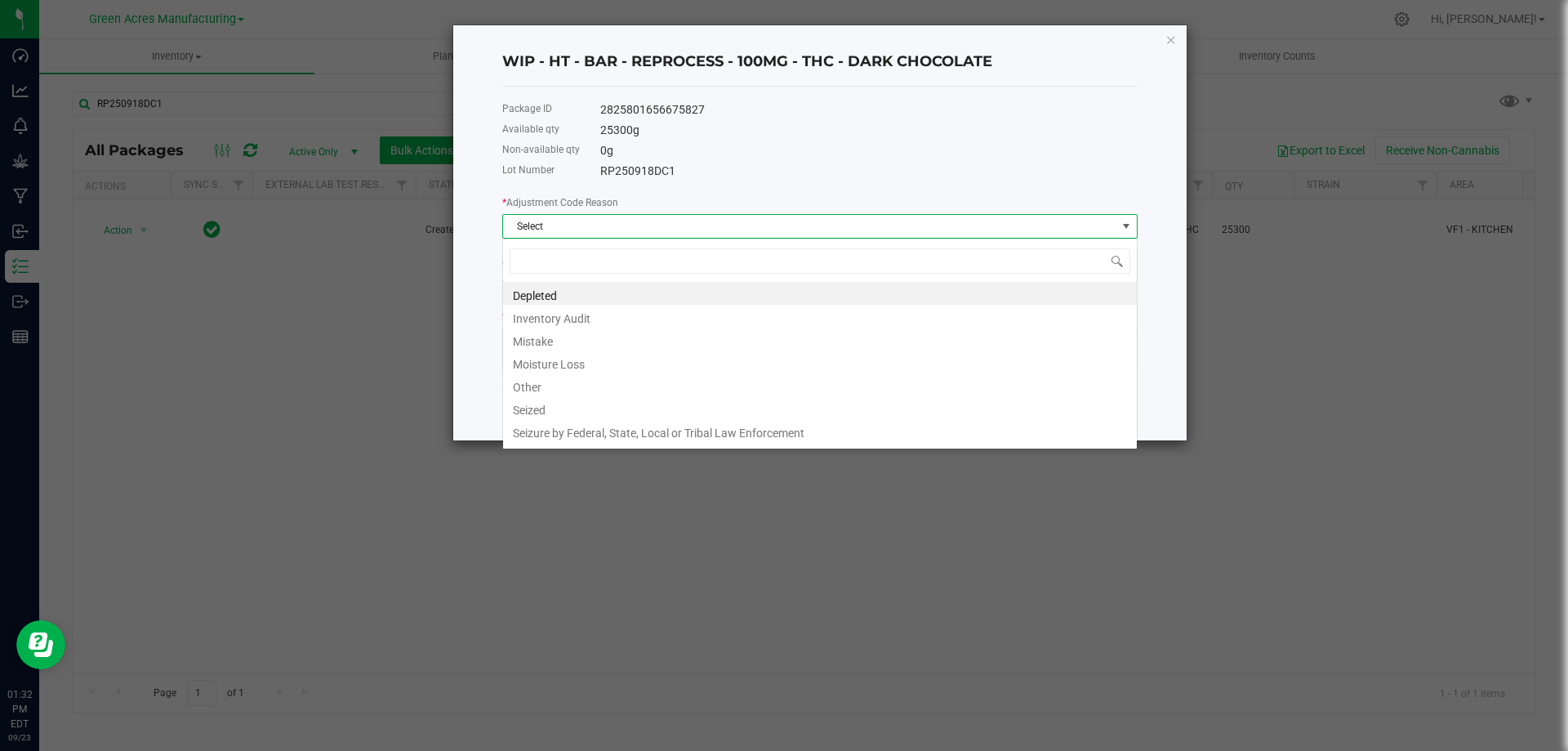
scroll to position [24, 635]
click at [573, 383] on li "Other" at bounding box center [820, 384] width 634 height 23
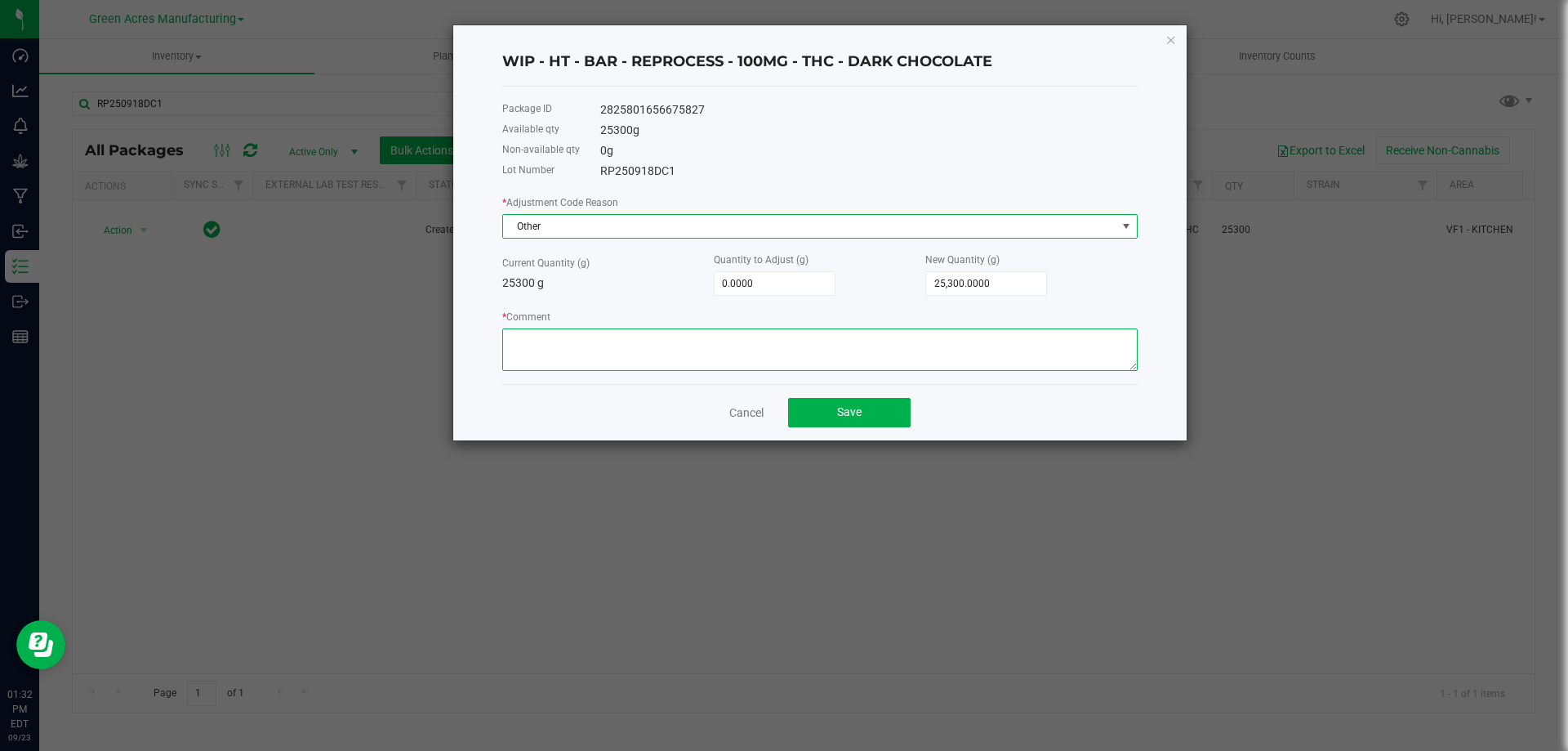
click at [617, 348] on textarea "* Comment" at bounding box center [820, 349] width 635 height 42
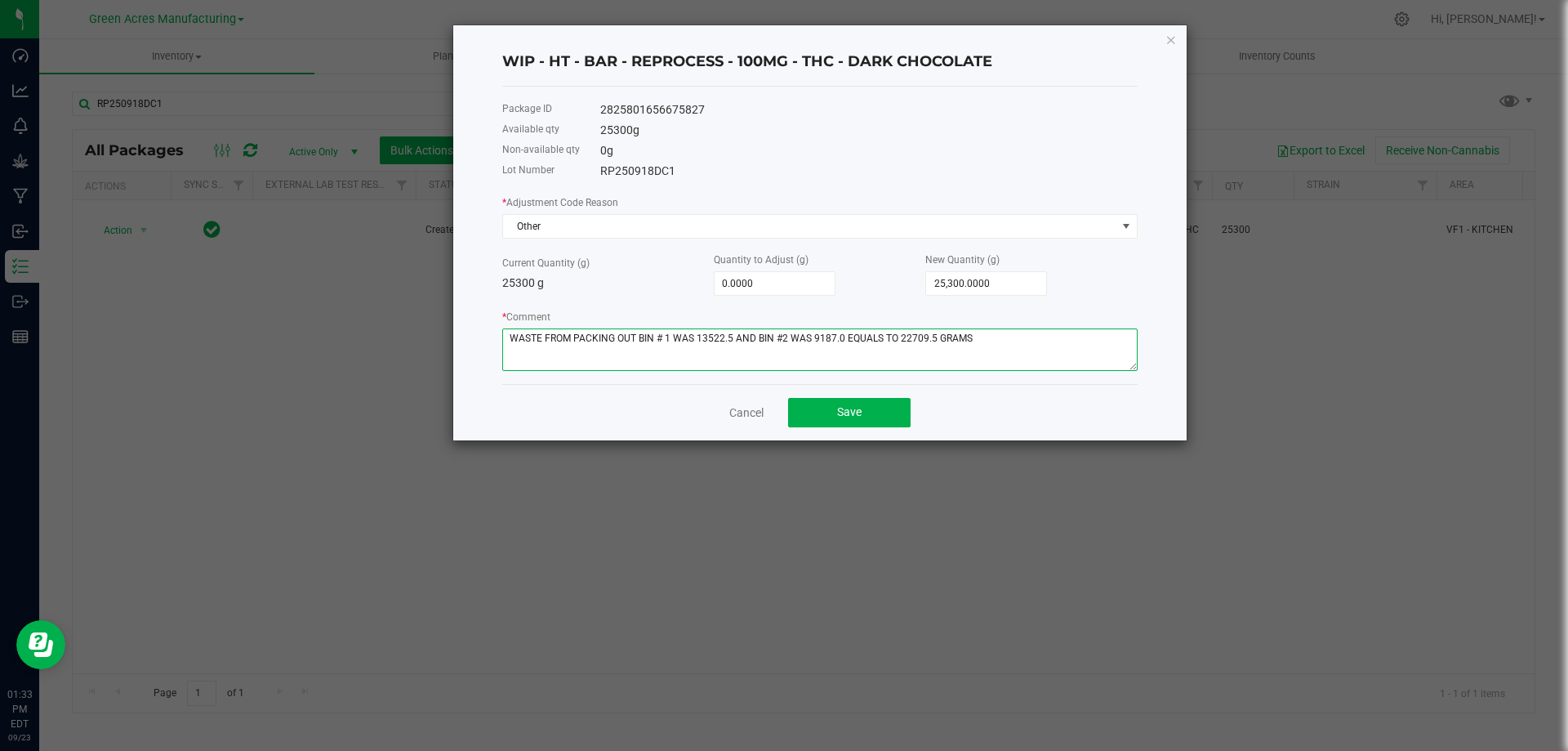
click at [839, 336] on textarea "* Comment" at bounding box center [820, 349] width 635 height 42
click at [730, 336] on textarea "* Comment" at bounding box center [820, 349] width 635 height 42
type textarea "WASTE FROM PACKING OUT BIN # 1 WAS 13522.5 GRAMS AND BIN #2 WAS 9187.0 GRAMS EQ…"
type input "25300"
type input "-25,300.0000"
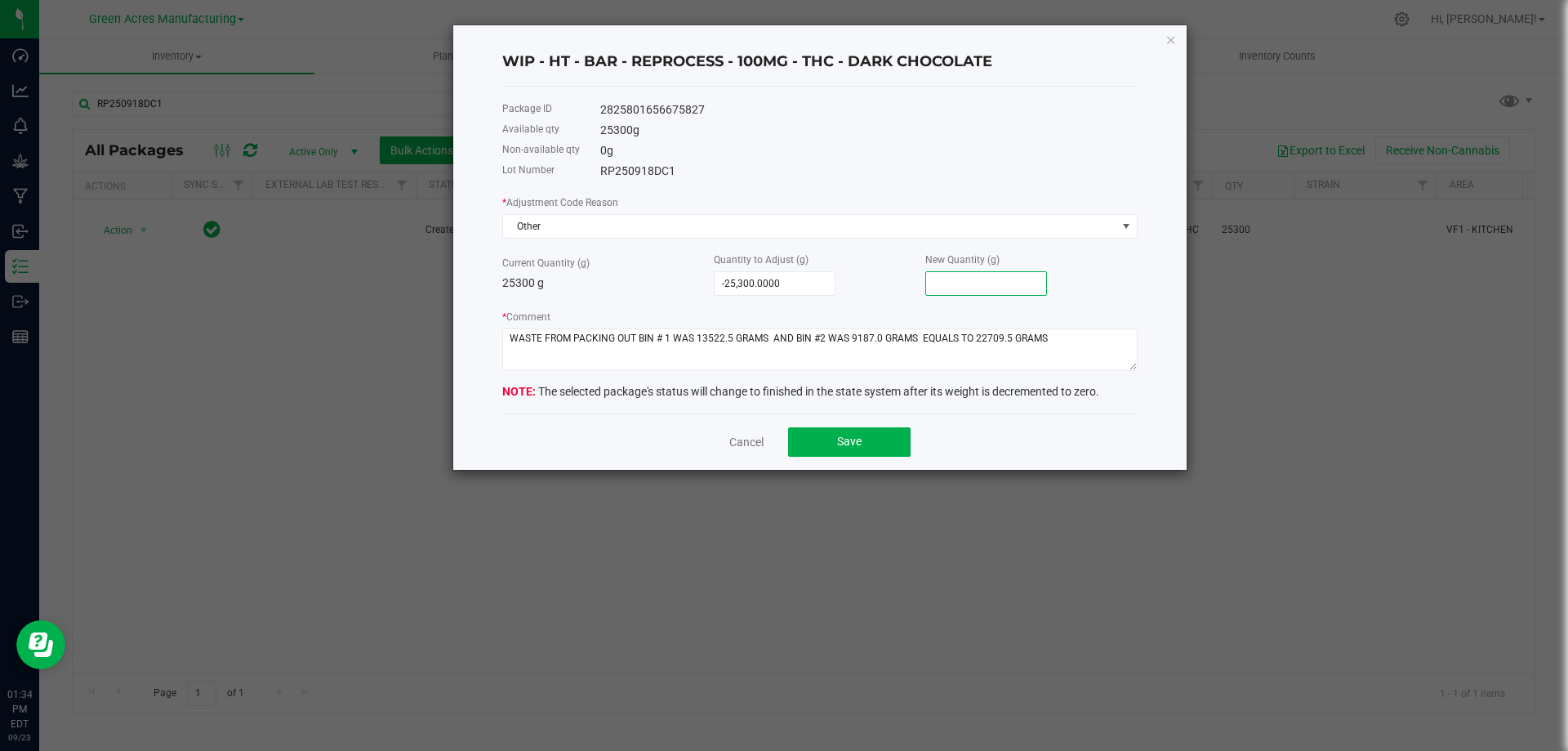
type input "-25,298.0000"
type input "2"
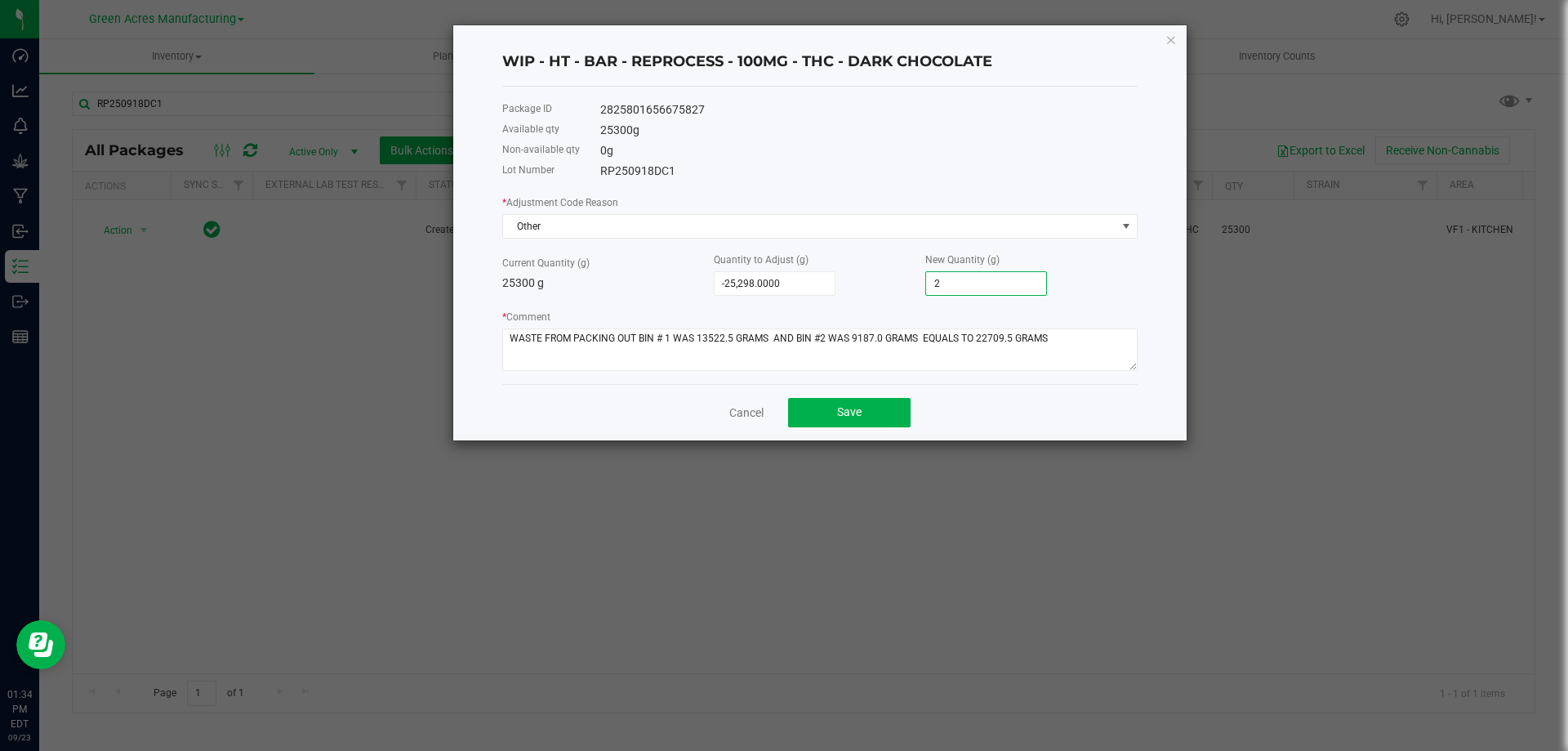
type input "-25,278.0000"
type input "22"
type input "-25,073.0000"
type input "227"
type input "-23,030.0000"
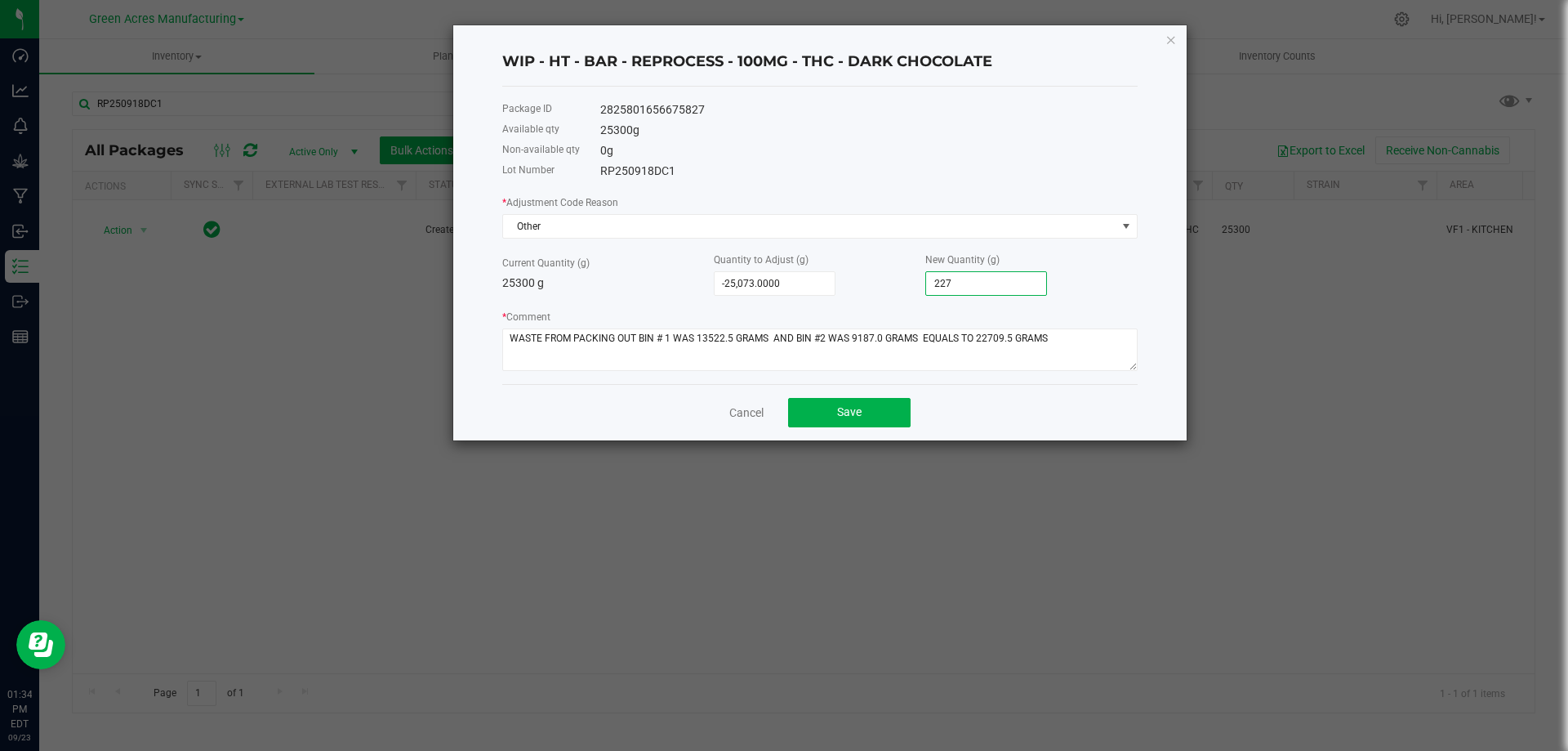
type input "2270"
type input "-2,591.0000"
type input "22709."
type input "-2,590.5000"
type input "22,709.5000"
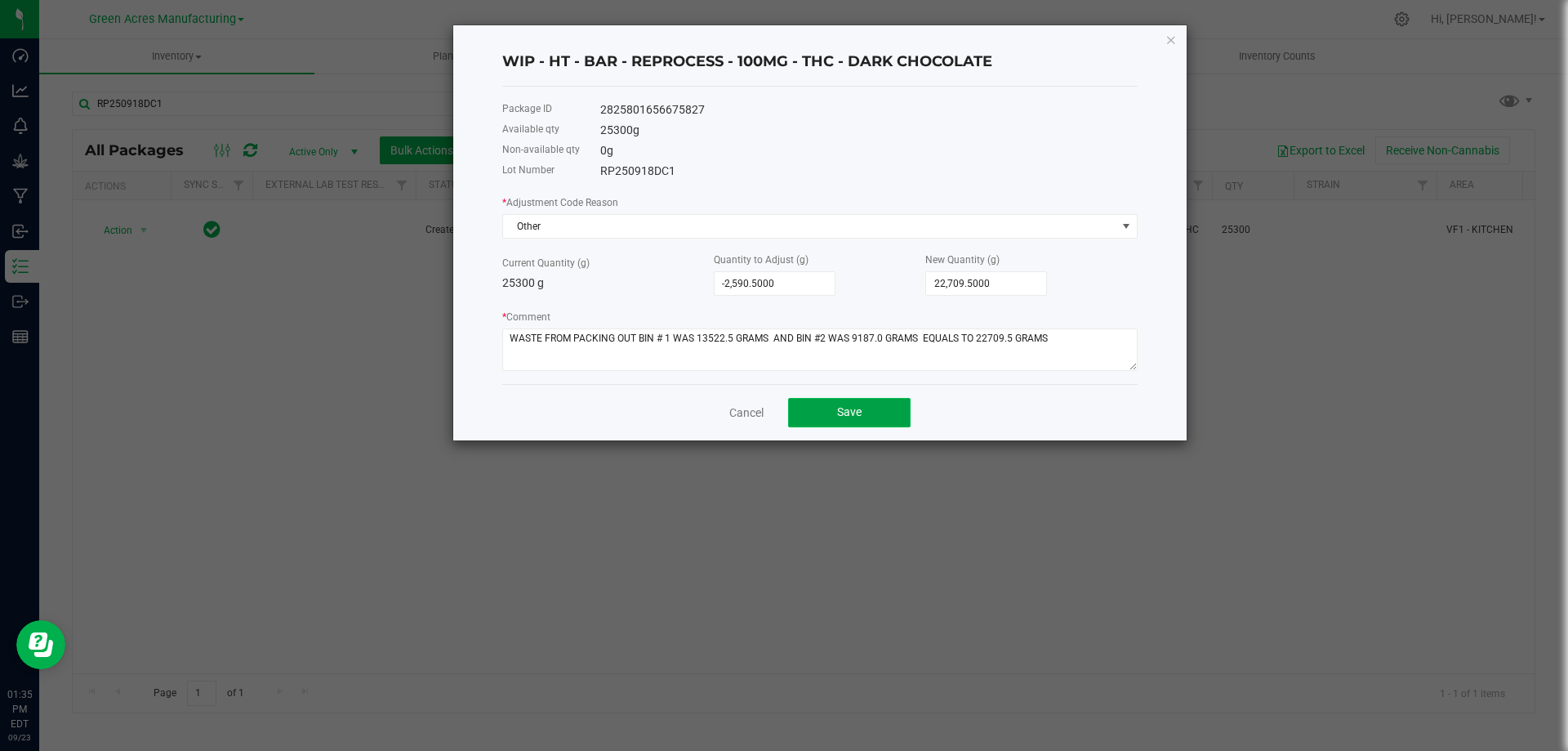
click at [872, 414] on button "Save" at bounding box center [849, 412] width 122 height 29
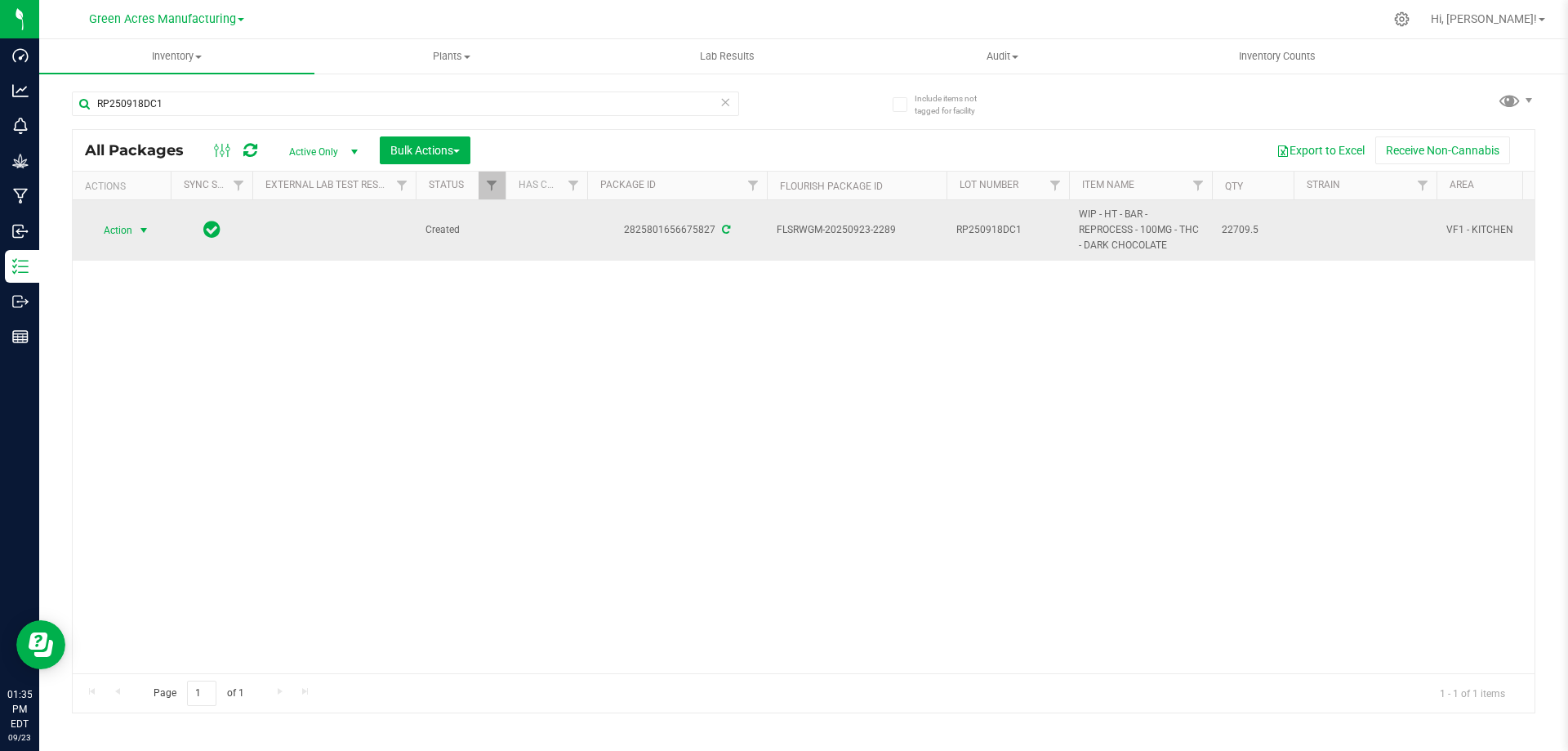
click at [118, 227] on span "Action" at bounding box center [111, 230] width 44 height 23
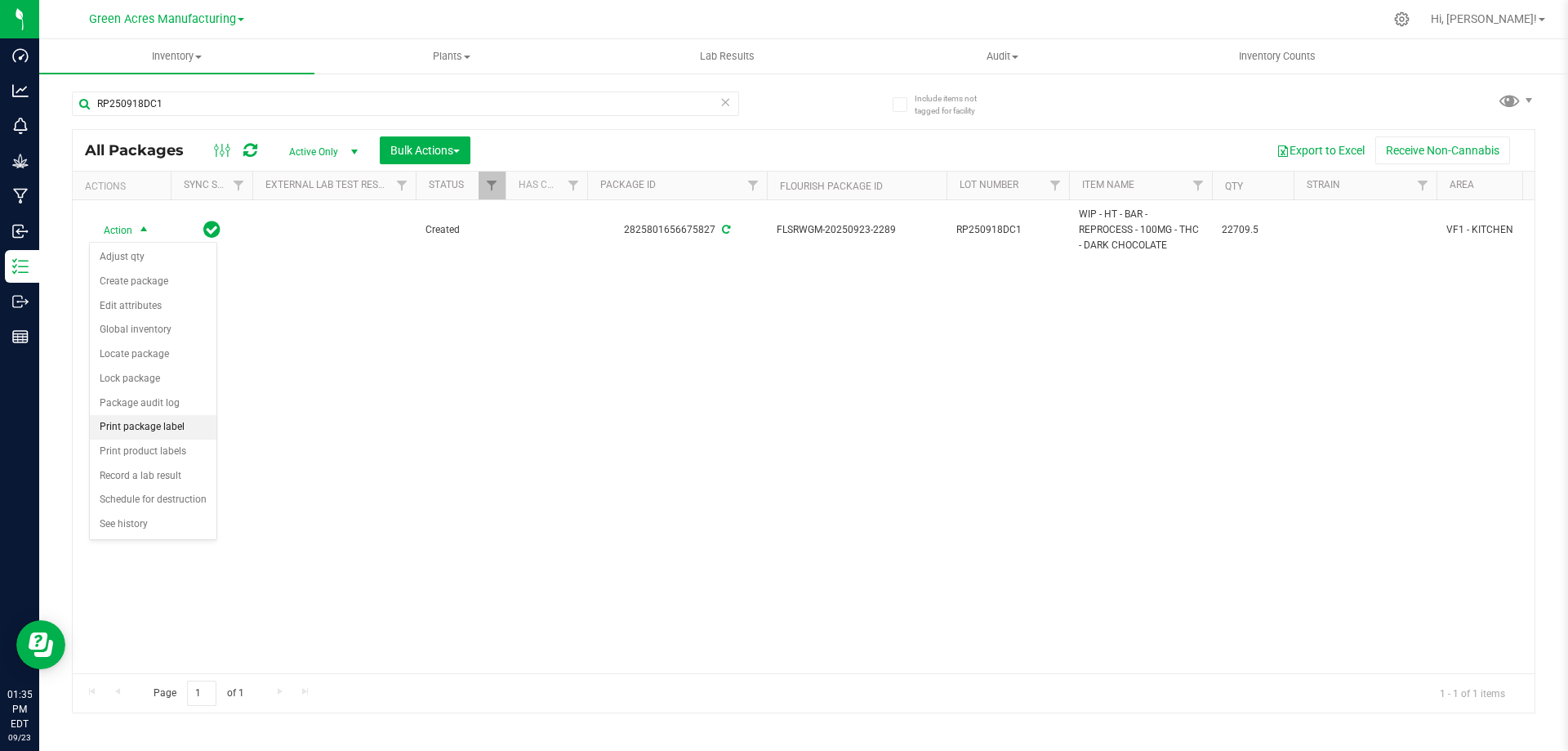
click at [180, 425] on li "Print package label" at bounding box center [153, 427] width 127 height 24
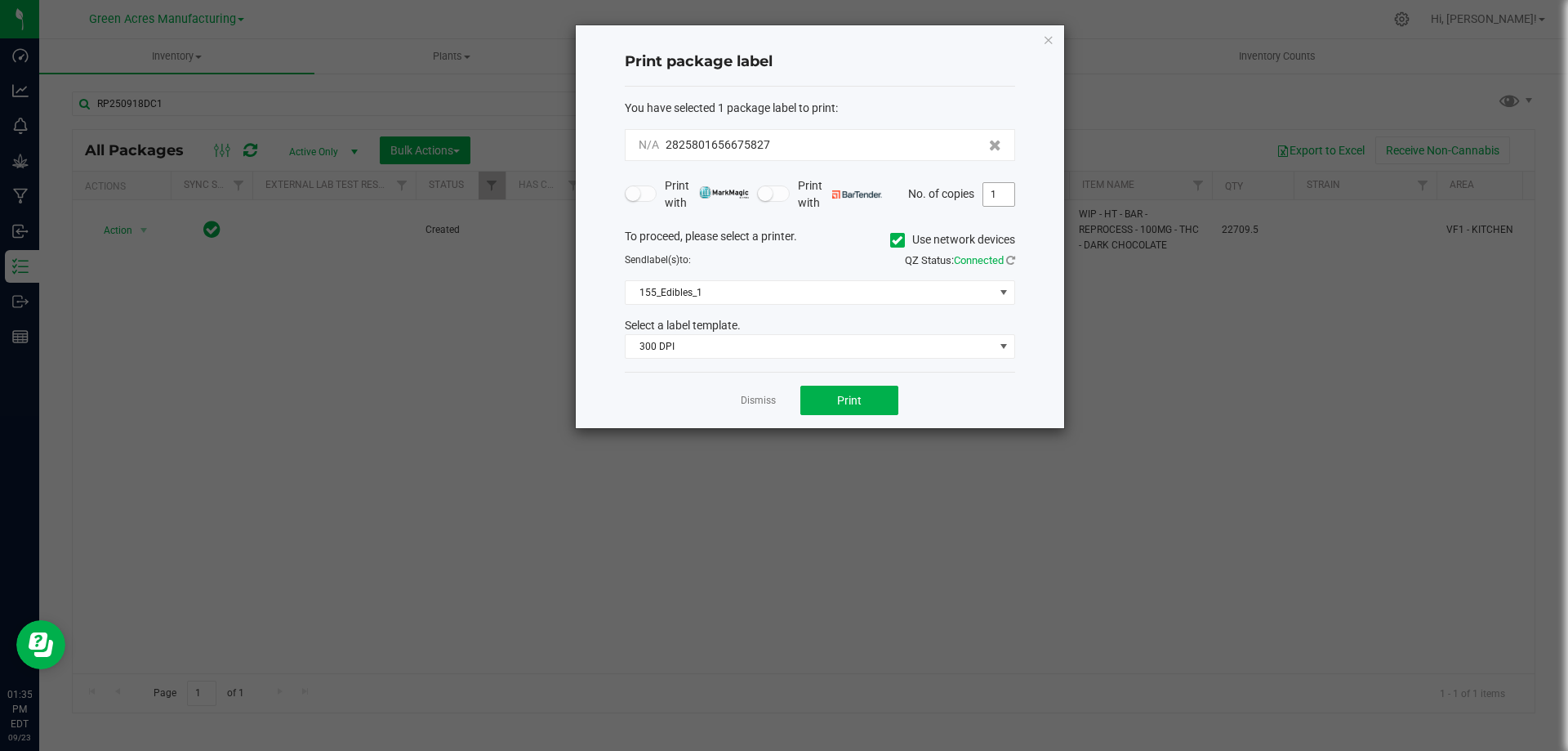
drag, startPoint x: 1001, startPoint y: 199, endPoint x: 1012, endPoint y: 195, distance: 11.7
click at [1001, 198] on input "1" at bounding box center [998, 195] width 31 height 23
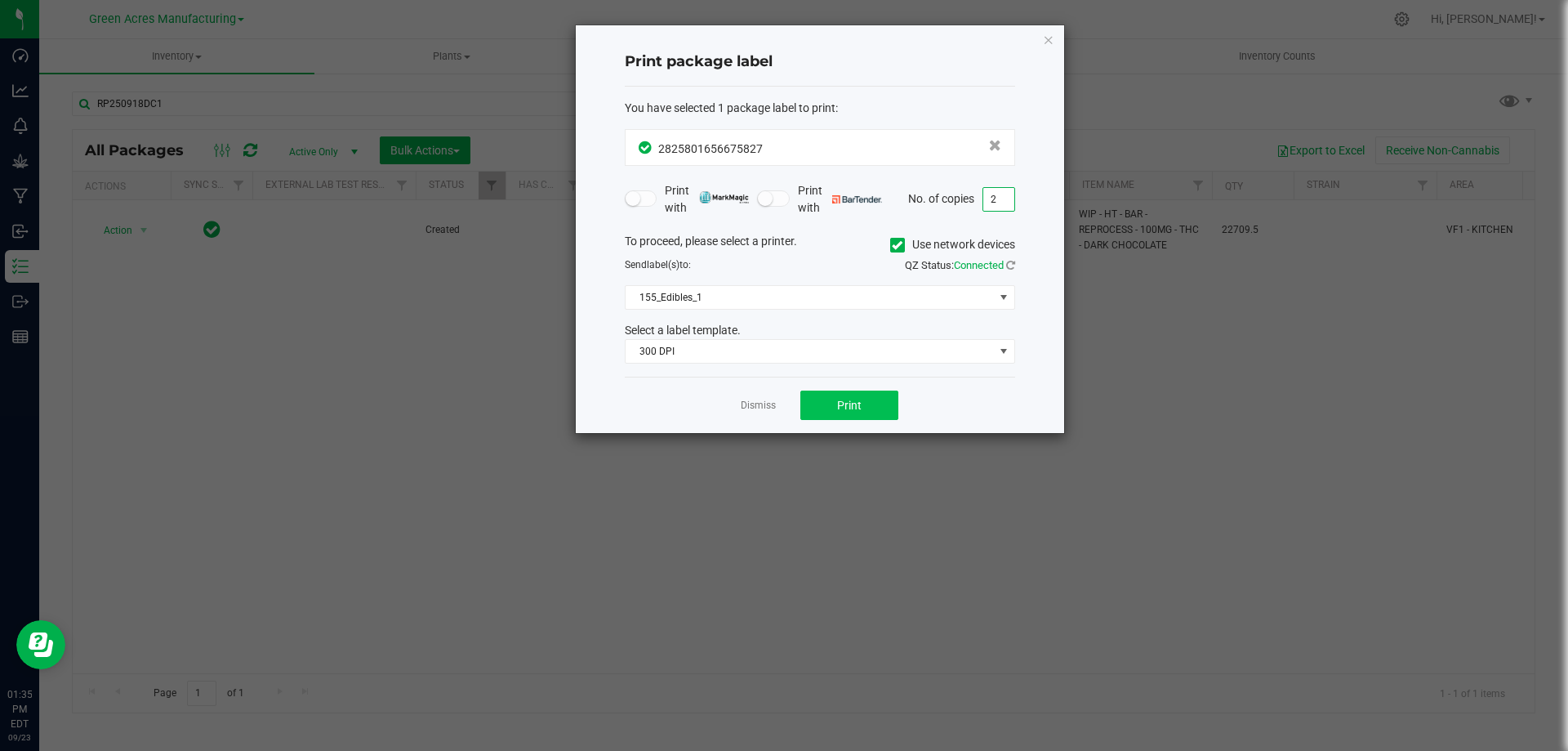
type input "2"
click at [838, 401] on span "Print" at bounding box center [850, 405] width 24 height 13
click at [765, 408] on link "Dismiss" at bounding box center [758, 405] width 35 height 14
